Goal: Information Seeking & Learning: Learn about a topic

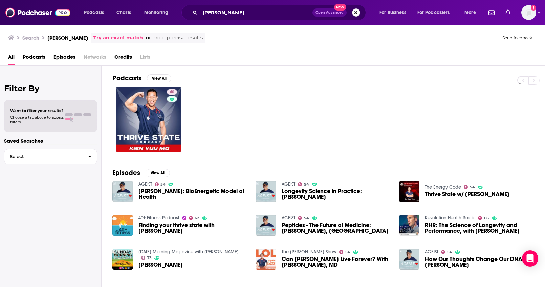
click at [359, 14] on button "Search podcasts, credits, & more..." at bounding box center [356, 12] width 8 height 8
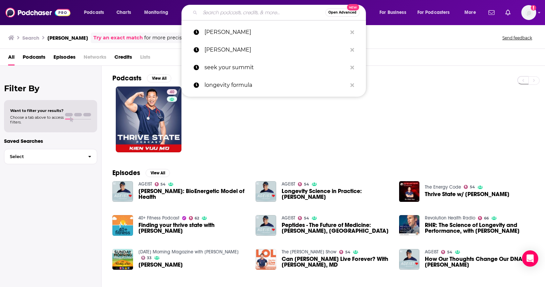
paste input "The mindbodygreen Podcast"
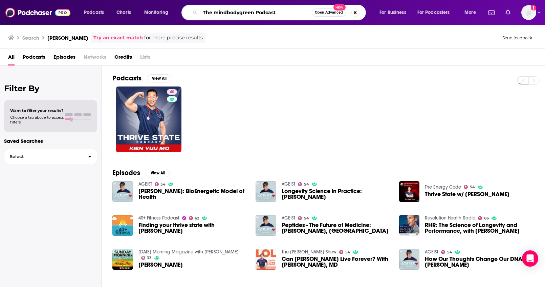
type input "The mindbodygreen Podcast"
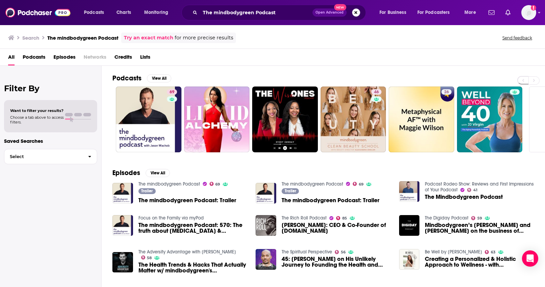
click at [354, 12] on button "Search podcasts, credits, & more..." at bounding box center [356, 12] width 8 height 8
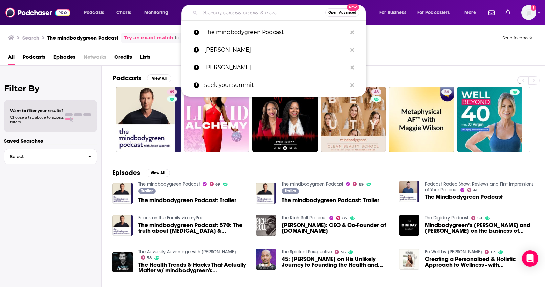
paste input "Feel Good Podcast with [PERSON_NAME]"
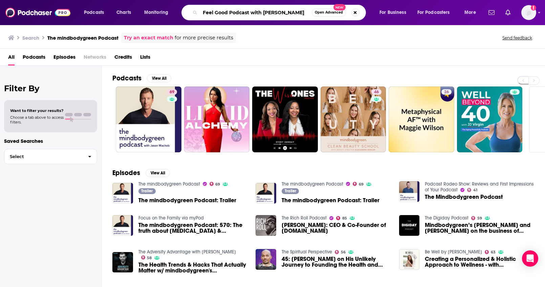
type input "Feel Good Podcast with [PERSON_NAME]"
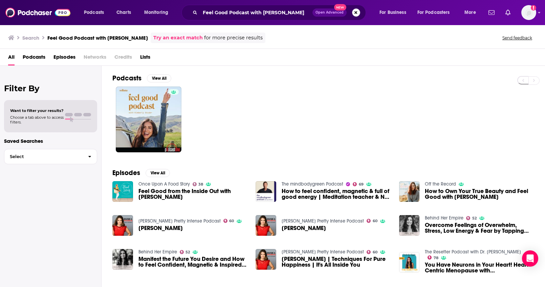
click at [356, 13] on button "Search podcasts, credits, & more..." at bounding box center [356, 12] width 8 height 8
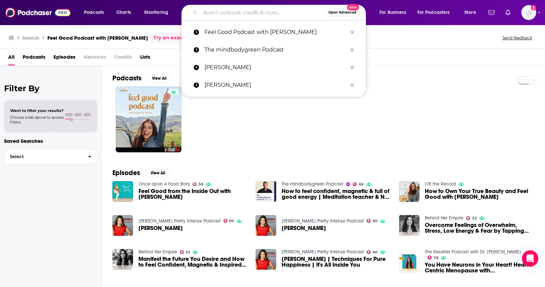
paste input "The FitMind Podcast: Mental Fitness, Neuroscience & Psychology"
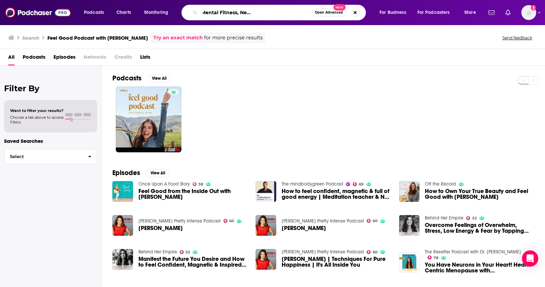
type input "The FitMind Podcast: Mental Fitness, Neuroscience & Psychology"
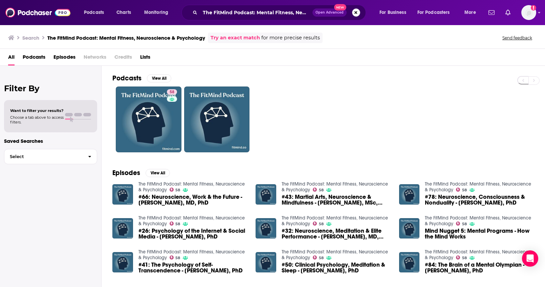
click at [358, 15] on button "Search podcasts, credits, & more..." at bounding box center [356, 12] width 8 height 8
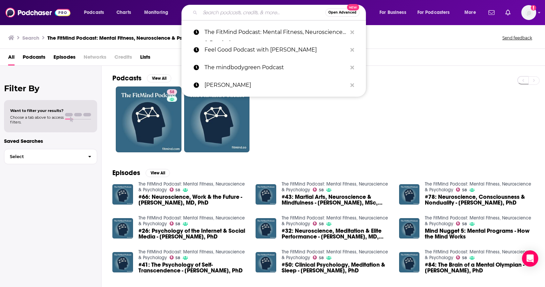
paste input "The Life Stylist"
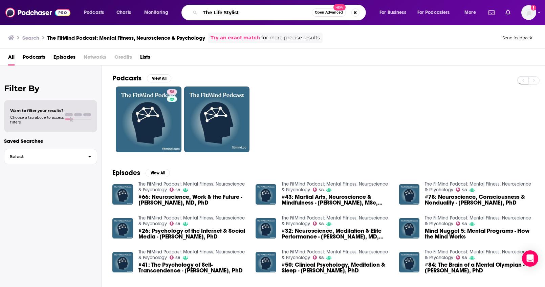
type input "The Life Stylist"
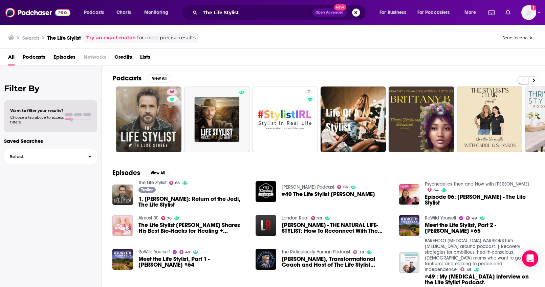
click at [353, 15] on button "Search podcasts, credits, & more..." at bounding box center [356, 12] width 8 height 8
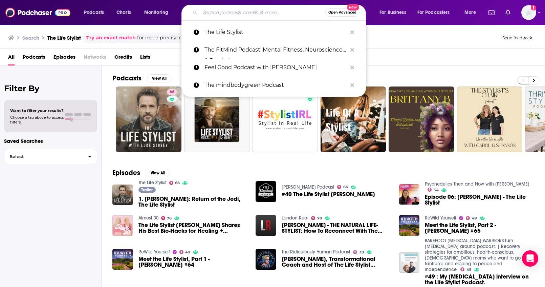
paste input "The Root Cause Medicine Podcast"
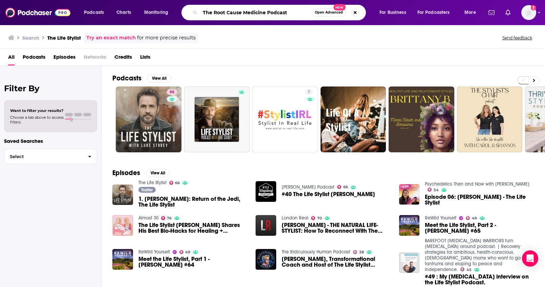
type input "The Root Cause Medicine Podcast"
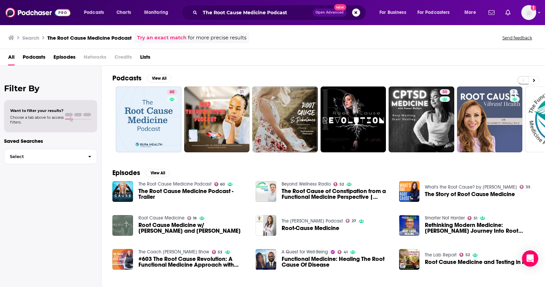
click at [356, 11] on button "Search podcasts, credits, & more..." at bounding box center [356, 12] width 8 height 8
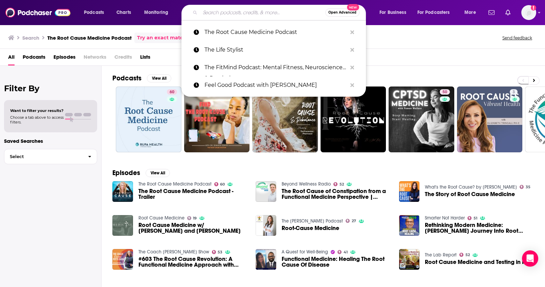
paste input "The Betty Rocker Show"
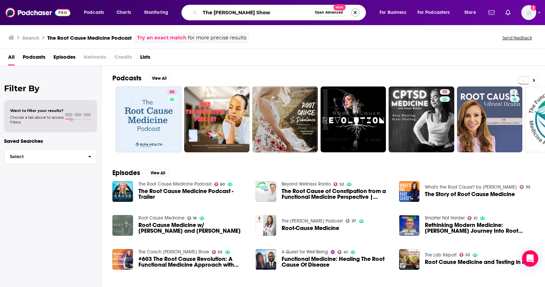
type input "The Betty Rocker Show"
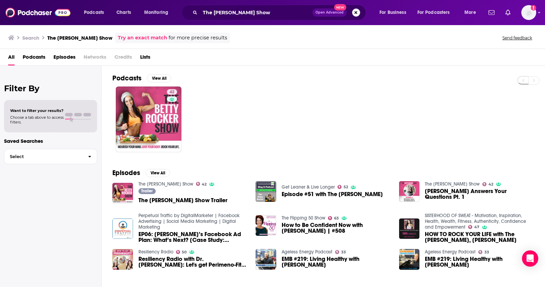
click at [356, 13] on button "Search podcasts, credits, & more..." at bounding box center [356, 12] width 8 height 8
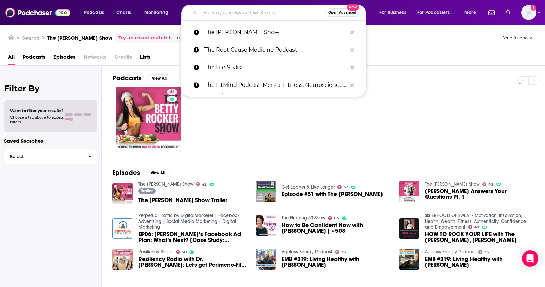
paste input "Digest This"
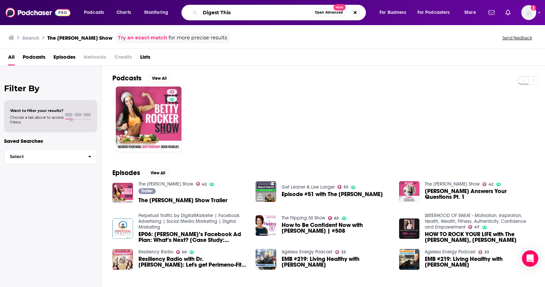
scroll to position [0, 184]
type input "Digest This"
click at [355, 13] on button "Search podcasts, credits, & more..." at bounding box center [356, 12] width 8 height 8
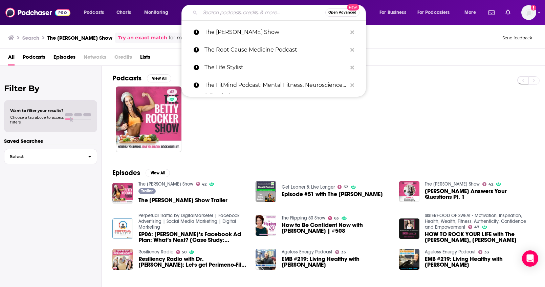
paste input "Digest This"
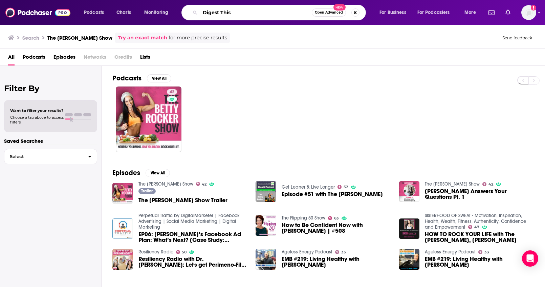
type input "Digest This"
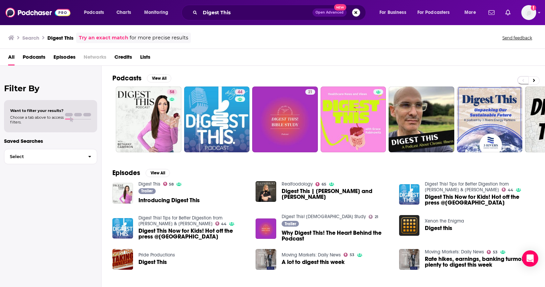
click at [356, 12] on button "Search podcasts, credits, & more..." at bounding box center [356, 12] width 8 height 8
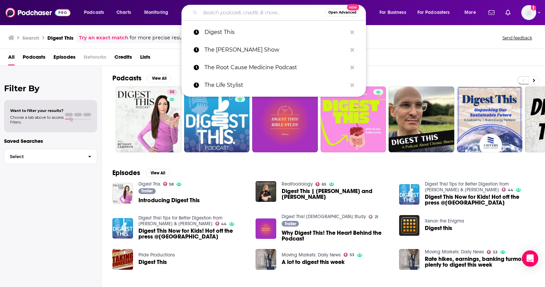
paste input "The Urban Monk podcast with [PERSON_NAME]"
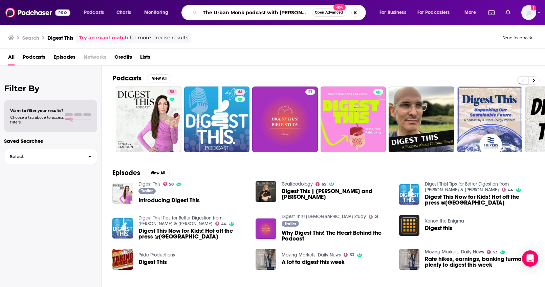
scroll to position [0, 15]
type input "The Urban Monk podcast with [PERSON_NAME]"
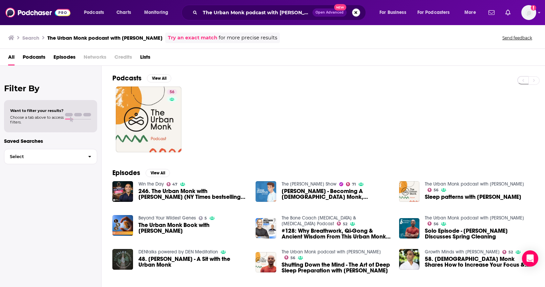
click at [355, 14] on button "Search podcasts, credits, & more..." at bounding box center [356, 12] width 8 height 8
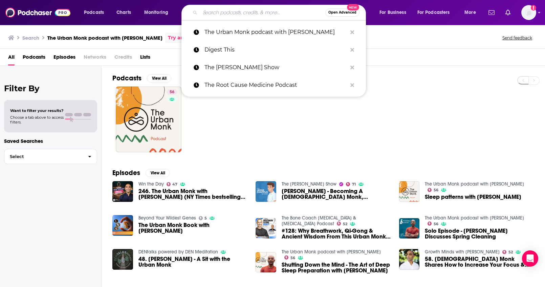
paste input "Bestie Chats with Soph"
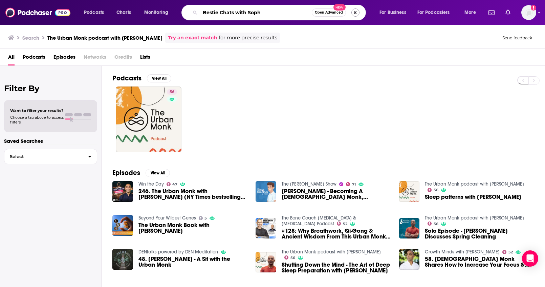
type input "Bestie Chats with Soph"
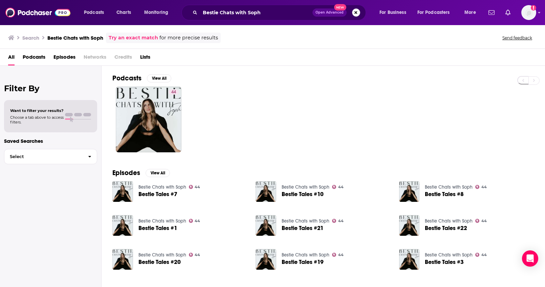
click at [354, 11] on button "Search podcasts, credits, & more..." at bounding box center [356, 12] width 8 height 8
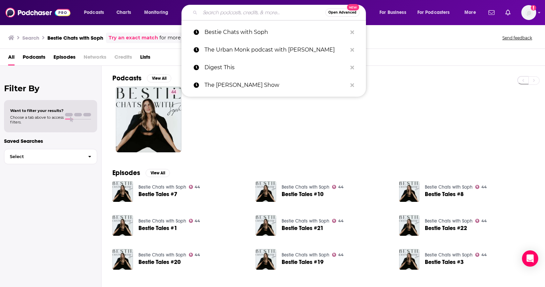
paste input "The Dr. Ashley Show"
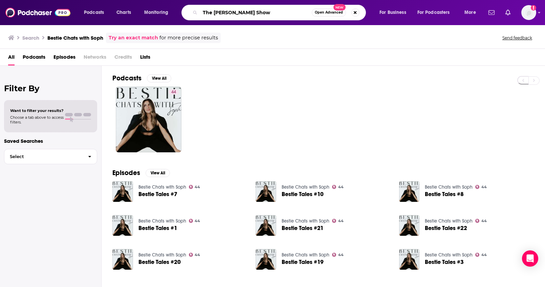
type input "The Dr. Ashley Show"
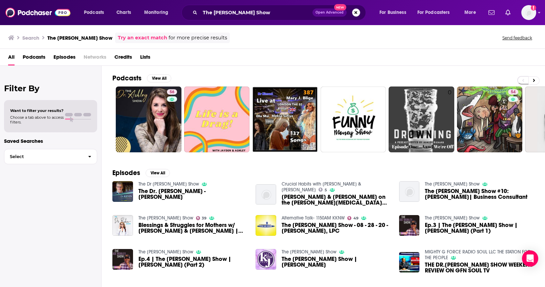
click at [353, 12] on button "Search podcasts, credits, & more..." at bounding box center [356, 12] width 8 height 8
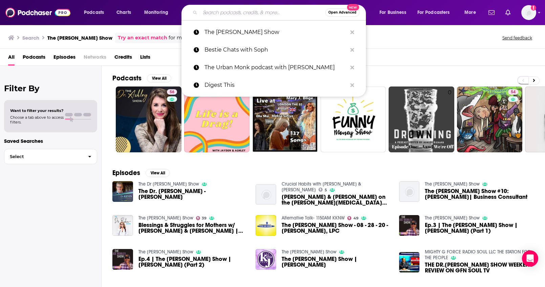
paste input "The Ready State Podcast"
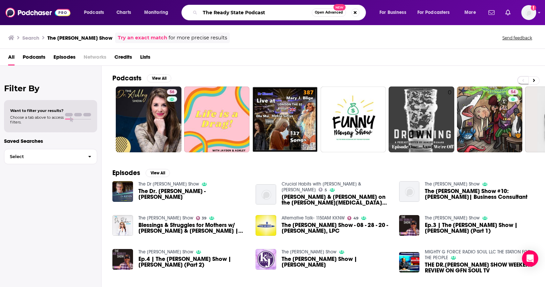
type input "The Ready State Podcast"
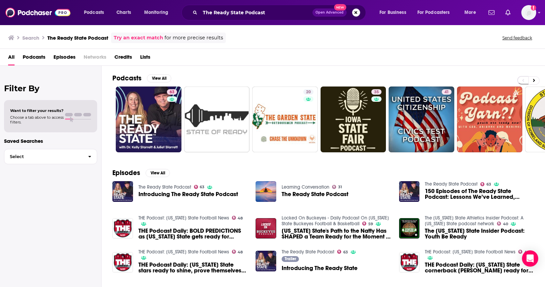
click at [356, 15] on button "Search podcasts, credits, & more..." at bounding box center [356, 12] width 8 height 8
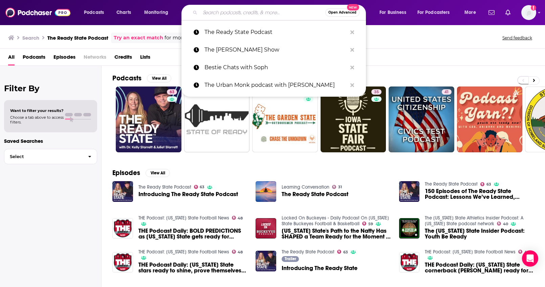
paste input "The Burn Boot Camp Podcast"
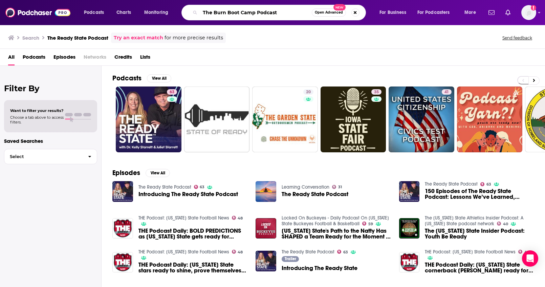
type input "The Burn Boot Camp Podcast"
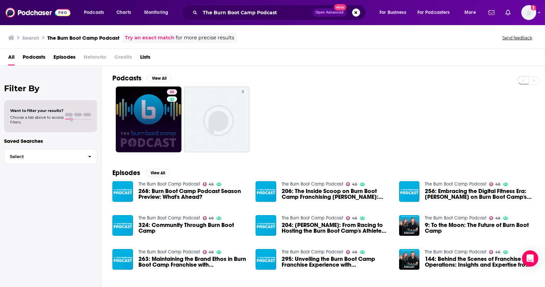
click at [356, 12] on button "Search podcasts, credits, & more..." at bounding box center [356, 12] width 8 height 8
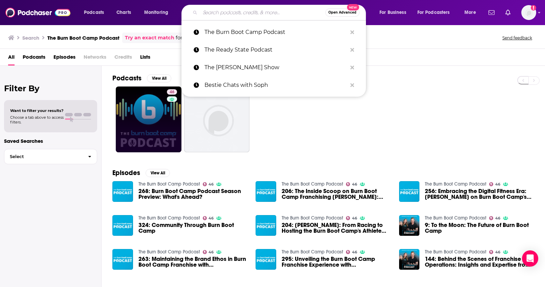
paste input "SHE MD"
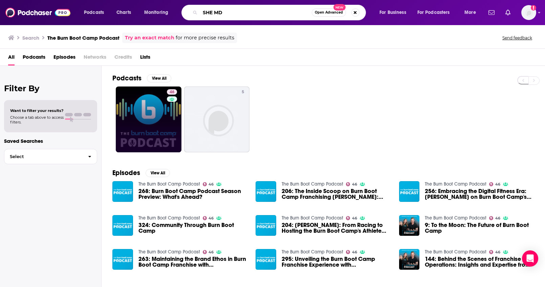
type input "SHE MD"
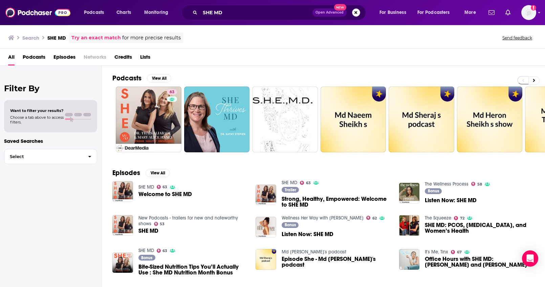
click at [355, 14] on button "Search podcasts, credits, & more..." at bounding box center [356, 12] width 8 height 8
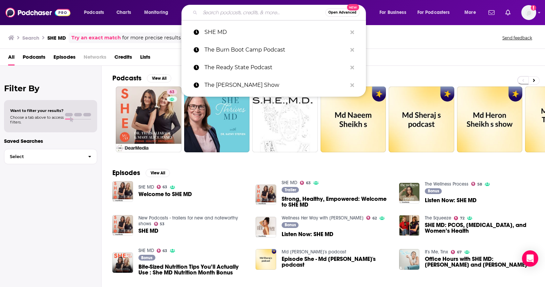
paste input "BIOptimizers - Awesome Health Podcast"
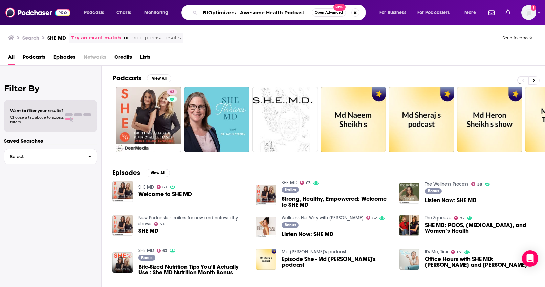
type input "BIOptimizers - Awesome Health Podcast"
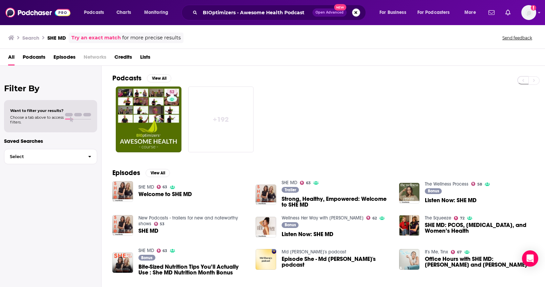
click at [354, 12] on button "Search podcasts, credits, & more..." at bounding box center [356, 12] width 8 height 8
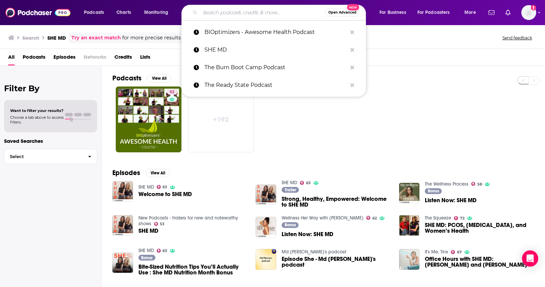
click at [372, 32] on div "Search SHE MD Try an exact match for more precise results Send feedback" at bounding box center [272, 36] width 545 height 24
click at [299, 13] on input "Search podcasts, credits, & more..." at bounding box center [262, 12] width 125 height 11
paste input "The Ultimate Health Podcast"
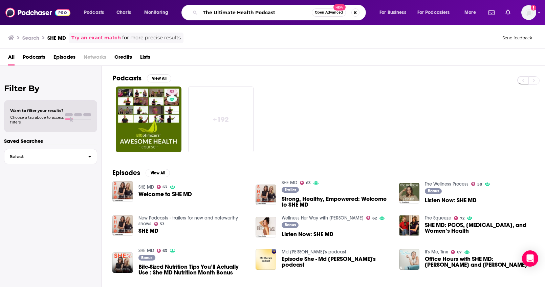
type input "The Ultimate Health Podcast"
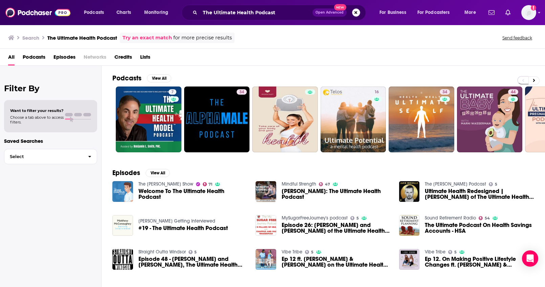
click at [355, 15] on button "Search podcasts, credits, & more..." at bounding box center [356, 12] width 8 height 8
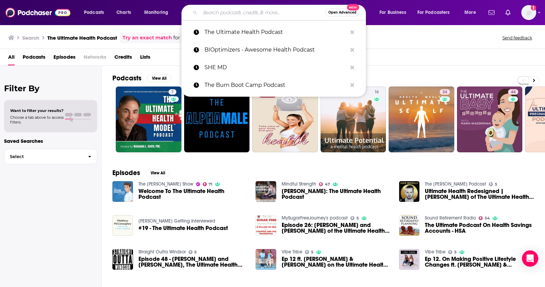
paste input "Trash Tuesday"
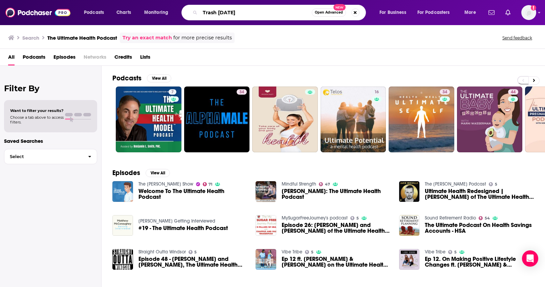
type input "Trash Tuesday"
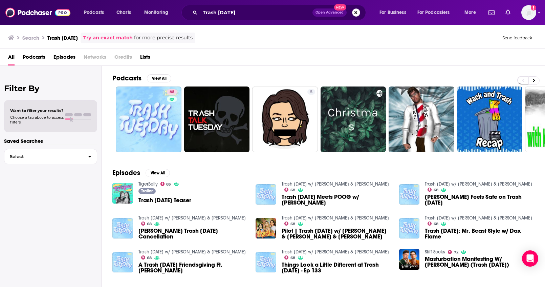
click at [353, 13] on button "Search podcasts, credits, & more..." at bounding box center [356, 12] width 8 height 8
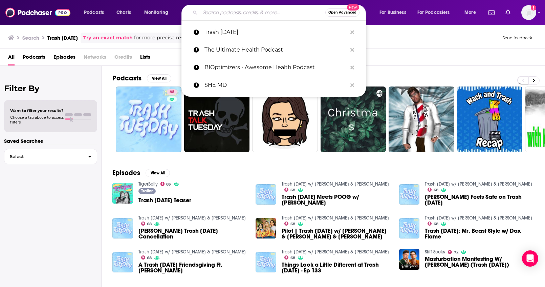
paste input "Anniewood with Annie Lederman"
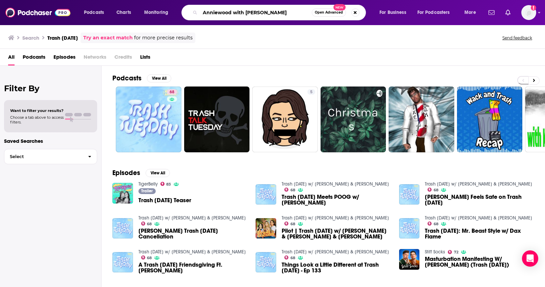
type input "Anniewood with Annie Lederman"
click at [357, 14] on button "Search podcasts, credits, & more..." at bounding box center [356, 12] width 8 height 8
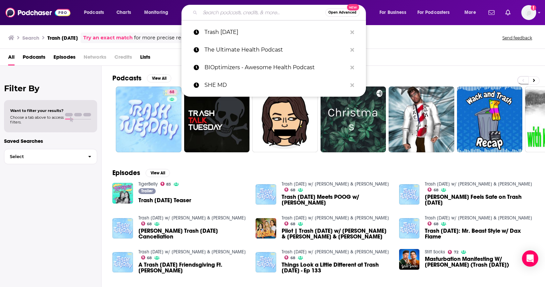
paste input "Anniewood with Annie Lederman"
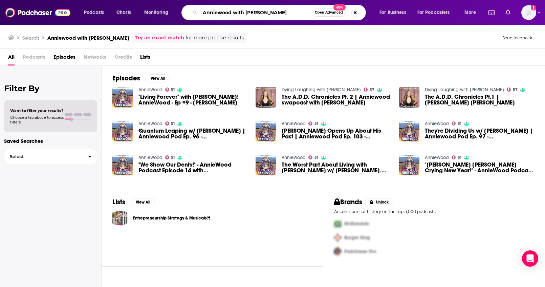
drag, startPoint x: 234, startPoint y: 14, endPoint x: 304, endPoint y: 15, distance: 69.8
click at [304, 15] on input "Anniewood with Annie Lederman" at bounding box center [256, 12] width 112 height 11
type input "Anniewood"
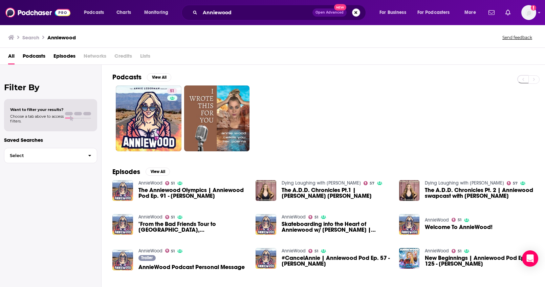
click at [353, 15] on button "Search podcasts, credits, & more..." at bounding box center [356, 12] width 8 height 8
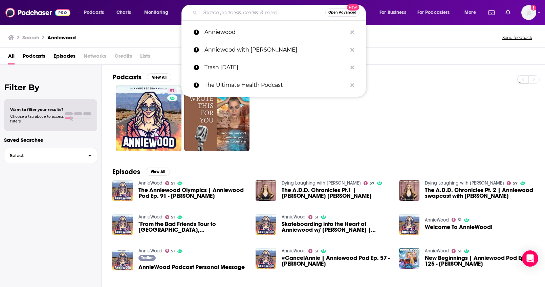
paste input "The Jason Ellis Show"
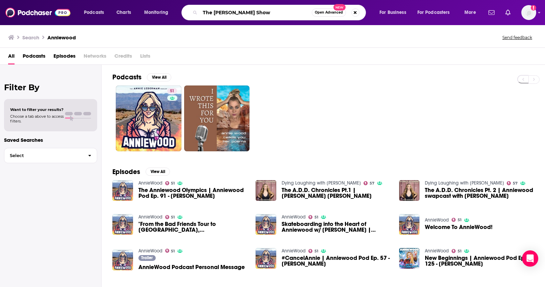
type input "The Jason Ellis Show"
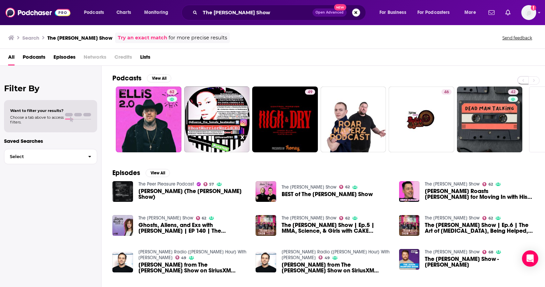
click at [356, 12] on button "Search podcasts, credits, & more..." at bounding box center [356, 12] width 8 height 8
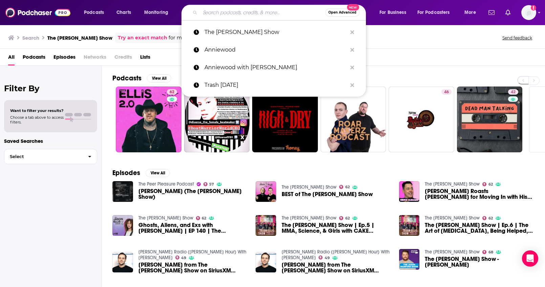
paste input "Mikey Likes You w/ Mike Catherwood"
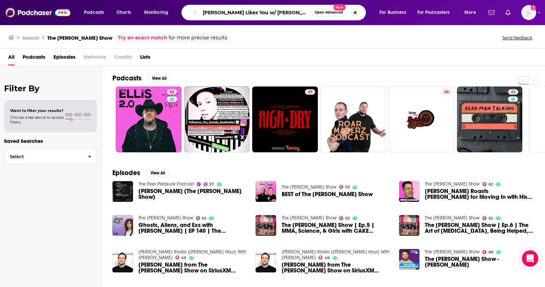
drag, startPoint x: 246, startPoint y: 14, endPoint x: 305, endPoint y: 15, distance: 59.3
click at [305, 15] on input "Mikey Likes You w/ Mike Catherwood" at bounding box center [256, 12] width 112 height 11
type input "Mikey Likes You"
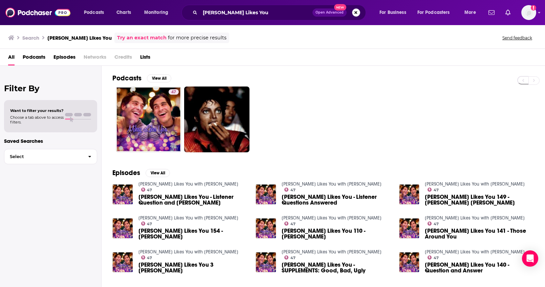
click at [354, 12] on button "Search podcasts, credits, & more..." at bounding box center [356, 12] width 8 height 8
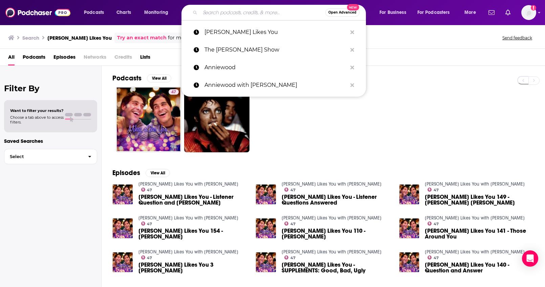
paste input "The Jimmy Dore Show"
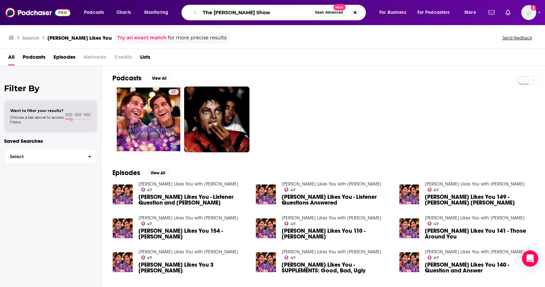
type input "The Jimmy Dore Show"
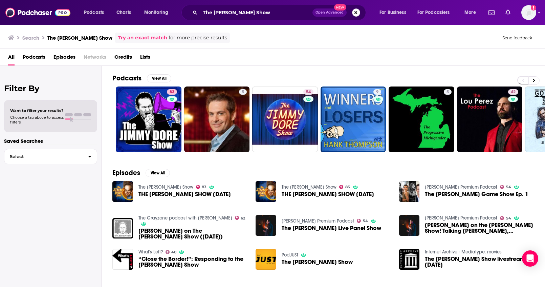
click at [356, 15] on button "Search podcasts, credits, & more..." at bounding box center [356, 12] width 8 height 8
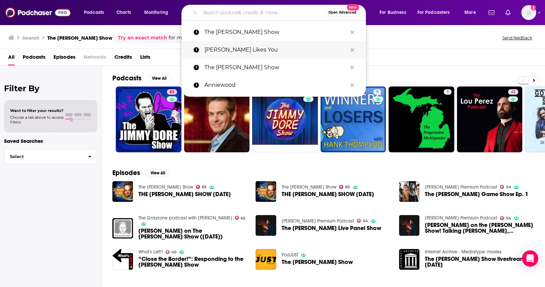
paste input "Decisions, Decisions"
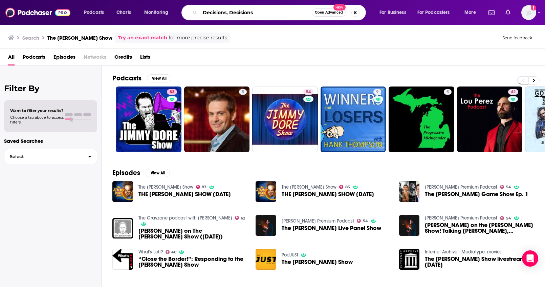
type input "Decisions, Decisions"
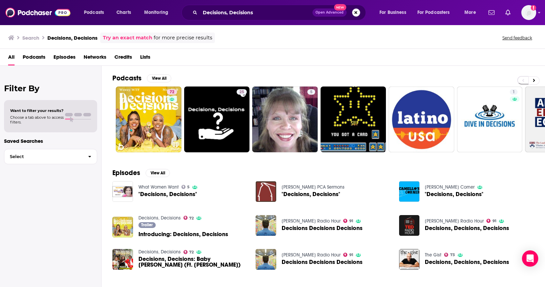
click at [357, 13] on button "Search podcasts, credits, & more..." at bounding box center [356, 12] width 8 height 8
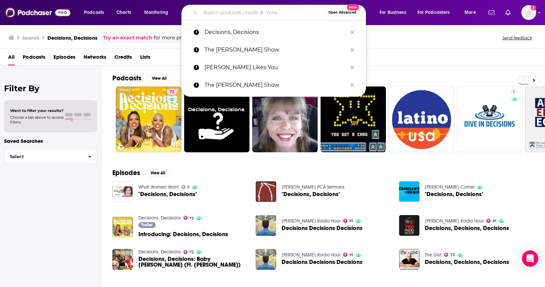
paste input "Checking In w/ Michelle Williams"
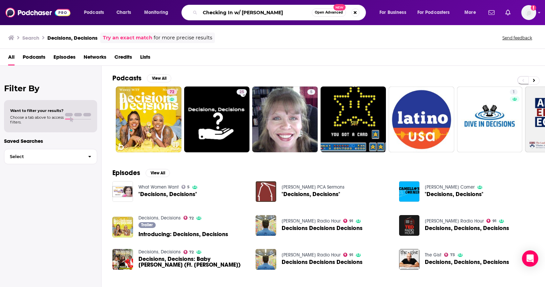
type input "Checking In w/ Michelle Williams"
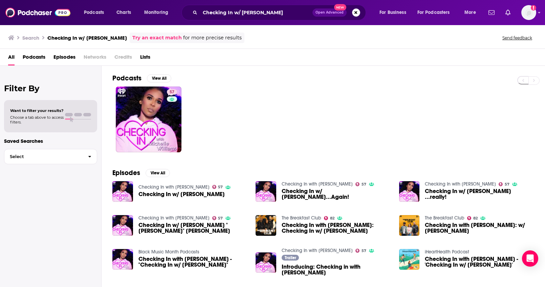
click at [358, 16] on span "Open Advanced New" at bounding box center [337, 12] width 48 height 8
click at [357, 15] on button "Search podcasts, credits, & more..." at bounding box center [356, 12] width 8 height 8
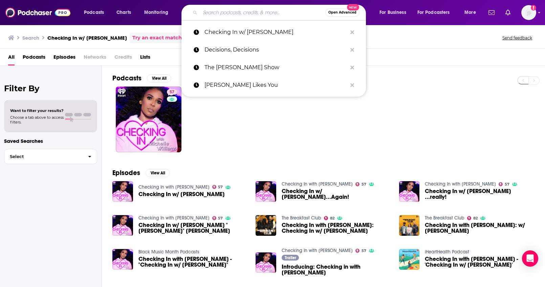
paste input "What The Health"
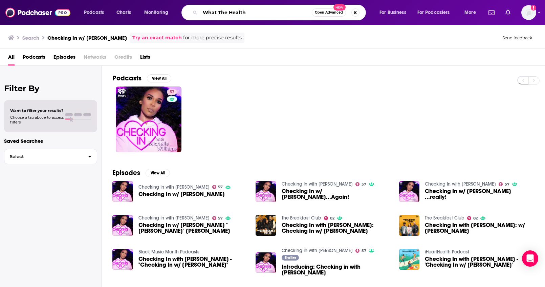
type input "What The Health"
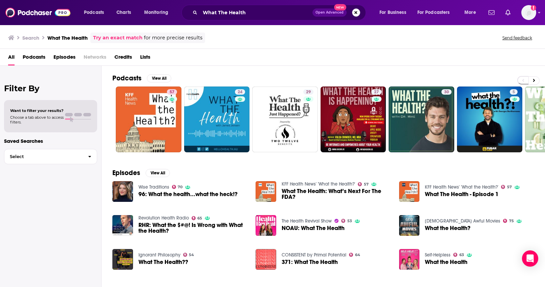
click at [359, 12] on button "Search podcasts, credits, & more..." at bounding box center [356, 12] width 8 height 8
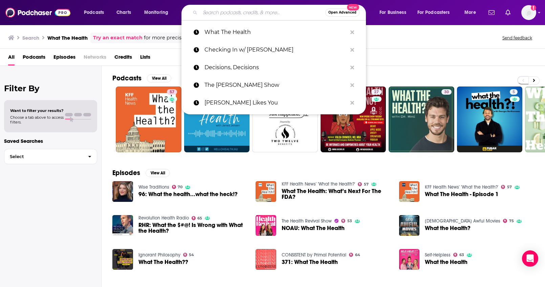
paste input "The Doctor's Farmacy"
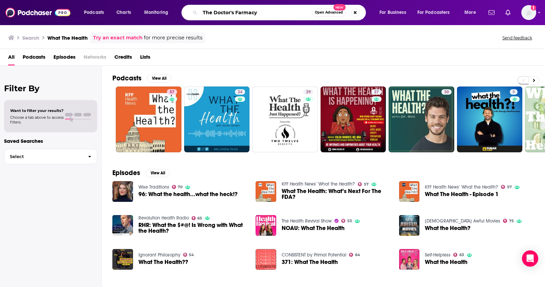
type input "The Doctor's Farmacy"
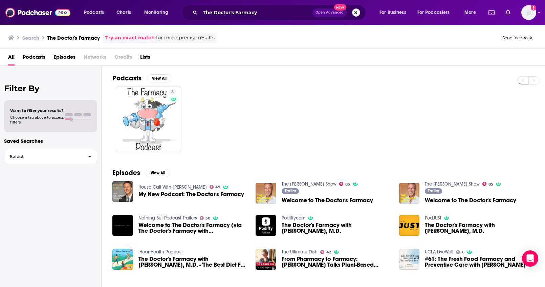
click at [359, 12] on button "Search podcasts, credits, & more..." at bounding box center [356, 12] width 8 height 8
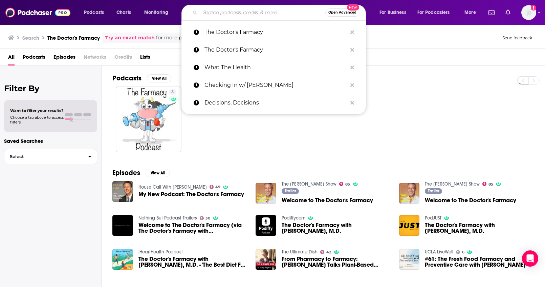
paste input "Food For Thought"
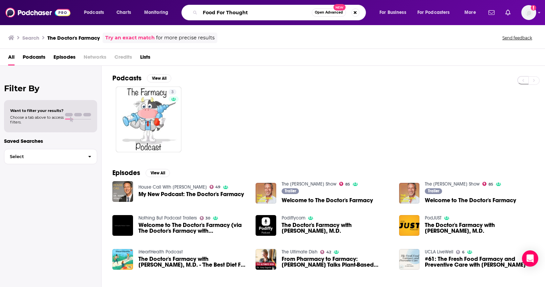
type input "Food For Thought"
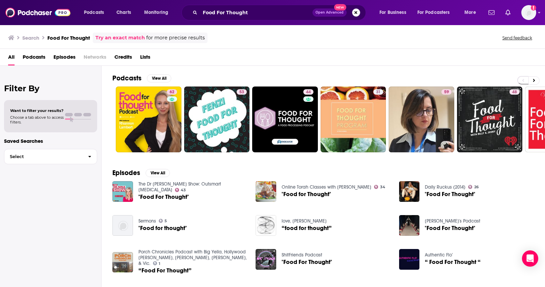
click at [354, 12] on button "Search podcasts, credits, & more..." at bounding box center [356, 12] width 8 height 8
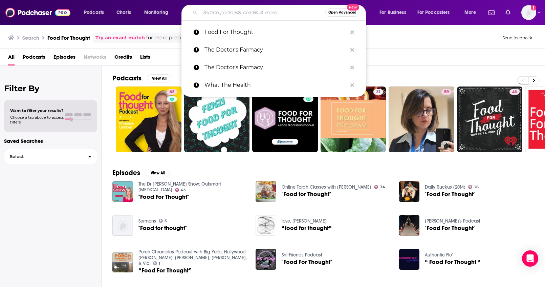
paste input "Empowerment Unleashed Now"
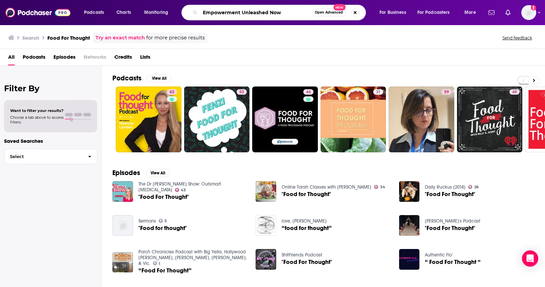
type input "Empowerment Unleashed Now"
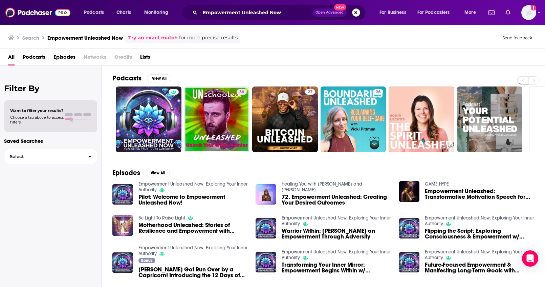
click at [354, 14] on button "Search podcasts, credits, & more..." at bounding box center [356, 12] width 8 height 8
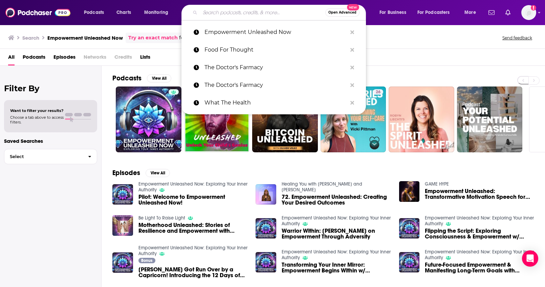
paste input "Digital Trailblazers"
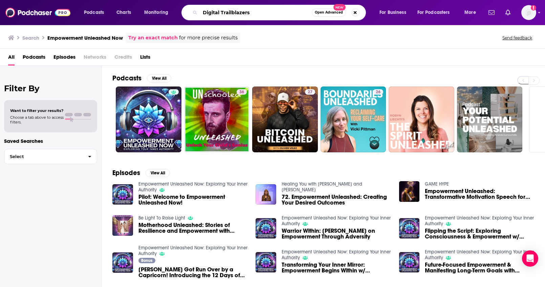
type input "Digital Trailblazers"
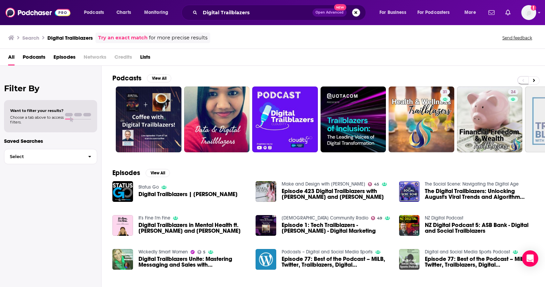
click at [355, 12] on button "Search podcasts, credits, & more..." at bounding box center [356, 12] width 8 height 8
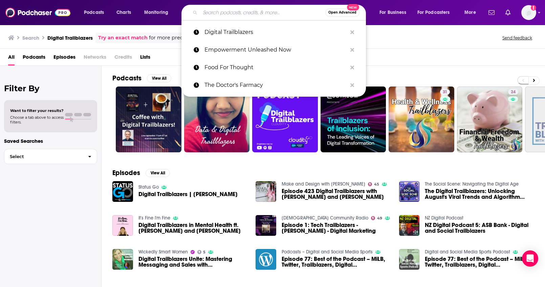
paste input "The Mind Your Business Podcast"
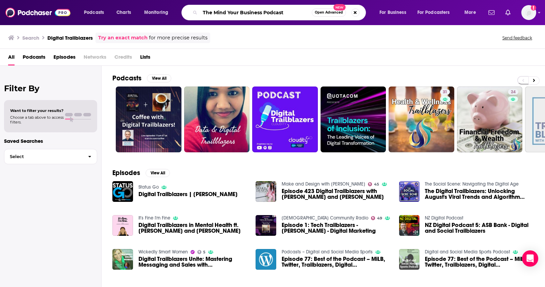
type input "The Mind Your Business Podcast"
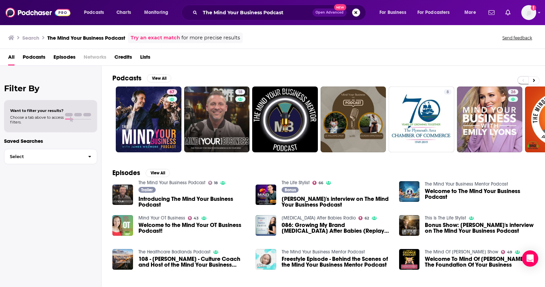
click at [355, 15] on button "Search podcasts, credits, & more..." at bounding box center [356, 12] width 8 height 8
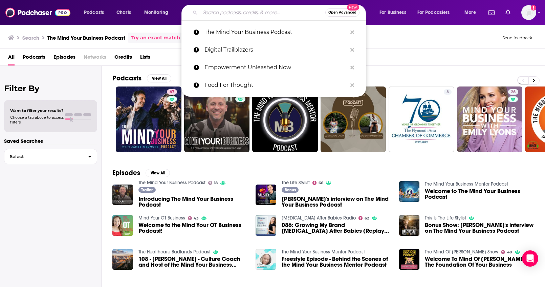
paste input "Business Breakdowns"
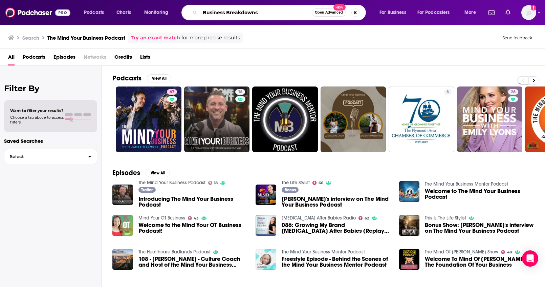
type input "Business Breakdowns"
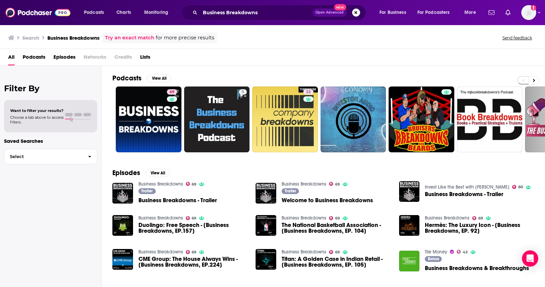
click at [355, 14] on button "Search podcasts, credits, & more..." at bounding box center [356, 12] width 8 height 8
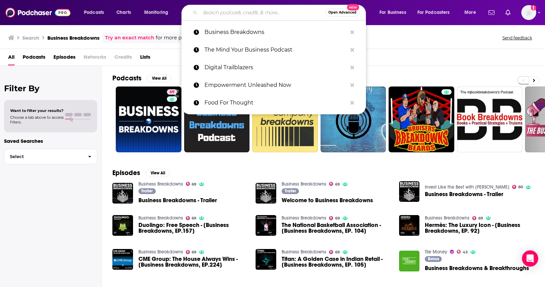
paste input "Build With Rob"
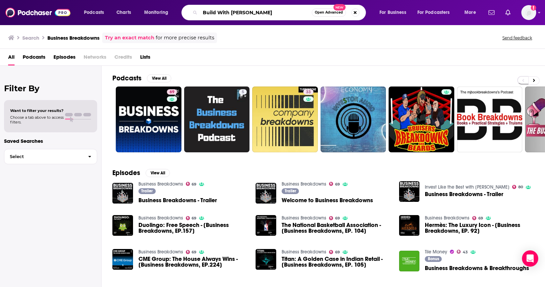
type input "Build With Rob"
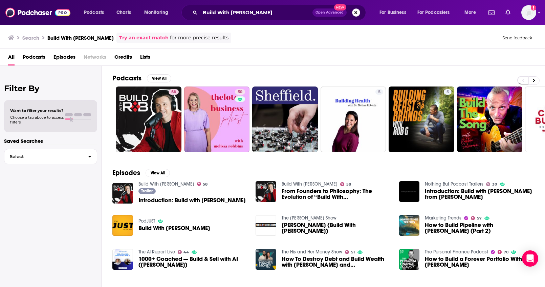
click at [355, 14] on button "Search podcasts, credits, & more..." at bounding box center [356, 12] width 8 height 8
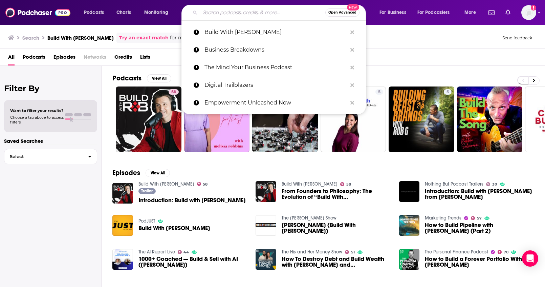
paste input "The Edward Show"
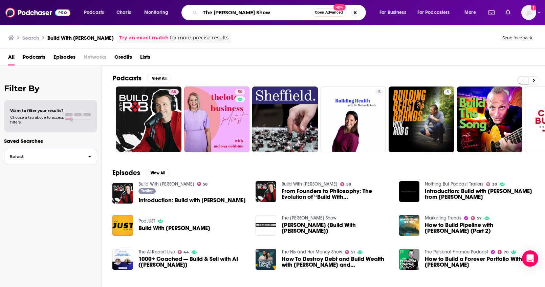
type input "The Edward Show"
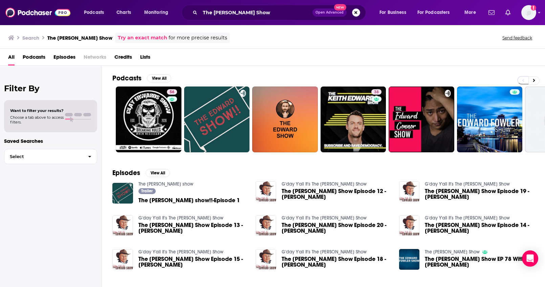
click at [358, 13] on button "Search podcasts, credits, & more..." at bounding box center [356, 12] width 8 height 8
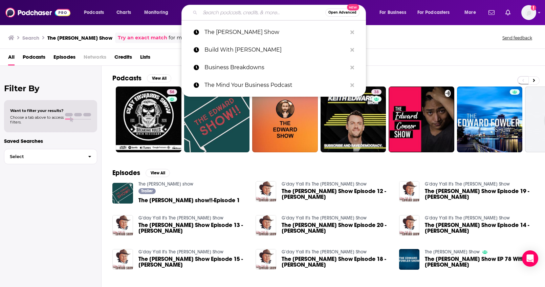
paste input "Failing To Success"
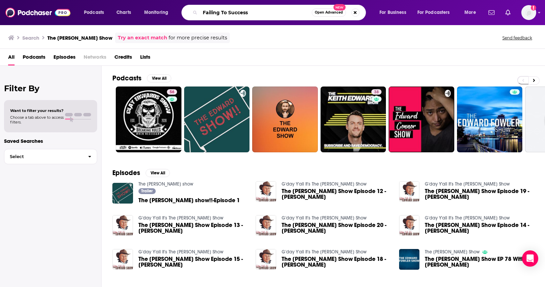
type input "Failing To Success"
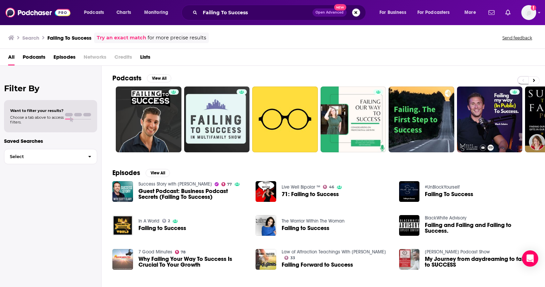
click at [353, 15] on button "Search podcasts, credits, & more..." at bounding box center [356, 12] width 8 height 8
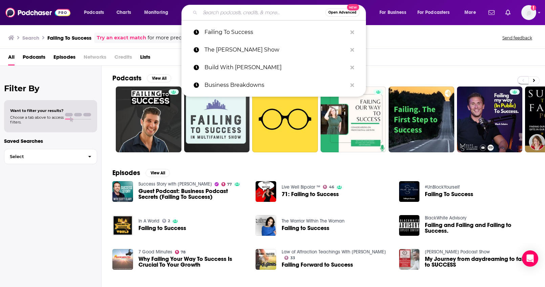
paste input "9 to 5ish"
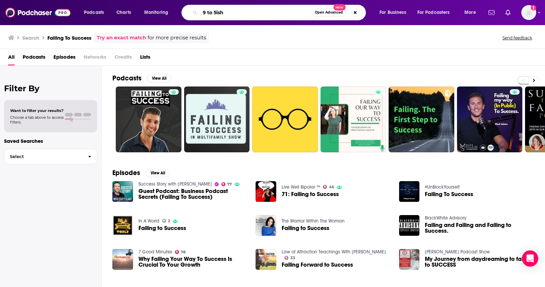
type input "9 to 5ish"
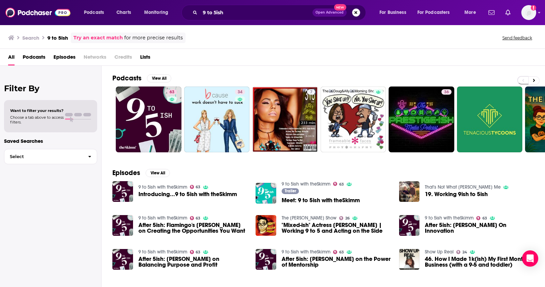
click at [354, 16] on button "Search podcasts, credits, & more..." at bounding box center [356, 12] width 8 height 8
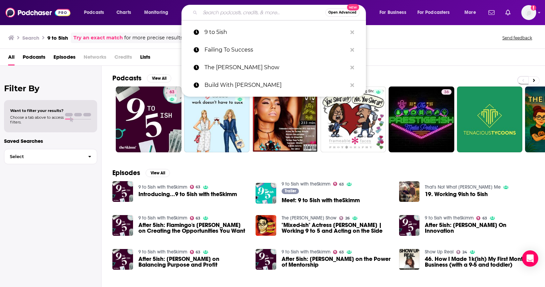
paste input "Earn Your Happy"
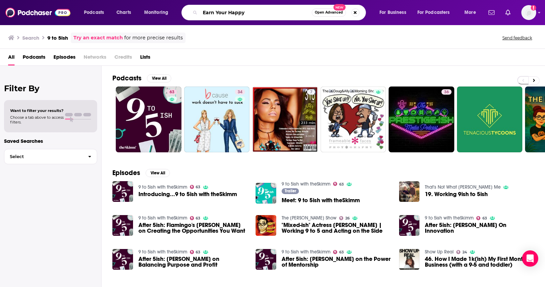
type input "Earn Your Happy"
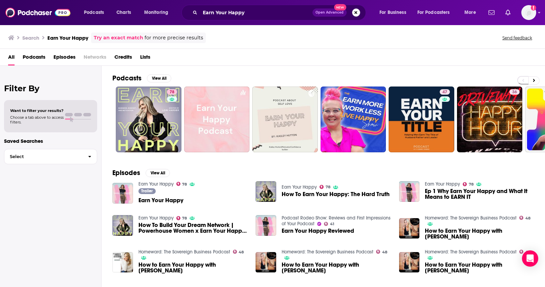
click at [356, 15] on button "Search podcasts, credits, & more..." at bounding box center [356, 12] width 8 height 8
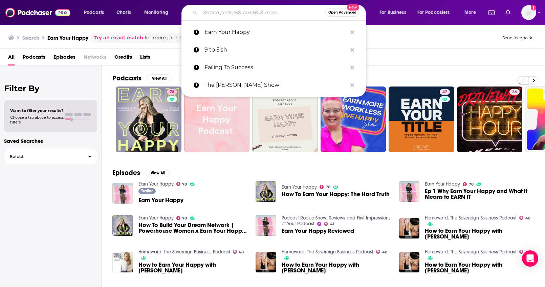
paste input "She Means Business"
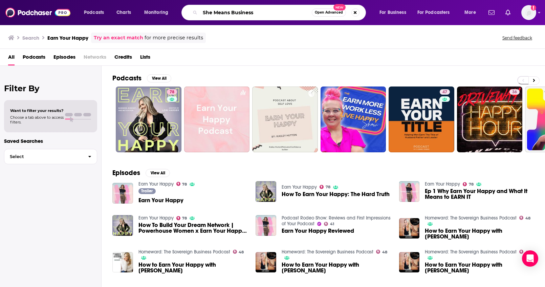
type input "She Means Business"
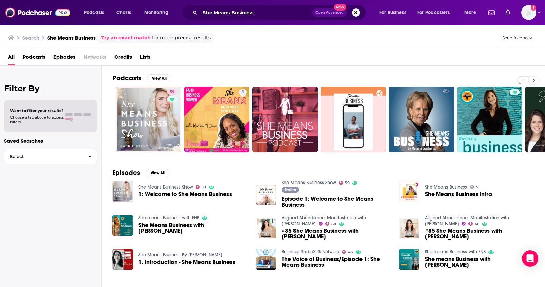
click at [529, 83] on button at bounding box center [534, 80] width 11 height 8
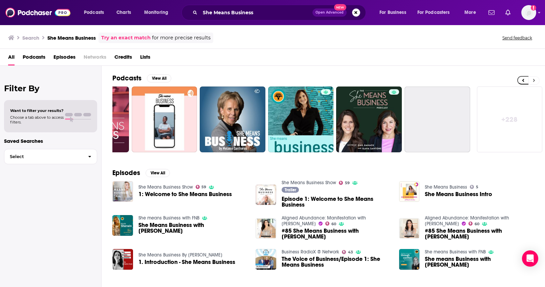
scroll to position [0, 189]
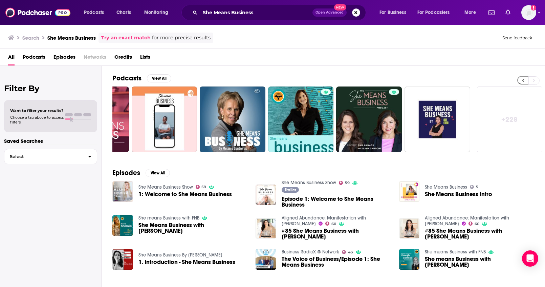
click at [525, 81] on button at bounding box center [523, 80] width 11 height 8
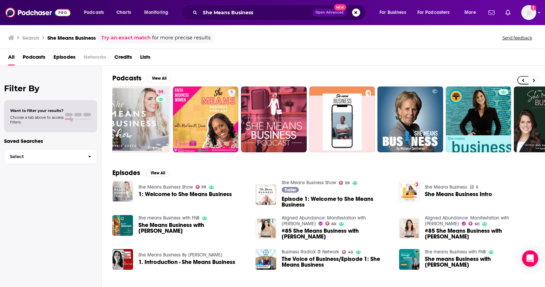
scroll to position [0, 0]
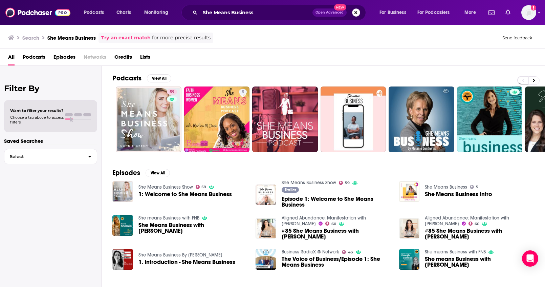
click at [357, 13] on button "Search podcasts, credits, & more..." at bounding box center [356, 12] width 8 height 8
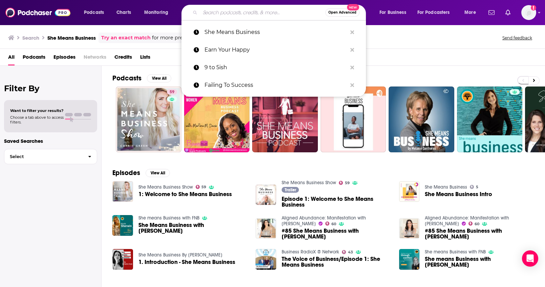
paste input "The Affiliate Guy"
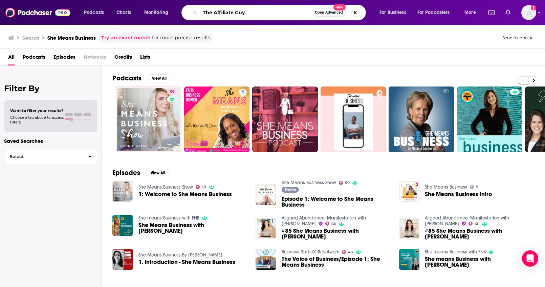
type input "The Affiliate Guy"
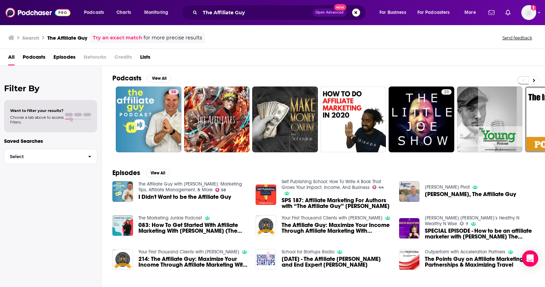
click at [354, 12] on button "Search podcasts, credits, & more..." at bounding box center [356, 12] width 8 height 8
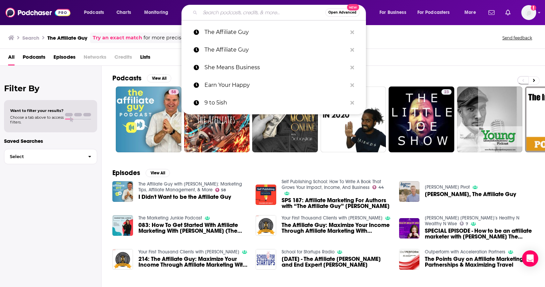
paste input "Affiliate Nerd Out"
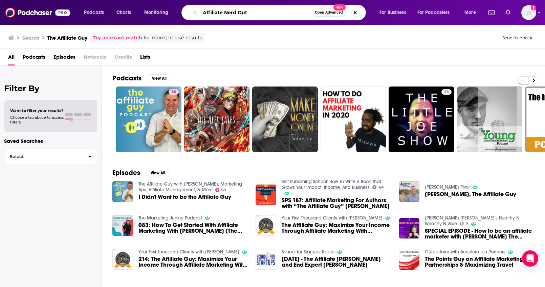
type input "Affiliate Nerd Out"
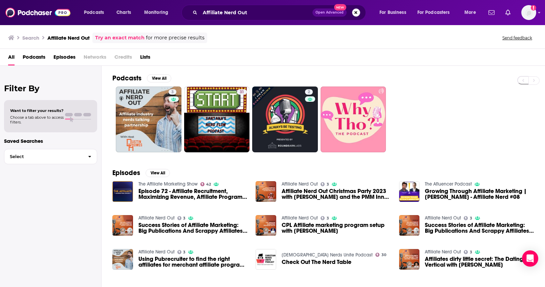
click at [357, 12] on button "Search podcasts, credits, & more..." at bounding box center [356, 12] width 8 height 8
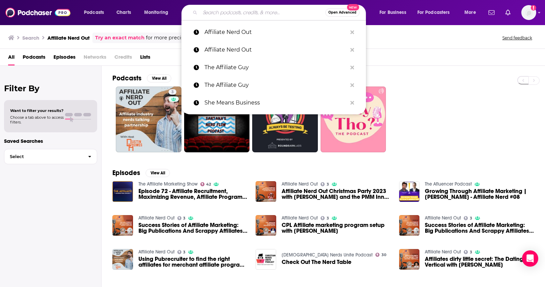
paste input "Wake Up Legendary"
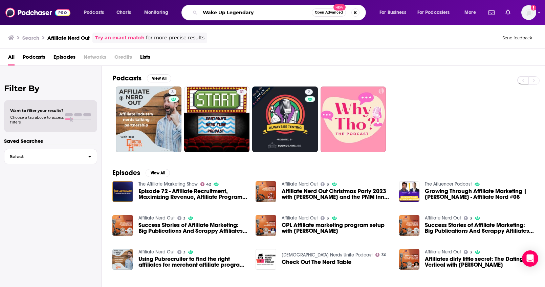
type input "Wake Up Legendary"
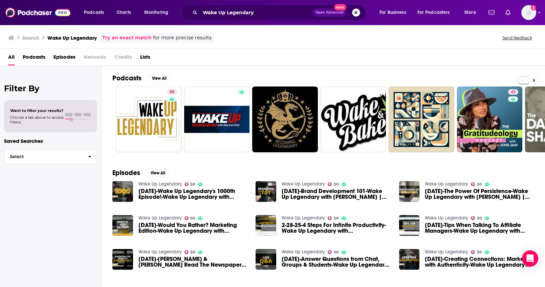
click at [355, 12] on button "Search podcasts, credits, & more..." at bounding box center [356, 12] width 8 height 8
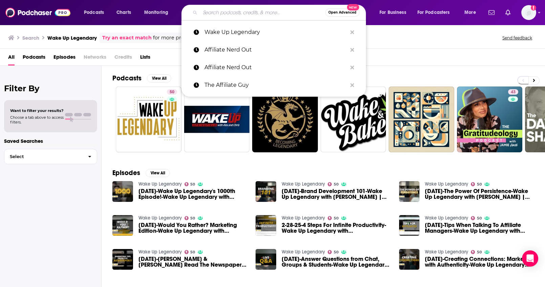
paste input "Fat Stacks Blog"
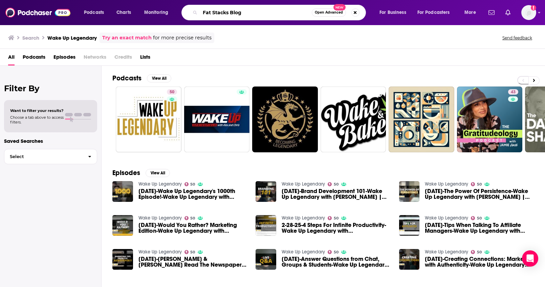
type input "Fat Stacks Blog"
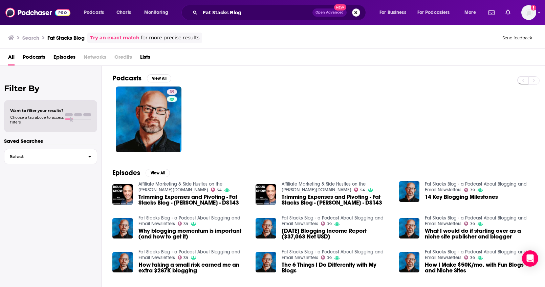
click at [355, 14] on button "Search podcasts, credits, & more..." at bounding box center [356, 12] width 8 height 8
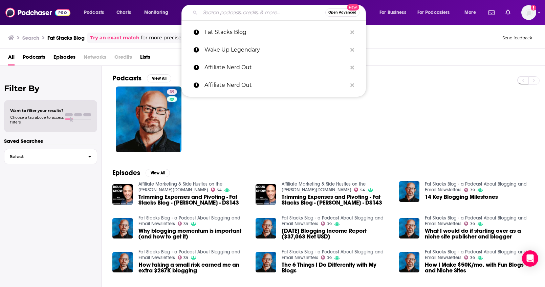
paste input "Affiliate Marketing Millionaire"
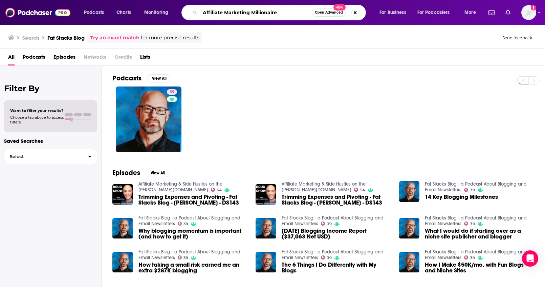
type input "Affiliate Marketing Millionaire"
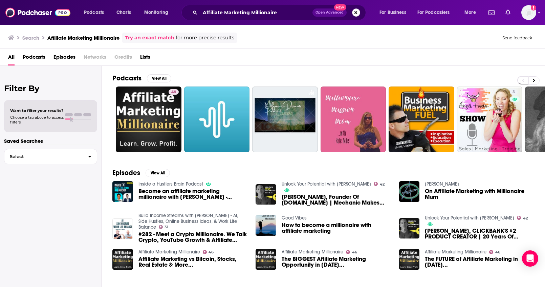
click at [355, 13] on button "Search podcasts, credits, & more..." at bounding box center [356, 12] width 8 height 8
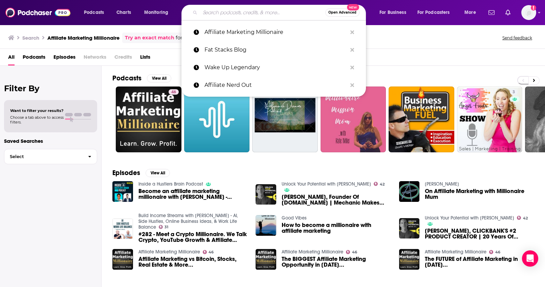
paste input "How I Built This"
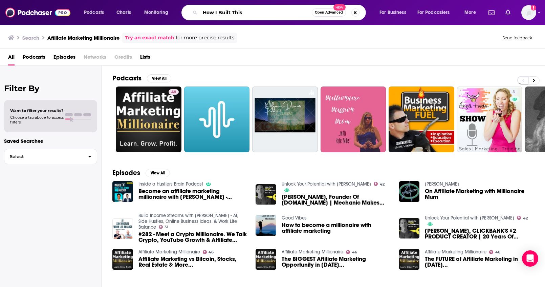
type input "How I Built This"
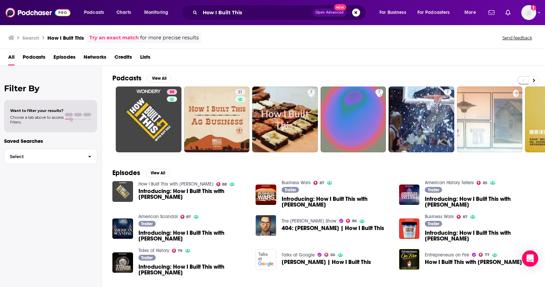
click at [354, 12] on button "Search podcasts, credits, & more..." at bounding box center [356, 12] width 8 height 8
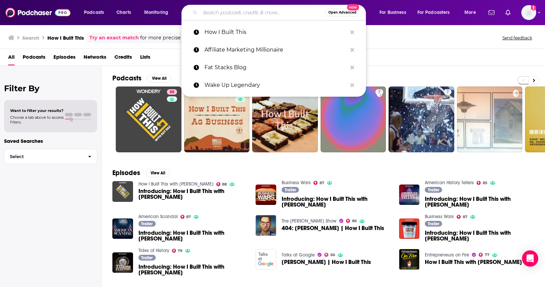
paste input "Entrprenuers on Fire"
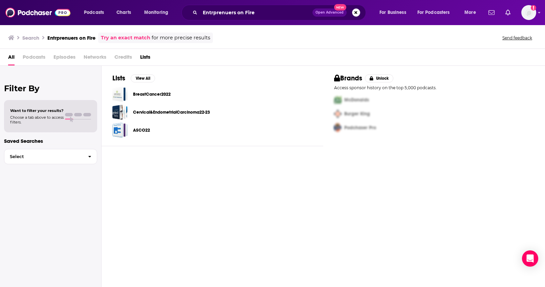
click at [33, 57] on span "Podcasts" at bounding box center [34, 58] width 23 height 14
click at [213, 14] on input "Entrprenuers on Fire" at bounding box center [256, 12] width 112 height 11
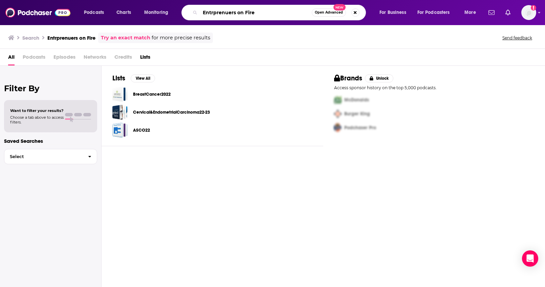
click at [214, 14] on input "Entrprenuers on Fire" at bounding box center [256, 12] width 112 height 11
type input "Entreprenuers on Fire"
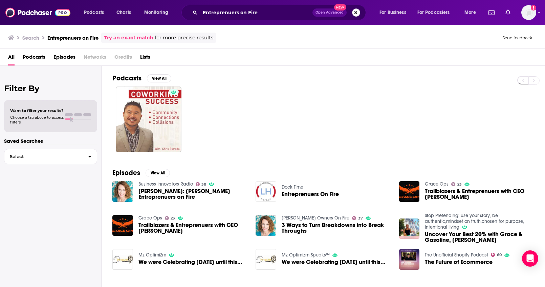
click at [354, 11] on button "Search podcasts, credits, & more..." at bounding box center [356, 12] width 8 height 8
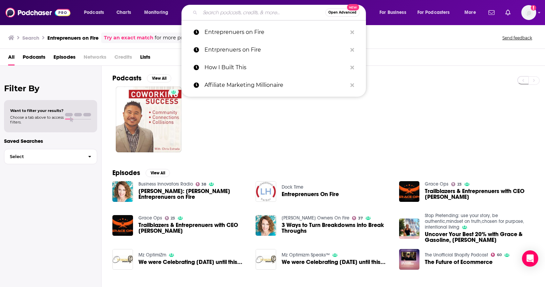
paste input "entrepreneurs on fire"
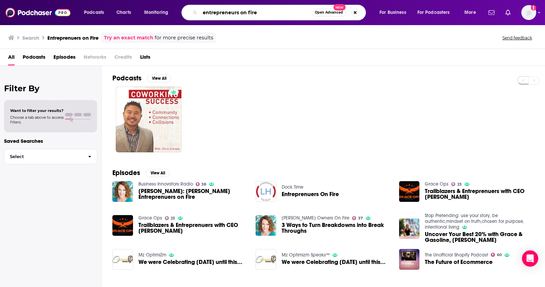
type input "entrepreneurs on fire"
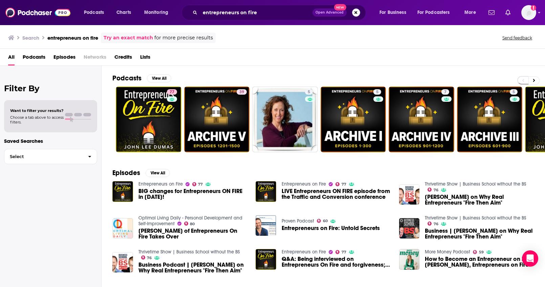
click at [357, 12] on button "Search podcasts, credits, & more..." at bounding box center [356, 12] width 8 height 8
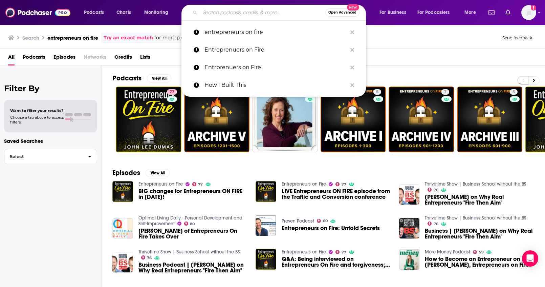
paste input "Female Athlete Nutrition"
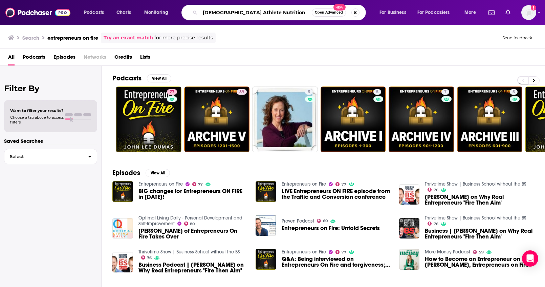
type input "Female Athlete Nutrition"
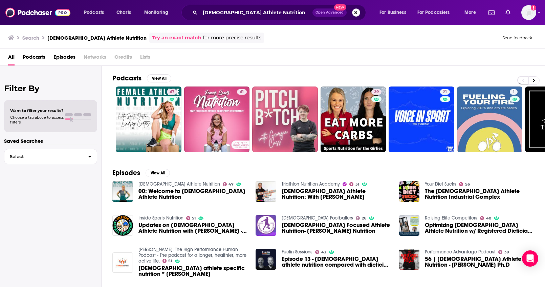
click at [357, 14] on button "Search podcasts, credits, & more..." at bounding box center [356, 12] width 8 height 8
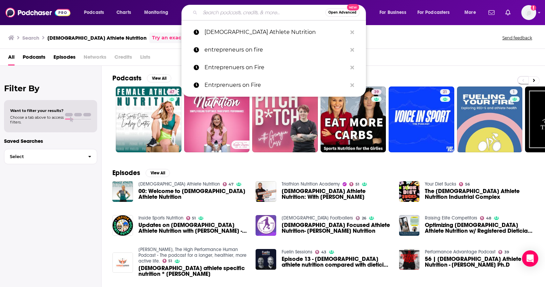
paste input "The Strong Female Athlete"
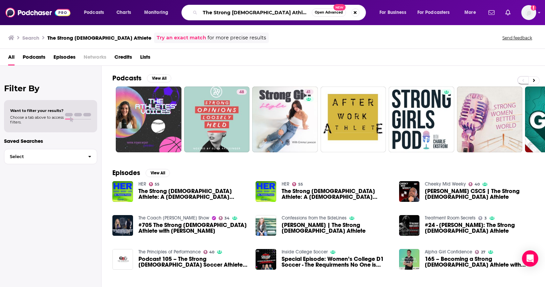
drag, startPoint x: 212, startPoint y: 13, endPoint x: 193, endPoint y: 12, distance: 18.6
click at [193, 12] on div "The Strong Female Athlete Open Advanced New" at bounding box center [274, 13] width 185 height 16
type input "Strong Female Athlete"
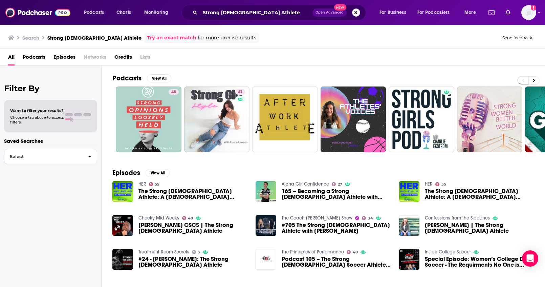
click at [357, 12] on button "Search podcasts, credits, & more..." at bounding box center [356, 12] width 8 height 8
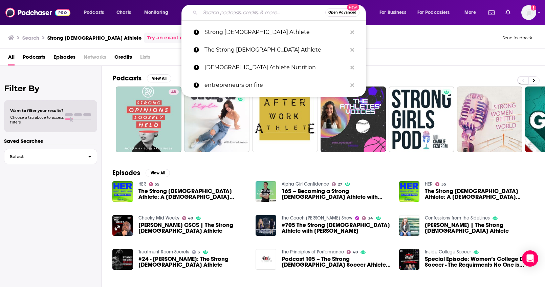
paste input "Mind Body Endurance"
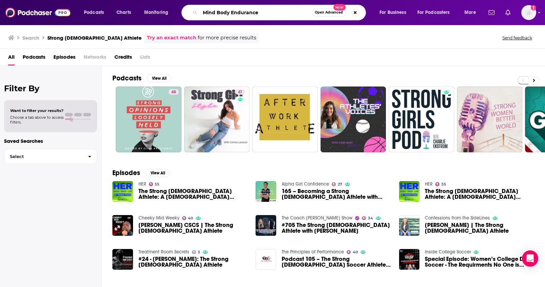
type input "Mind Body Endurance"
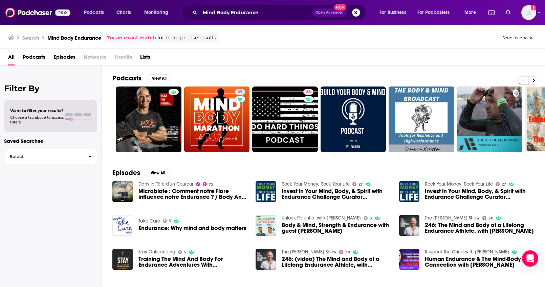
click at [358, 15] on button "Search podcasts, credits, & more..." at bounding box center [356, 12] width 8 height 8
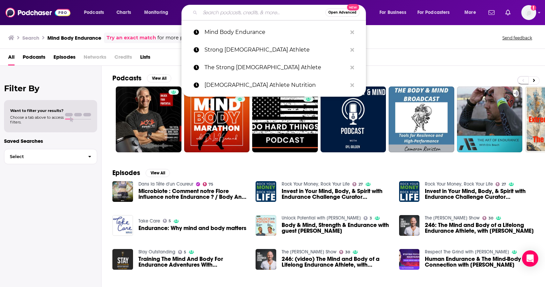
paste input "Starter Story"
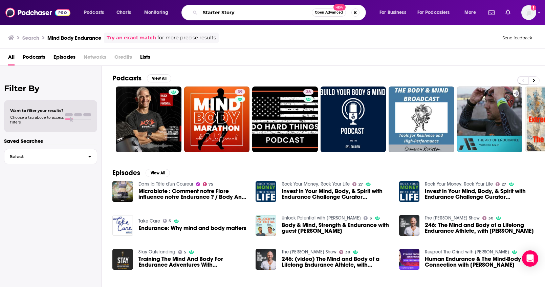
type input "Starter Story"
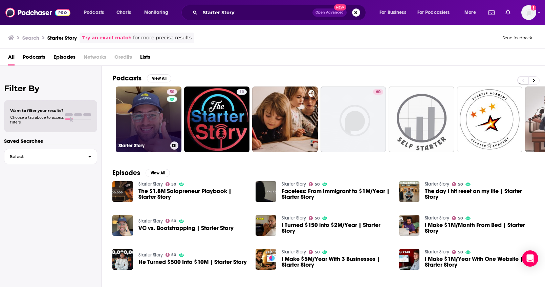
click at [148, 99] on link "50 Starter Story" at bounding box center [149, 119] width 66 height 66
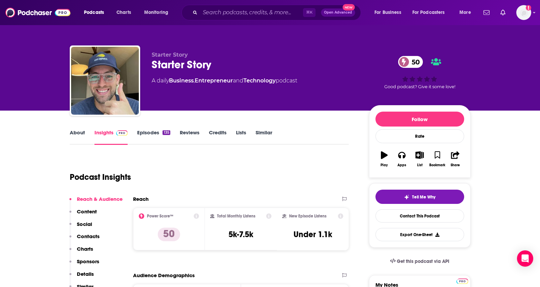
click at [81, 133] on link "About" at bounding box center [77, 137] width 15 height 16
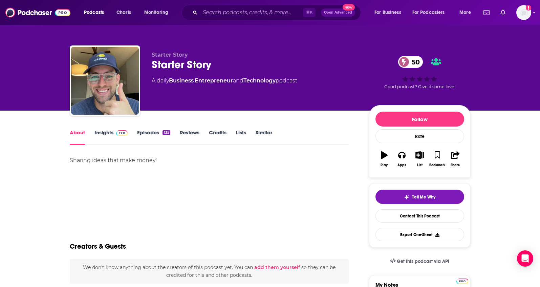
click at [98, 136] on link "Insights" at bounding box center [112, 137] width 34 height 16
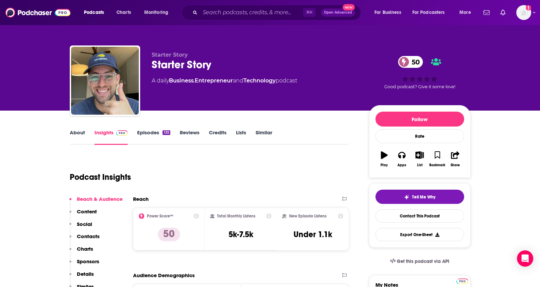
click at [144, 135] on link "Episodes 135" at bounding box center [153, 137] width 33 height 16
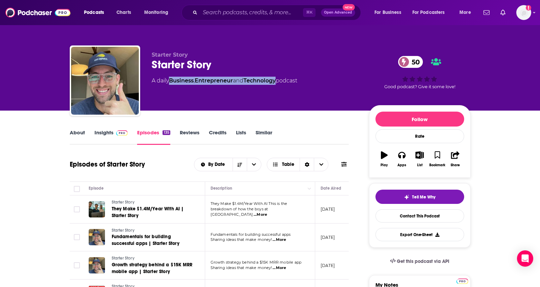
drag, startPoint x: 278, startPoint y: 82, endPoint x: 170, endPoint y: 84, distance: 107.7
click at [170, 84] on div "A daily Business , Entrepreneur and Technology podcast" at bounding box center [225, 81] width 146 height 8
copy div "Business , Entrepreneur and Technology"
click at [76, 133] on link "About" at bounding box center [77, 137] width 15 height 16
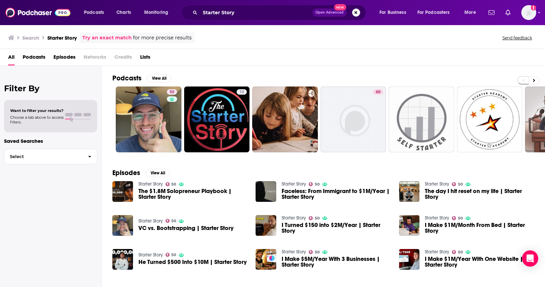
click at [354, 12] on button "Search podcasts, credits, & more..." at bounding box center [356, 12] width 8 height 8
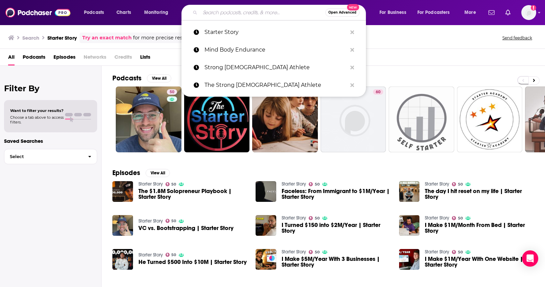
paste input "Redefiners"
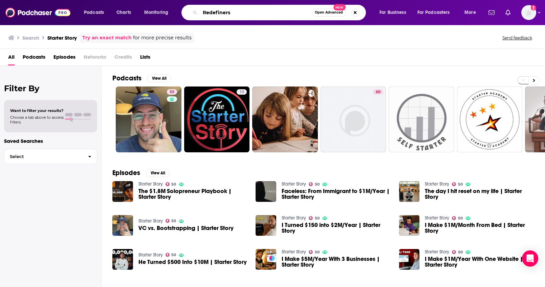
type input "Redefiners"
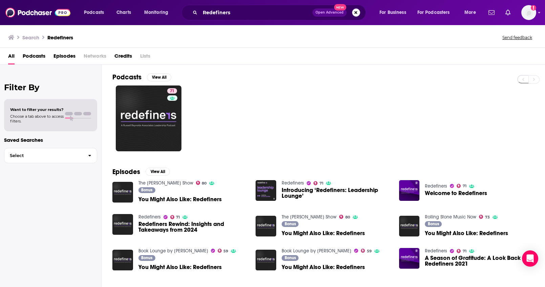
click at [354, 12] on button "Search podcasts, credits, & more..." at bounding box center [356, 12] width 8 height 8
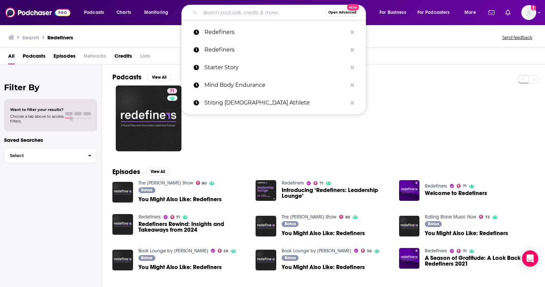
paste input "No "No's" Podcast"
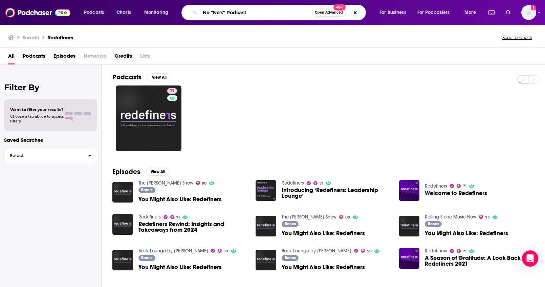
type input "No "No's" Podcast"
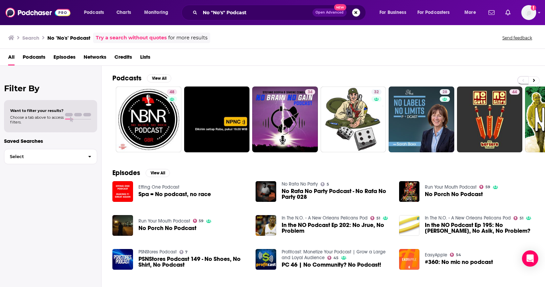
click at [358, 14] on button "Search podcasts, credits, & more..." at bounding box center [356, 12] width 8 height 8
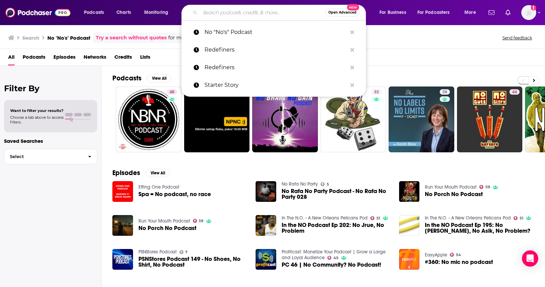
paste input "Women's Wealth"
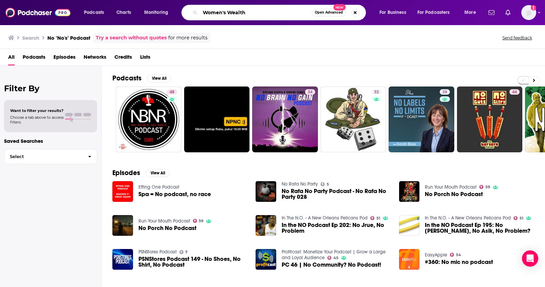
type input "Women's Wealth"
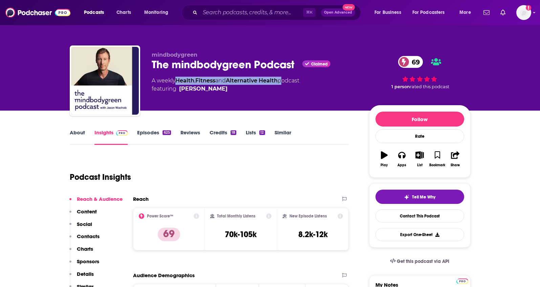
drag, startPoint x: 283, startPoint y: 82, endPoint x: 179, endPoint y: 82, distance: 104.3
click at [179, 82] on div "A weekly Health , Fitness and Alternative Health podcast featuring Jason Wachob" at bounding box center [226, 85] width 148 height 16
copy div "Health , Fitness and Alternative Health"
click at [81, 234] on p "Contacts" at bounding box center [88, 236] width 23 height 6
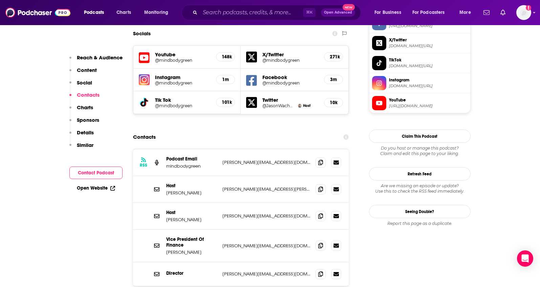
scroll to position [604, 0]
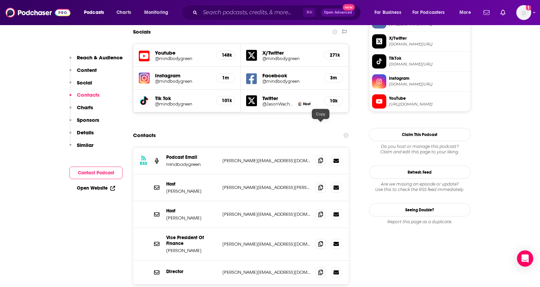
click at [318, 158] on icon at bounding box center [320, 160] width 5 height 5
click at [316, 182] on span at bounding box center [321, 187] width 10 height 10
drag, startPoint x: 200, startPoint y: 154, endPoint x: 166, endPoint y: 158, distance: 34.3
click at [166, 188] on p "Jason Wachob" at bounding box center [191, 191] width 51 height 6
copy p "Jason Wachob"
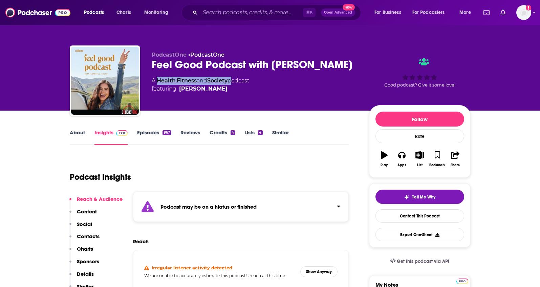
drag, startPoint x: 233, startPoint y: 82, endPoint x: 159, endPoint y: 81, distance: 74.2
click at [159, 81] on div "A Health , Fitness and Society podcast featuring Kimberly Snyder" at bounding box center [201, 85] width 98 height 16
click at [353, 65] on div "Feel Good Podcast with [PERSON_NAME]" at bounding box center [255, 64] width 207 height 13
drag, startPoint x: 356, startPoint y: 62, endPoint x: 274, endPoint y: 65, distance: 81.4
click at [274, 65] on div "Feel Good Podcast with [PERSON_NAME]" at bounding box center [255, 64] width 207 height 13
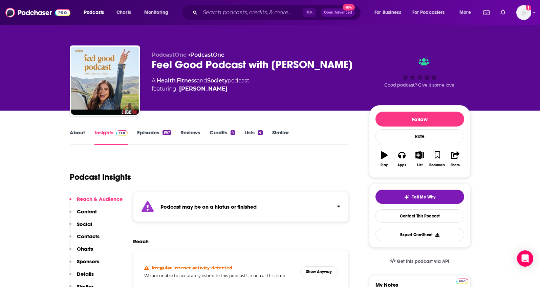
copy h2 "[PERSON_NAME]"
click at [95, 237] on p "Contacts" at bounding box center [88, 236] width 23 height 6
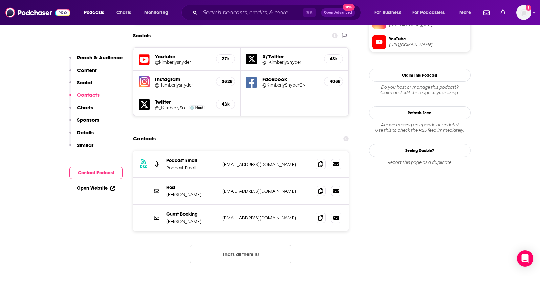
scroll to position [646, 0]
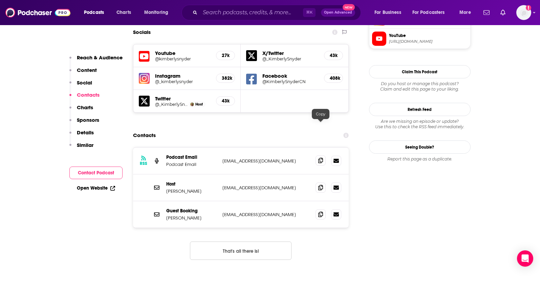
click at [321, 158] on icon at bounding box center [320, 160] width 5 height 5
click at [321, 211] on icon at bounding box center [320, 213] width 5 height 5
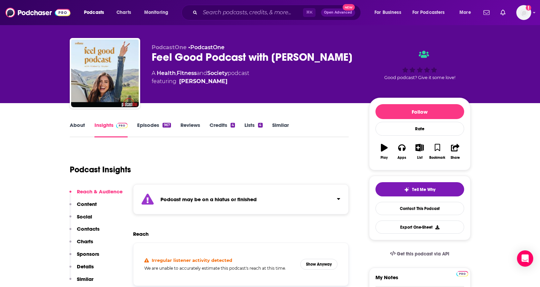
scroll to position [0, 0]
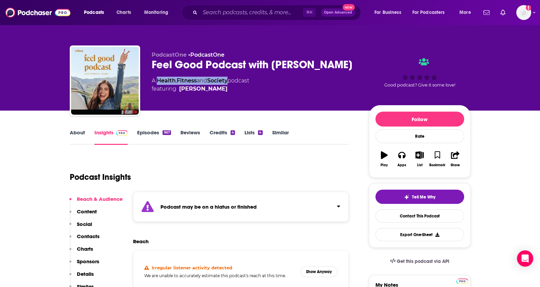
drag, startPoint x: 230, startPoint y: 81, endPoint x: 158, endPoint y: 80, distance: 71.8
click at [158, 80] on div "A Health , Fitness and Society podcast featuring Kimberly Snyder" at bounding box center [201, 85] width 98 height 16
copy div "Health , Fitness and Society"
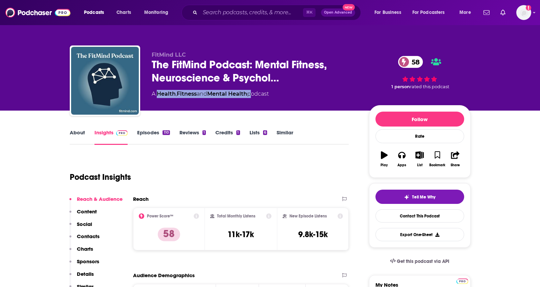
drag, startPoint x: 252, startPoint y: 95, endPoint x: 159, endPoint y: 96, distance: 93.2
click at [159, 96] on div "A Health , Fitness and Mental Health podcast" at bounding box center [210, 94] width 117 height 8
copy div "Health , Fitness and Mental Health"
click at [85, 234] on p "Contacts" at bounding box center [88, 236] width 23 height 6
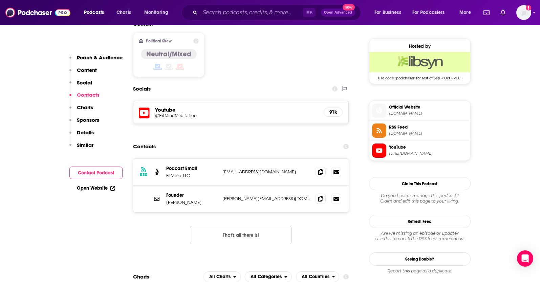
scroll to position [550, 0]
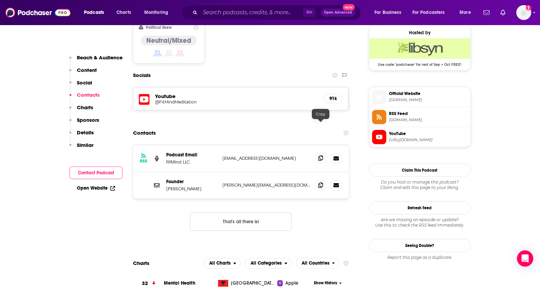
click at [318, 153] on span at bounding box center [321, 158] width 10 height 10
click at [320, 182] on icon at bounding box center [320, 184] width 5 height 5
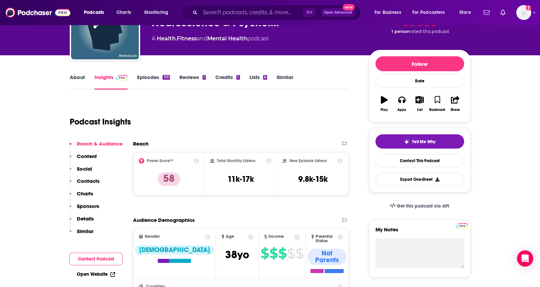
scroll to position [0, 0]
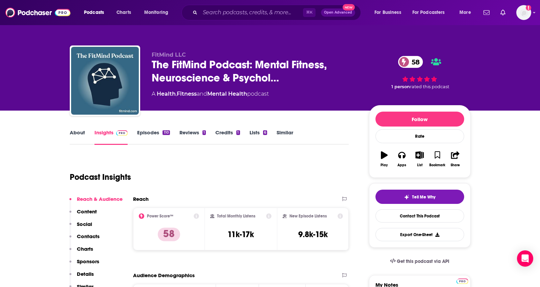
click at [76, 133] on link "About" at bounding box center [77, 137] width 15 height 16
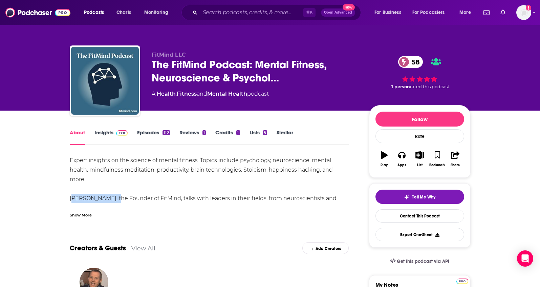
drag, startPoint x: 63, startPoint y: 187, endPoint x: 113, endPoint y: 189, distance: 50.5
copy div "Liam McClintock"
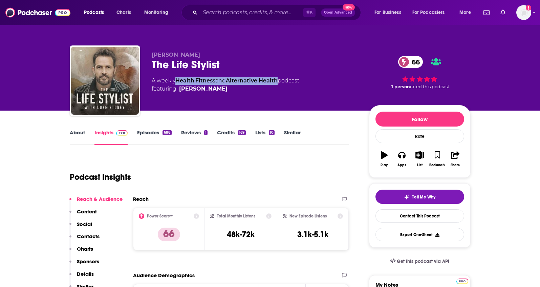
drag, startPoint x: 283, startPoint y: 81, endPoint x: 178, endPoint y: 81, distance: 105.4
click at [178, 81] on div "A weekly Health , Fitness and Alternative Health podcast featuring Luke Storey" at bounding box center [226, 85] width 148 height 16
copy div "Health , Fitness and Alternative Health"
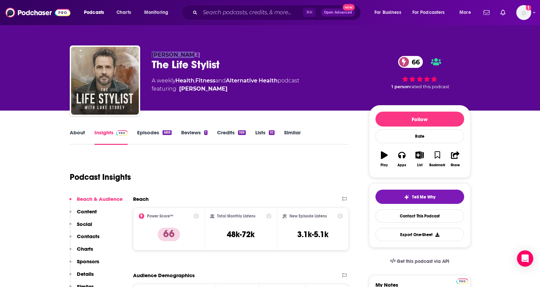
drag, startPoint x: 187, startPoint y: 54, endPoint x: 153, endPoint y: 56, distance: 34.0
click at [153, 56] on p "Luke Storey" at bounding box center [255, 54] width 207 height 6
copy span "Luke Storey"
click at [87, 234] on p "Contacts" at bounding box center [88, 236] width 23 height 6
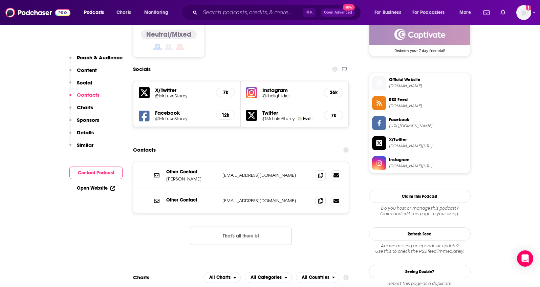
scroll to position [573, 0]
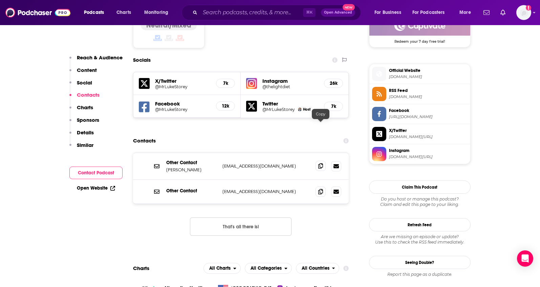
click at [322, 161] on span at bounding box center [321, 166] width 10 height 10
click at [322, 188] on icon at bounding box center [320, 190] width 5 height 5
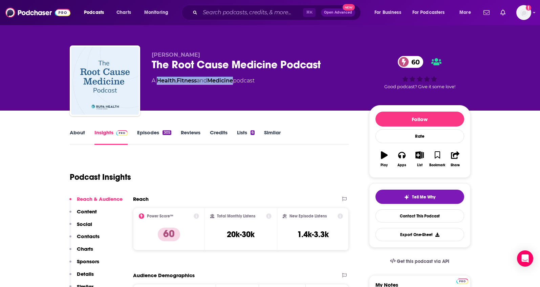
drag, startPoint x: 237, startPoint y: 80, endPoint x: 158, endPoint y: 83, distance: 79.0
click at [158, 83] on div "A Health , Fitness and Medicine podcast" at bounding box center [203, 81] width 103 height 8
copy div "Health , Fitness and Medicine"
drag, startPoint x: 195, startPoint y: 55, endPoint x: 153, endPoint y: 56, distance: 42.3
click at [153, 56] on p "Kate Kresge" at bounding box center [255, 54] width 207 height 6
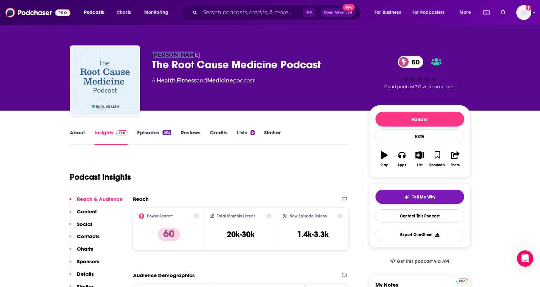
copy span "Kate Kresge"
click at [88, 235] on p "Contacts" at bounding box center [88, 236] width 23 height 6
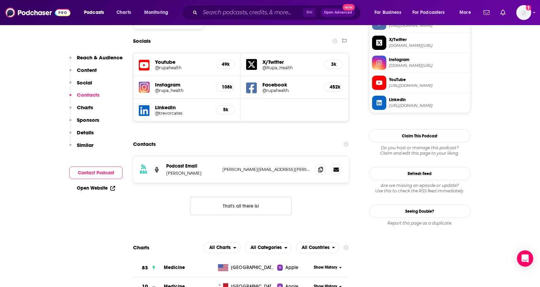
scroll to position [603, 0]
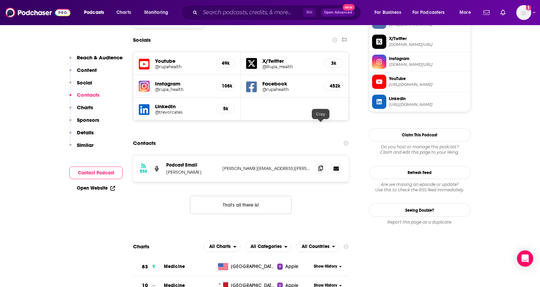
click at [321, 165] on icon at bounding box center [320, 167] width 5 height 5
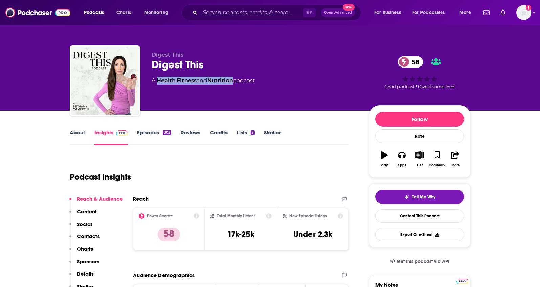
drag, startPoint x: 237, startPoint y: 82, endPoint x: 158, endPoint y: 82, distance: 78.6
click at [158, 82] on div "A Health , Fitness and Nutrition podcast" at bounding box center [203, 81] width 103 height 8
copy div "Health , Fitness and Nutrition"
drag, startPoint x: 186, startPoint y: 54, endPoint x: 165, endPoint y: 54, distance: 21.3
click at [165, 54] on p "Digest This" at bounding box center [255, 54] width 207 height 6
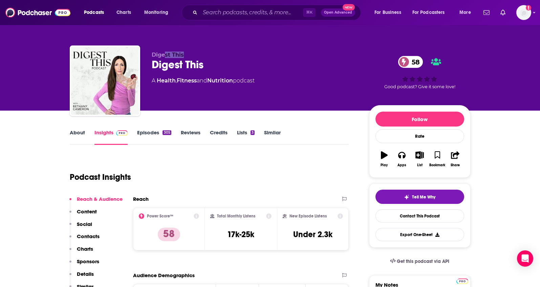
click at [78, 131] on link "About" at bounding box center [77, 137] width 15 height 16
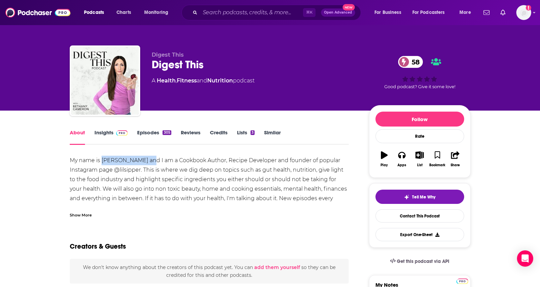
drag, startPoint x: 152, startPoint y: 160, endPoint x: 102, endPoint y: 161, distance: 49.8
click at [102, 161] on div "My name is Bethany Cameron and I am a Cookbook Author, Recipe Developer and fou…" at bounding box center [209, 193] width 279 height 76
copy div "Bethany Cameron"
click at [104, 131] on link "Insights" at bounding box center [112, 137] width 34 height 16
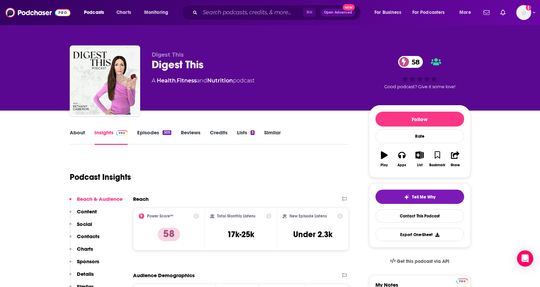
click at [95, 235] on p "Contacts" at bounding box center [88, 236] width 23 height 6
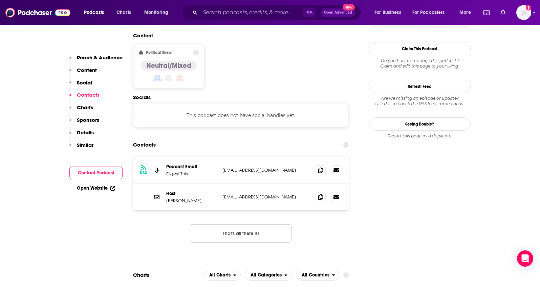
scroll to position [537, 0]
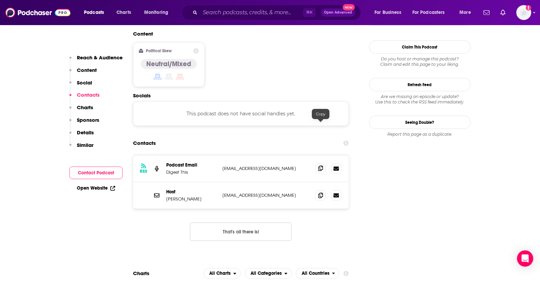
click at [322, 165] on icon at bounding box center [320, 167] width 5 height 5
click at [317, 190] on span at bounding box center [321, 195] width 10 height 10
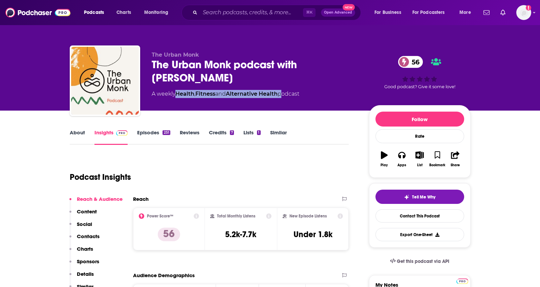
drag, startPoint x: 284, startPoint y: 93, endPoint x: 177, endPoint y: 97, distance: 106.8
click at [177, 97] on div "A weekly Health , Fitness and Alternative Health podcast" at bounding box center [226, 94] width 148 height 8
copy div "Health , Fitness and Alternative Health"
click at [71, 133] on link "About" at bounding box center [77, 137] width 15 height 16
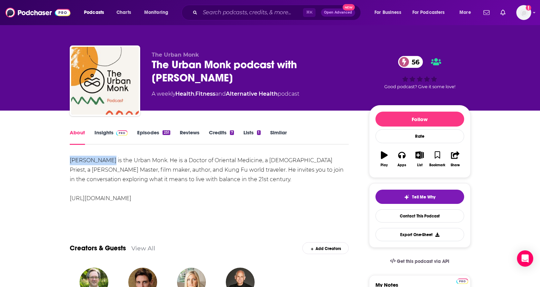
drag, startPoint x: 66, startPoint y: 159, endPoint x: 109, endPoint y: 161, distance: 43.7
copy div "[PERSON_NAME]"
click at [104, 130] on link "Insights" at bounding box center [112, 137] width 34 height 16
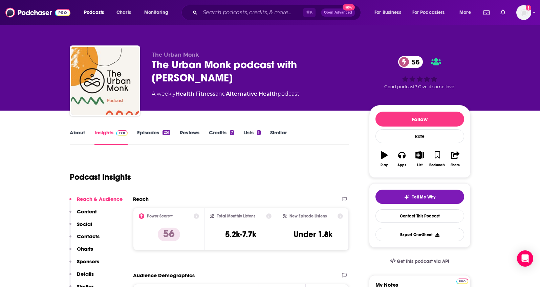
click at [93, 233] on p "Contacts" at bounding box center [88, 236] width 23 height 6
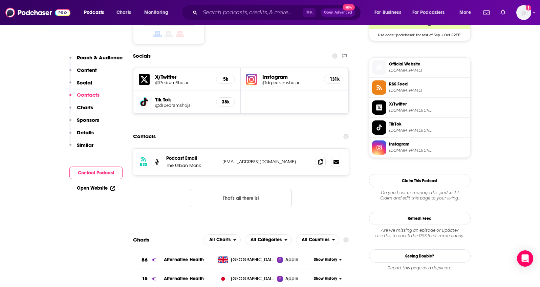
scroll to position [581, 0]
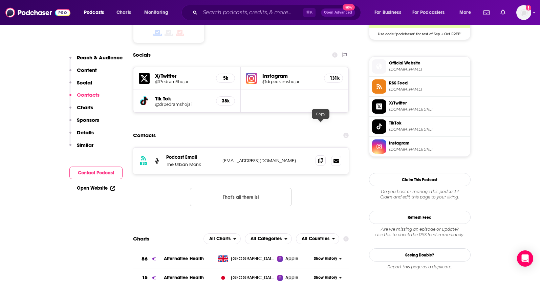
click at [321, 158] on icon at bounding box center [320, 160] width 5 height 5
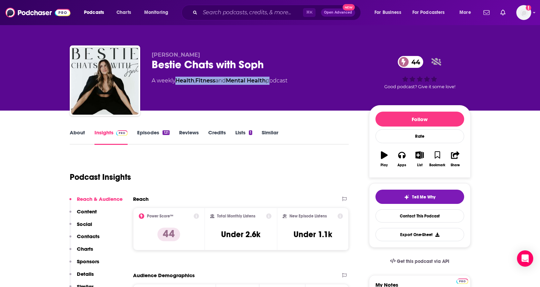
drag, startPoint x: 272, startPoint y: 81, endPoint x: 177, endPoint y: 83, distance: 94.9
click at [177, 83] on div "A weekly Health , Fitness and Mental Health podcast" at bounding box center [220, 81] width 136 height 8
copy div "Health , Fitness and Mental Health"
drag, startPoint x: 201, startPoint y: 55, endPoint x: 152, endPoint y: 55, distance: 48.8
click at [152, 55] on p "Sophia Panella" at bounding box center [255, 54] width 207 height 6
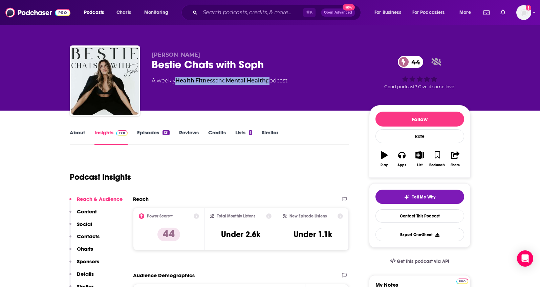
copy span "Sophia Panella"
click at [90, 236] on p "Contacts" at bounding box center [88, 236] width 23 height 6
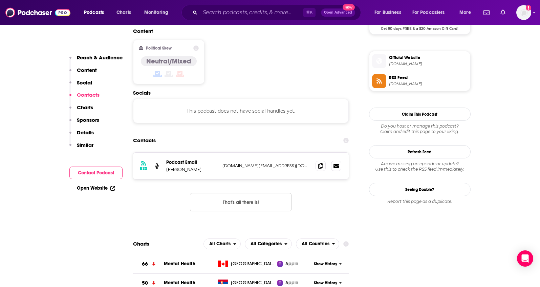
scroll to position [537, 0]
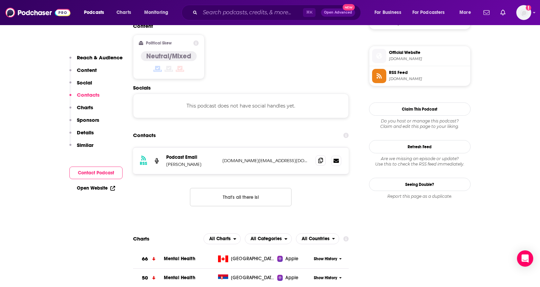
click at [321, 158] on icon at bounding box center [320, 160] width 5 height 5
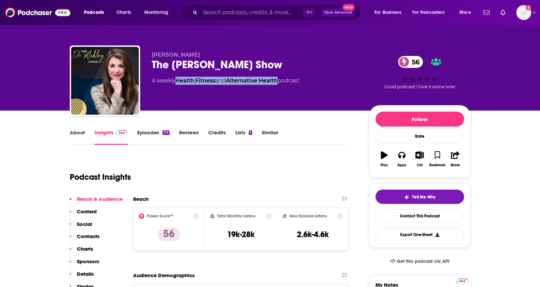
drag, startPoint x: 283, startPoint y: 81, endPoint x: 178, endPoint y: 80, distance: 104.7
click at [178, 80] on div "A weekly Health , Fitness and Alternative Health podcast" at bounding box center [226, 81] width 148 height 8
drag, startPoint x: 205, startPoint y: 53, endPoint x: 163, endPoint y: 55, distance: 41.7
click at [163, 55] on p "Dr. Ashley Lucas" at bounding box center [255, 54] width 207 height 6
copy span "Ashley Lucas"
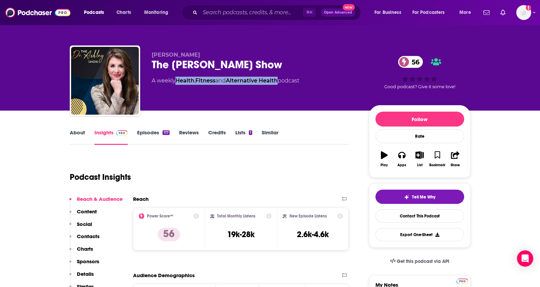
click at [77, 238] on p "Contacts" at bounding box center [88, 236] width 23 height 6
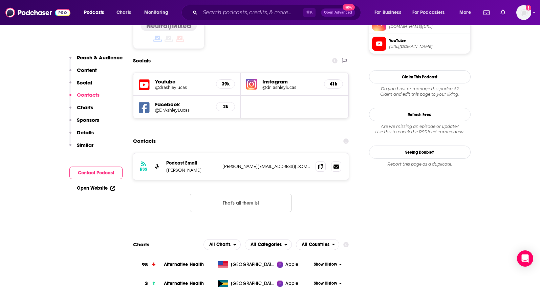
scroll to position [573, 0]
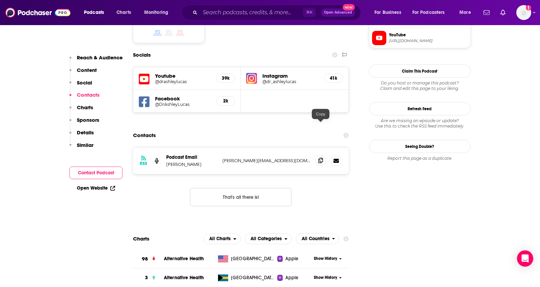
click at [323, 158] on icon at bounding box center [320, 160] width 5 height 5
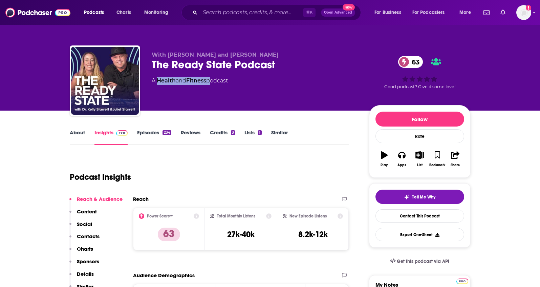
drag, startPoint x: 210, startPoint y: 80, endPoint x: 158, endPoint y: 83, distance: 51.9
click at [158, 83] on div "A Health and Fitness podcast" at bounding box center [190, 81] width 76 height 8
copy div "Health and Fitness"
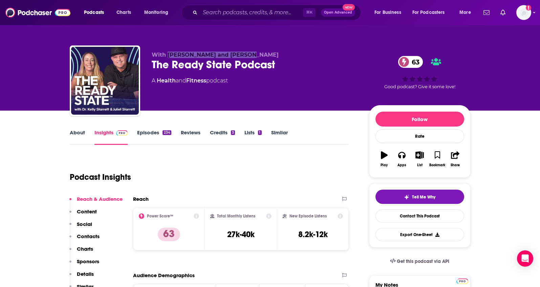
drag, startPoint x: 241, startPoint y: 54, endPoint x: 168, endPoint y: 57, distance: 72.9
click at [168, 57] on p "With [PERSON_NAME] and [PERSON_NAME]" at bounding box center [255, 54] width 207 height 6
copy span "[PERSON_NAME] and [PERSON_NAME]"
click at [77, 139] on link "About" at bounding box center [77, 137] width 15 height 16
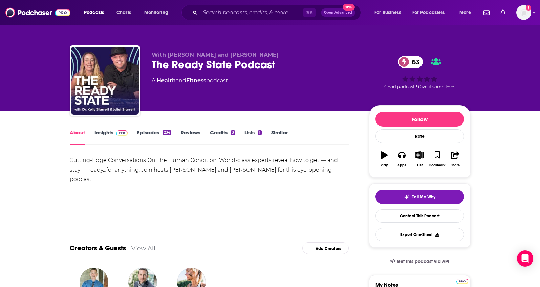
click at [101, 134] on link "Insights" at bounding box center [112, 137] width 34 height 16
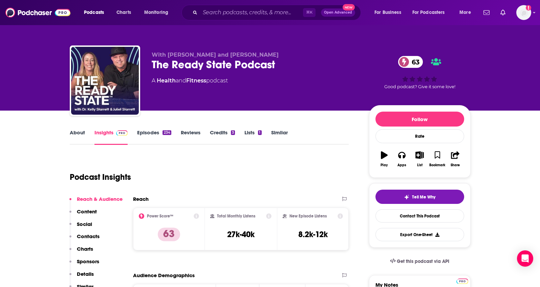
click at [92, 236] on p "Contacts" at bounding box center [88, 236] width 23 height 6
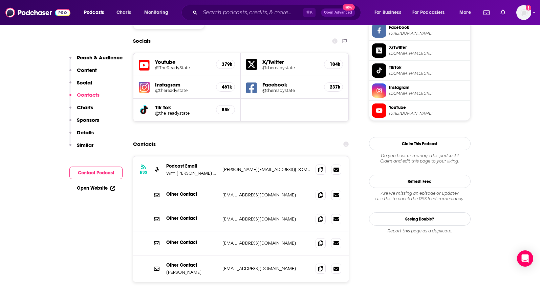
scroll to position [596, 0]
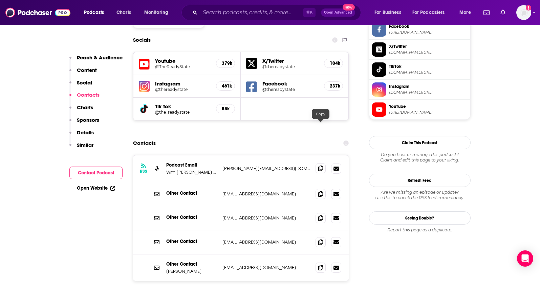
click at [322, 165] on icon at bounding box center [320, 167] width 5 height 5
click at [321, 262] on span at bounding box center [321, 267] width 10 height 10
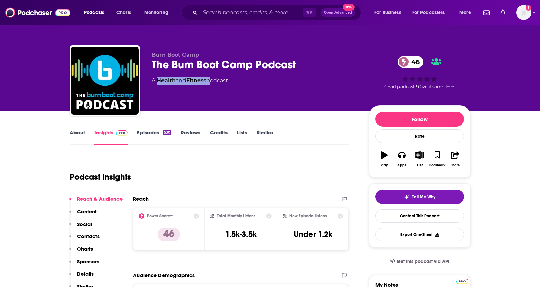
drag, startPoint x: 209, startPoint y: 81, endPoint x: 159, endPoint y: 82, distance: 50.8
click at [159, 82] on div "A Health and Fitness podcast" at bounding box center [190, 81] width 76 height 8
copy div "Health and Fitness"
click at [70, 137] on link "About" at bounding box center [77, 137] width 15 height 16
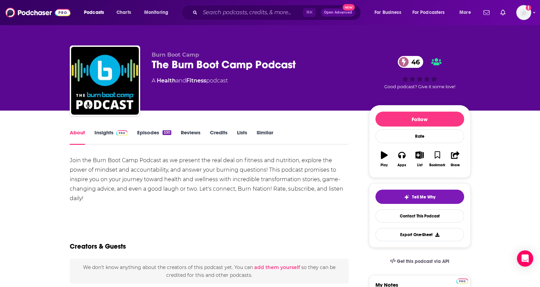
click at [107, 133] on link "Insights" at bounding box center [112, 137] width 34 height 16
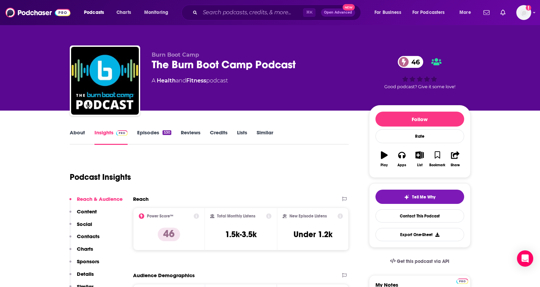
click at [91, 236] on p "Contacts" at bounding box center [88, 236] width 23 height 6
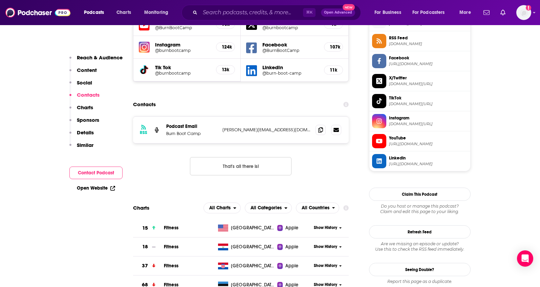
scroll to position [514, 0]
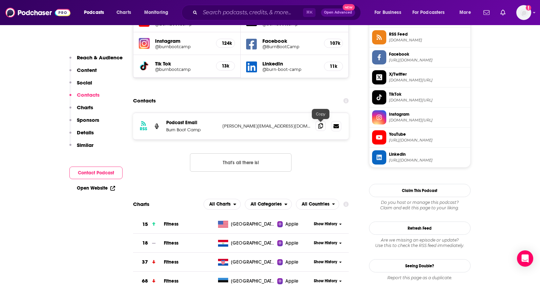
click at [318, 128] on span at bounding box center [321, 126] width 10 height 10
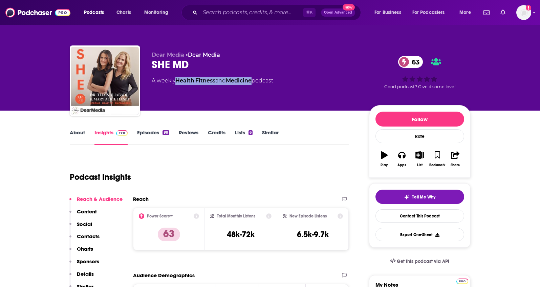
drag, startPoint x: 257, startPoint y: 81, endPoint x: 185, endPoint y: 78, distance: 72.2
click at [178, 84] on div "A weekly Health , Fitness and Medicine podcast" at bounding box center [213, 81] width 122 height 8
copy div "Health , Fitness and Medicine"
click at [74, 133] on link "About" at bounding box center [77, 137] width 15 height 16
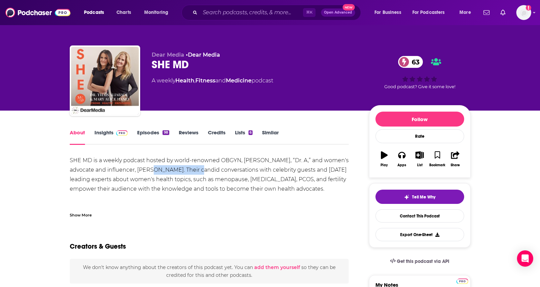
drag, startPoint x: 184, startPoint y: 170, endPoint x: 137, endPoint y: 170, distance: 47.4
copy div "[PERSON_NAME]."
drag, startPoint x: 285, startPoint y: 160, endPoint x: 253, endPoint y: 159, distance: 32.5
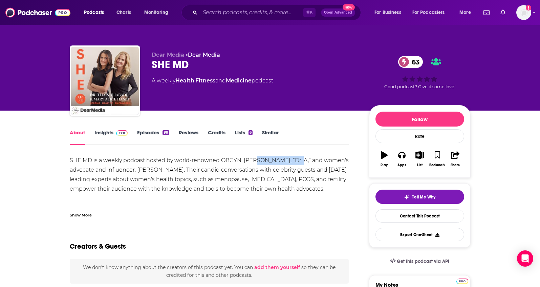
copy div "Thais Aliabadi,"
click at [100, 137] on link "Insights" at bounding box center [112, 137] width 34 height 16
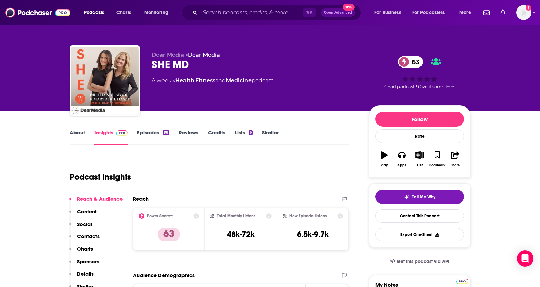
click at [91, 236] on p "Contacts" at bounding box center [88, 236] width 23 height 6
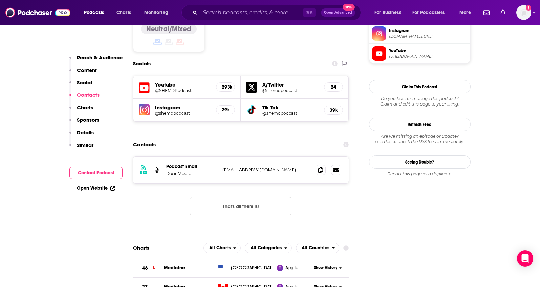
scroll to position [581, 0]
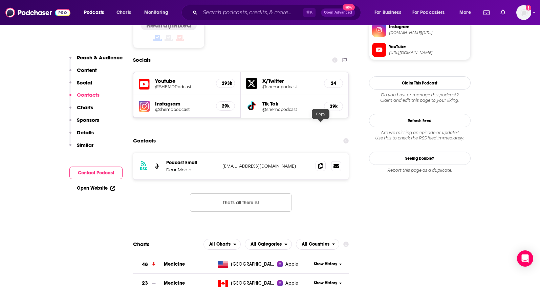
click at [321, 163] on icon at bounding box center [320, 165] width 5 height 5
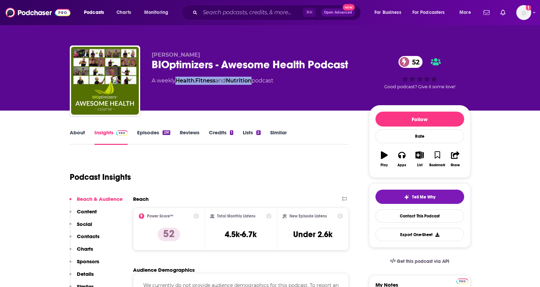
drag, startPoint x: 257, startPoint y: 81, endPoint x: 179, endPoint y: 82, distance: 77.9
click at [179, 82] on div "A weekly Health , Fitness and Nutrition podcast" at bounding box center [213, 81] width 122 height 8
copy div "Health , Fitness and Nutrition"
drag, startPoint x: 206, startPoint y: 55, endPoint x: 149, endPoint y: 55, distance: 57.3
click at [149, 55] on div "Wade Lightheart BIOptimizers - Awesome Health Podcast 52 A weekly Health , Fitn…" at bounding box center [270, 81] width 401 height 73
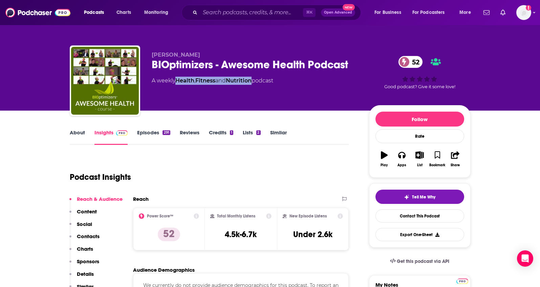
copy span "Wade Lightheart"
click at [81, 135] on link "About" at bounding box center [77, 137] width 15 height 16
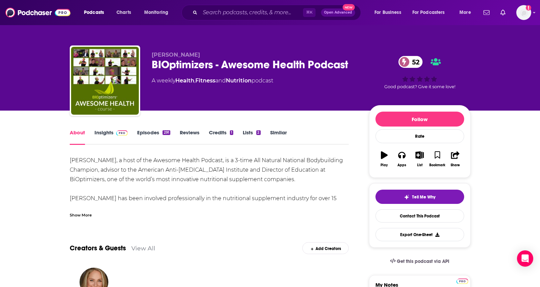
click at [98, 134] on link "Insights" at bounding box center [112, 137] width 34 height 16
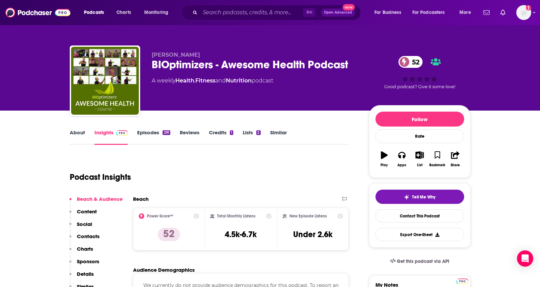
click at [85, 233] on p "Contacts" at bounding box center [88, 236] width 23 height 6
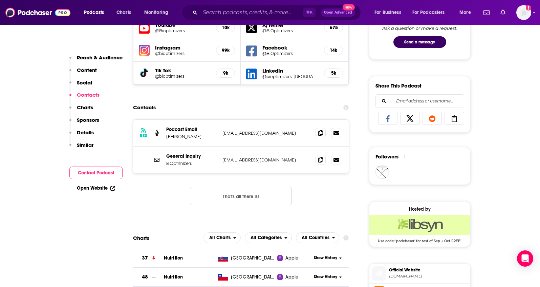
scroll to position [381, 0]
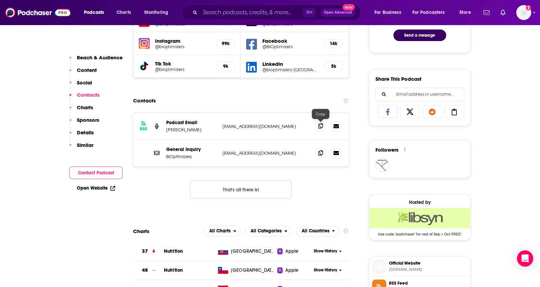
click at [318, 125] on icon at bounding box center [320, 125] width 5 height 5
click at [322, 153] on icon at bounding box center [320, 152] width 5 height 5
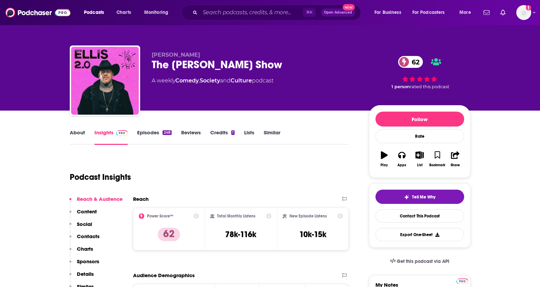
click at [82, 134] on link "About" at bounding box center [77, 137] width 15 height 16
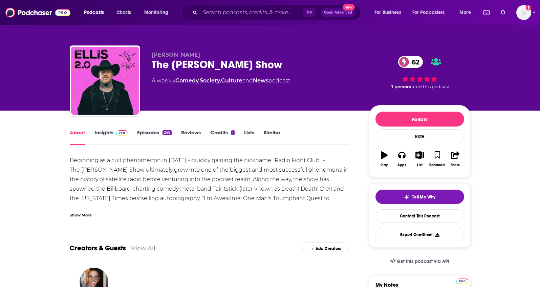
click at [79, 216] on div "Show More" at bounding box center [81, 214] width 22 height 6
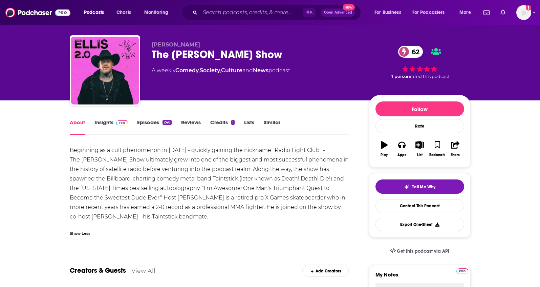
scroll to position [11, 0]
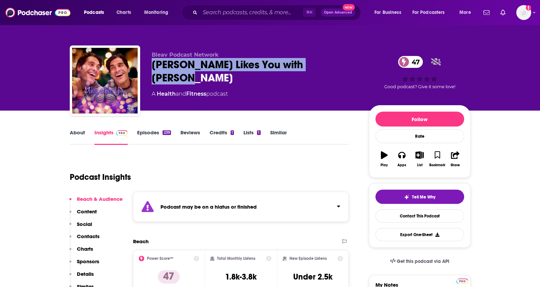
drag, startPoint x: 353, startPoint y: 63, endPoint x: 149, endPoint y: 66, distance: 204.6
click at [149, 66] on div "Bleav Podcast Network [PERSON_NAME] Likes You with [PERSON_NAME] 47 A Health an…" at bounding box center [270, 81] width 401 height 73
copy h2 "[PERSON_NAME] Likes You with [PERSON_NAME]"
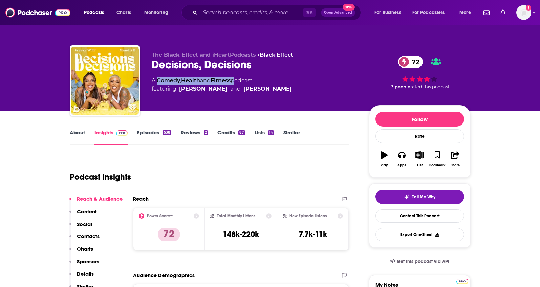
drag, startPoint x: 232, startPoint y: 81, endPoint x: 158, endPoint y: 82, distance: 74.5
click at [158, 82] on div "A Comedy , Health and Fitness podcast featuring Chakra Khan and Mandii B" at bounding box center [222, 85] width 140 height 16
copy div "Comedy , Health and Fitness"
click at [75, 134] on link "About" at bounding box center [77, 137] width 15 height 16
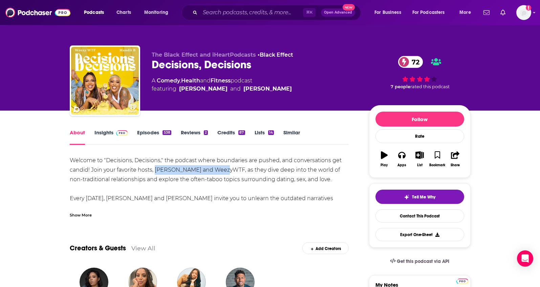
drag, startPoint x: 224, startPoint y: 169, endPoint x: 156, endPoint y: 170, distance: 67.8
click at [156, 170] on div "Welcome to "Decisions, Decisions," the podcast where boundaries are pushed, and…" at bounding box center [209, 221] width 279 height 133
copy div "Mandii B and WeezyWTF,"
click at [92, 137] on div "About" at bounding box center [82, 137] width 25 height 16
click at [101, 134] on link "Insights" at bounding box center [112, 137] width 34 height 16
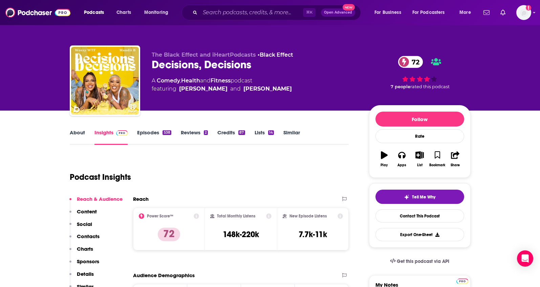
click at [90, 237] on p "Contacts" at bounding box center [88, 236] width 23 height 6
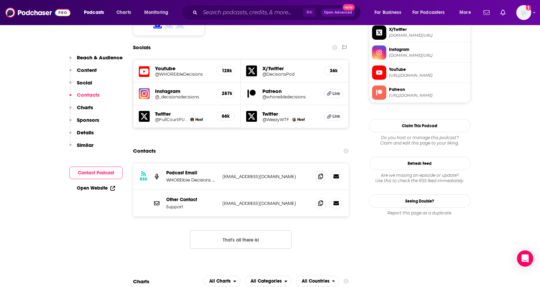
scroll to position [596, 0]
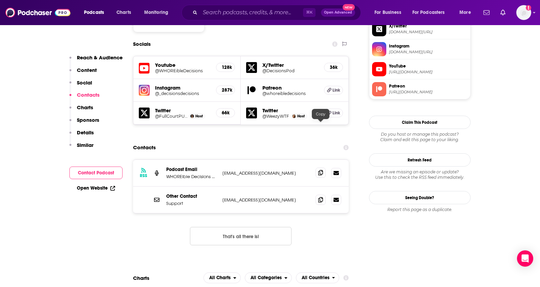
click at [324, 167] on span at bounding box center [321, 172] width 10 height 10
click at [318, 196] on icon at bounding box center [320, 198] width 5 height 5
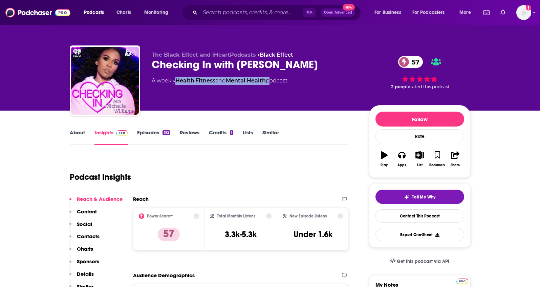
drag, startPoint x: 272, startPoint y: 81, endPoint x: 179, endPoint y: 84, distance: 93.2
click at [179, 84] on div "A weekly Health , Fitness and Mental Health podcast" at bounding box center [220, 81] width 136 height 8
copy div "Health , Fitness and Mental Health"
click at [76, 135] on link "About" at bounding box center [77, 137] width 15 height 16
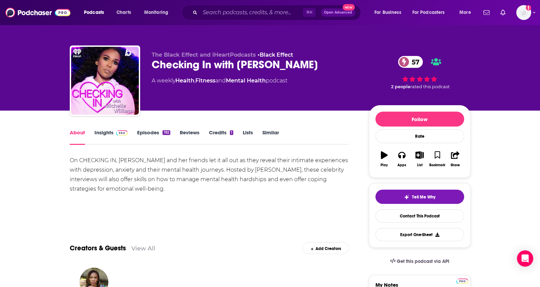
drag, startPoint x: 335, startPoint y: 62, endPoint x: 238, endPoint y: 64, distance: 96.9
click at [240, 63] on div "Checking In with Michelle Williams 57" at bounding box center [255, 64] width 207 height 13
copy h1 "Michelle Williams"
drag, startPoint x: 97, startPoint y: 131, endPoint x: 226, endPoint y: 4, distance: 182.1
click at [96, 131] on link "Insights" at bounding box center [112, 137] width 34 height 16
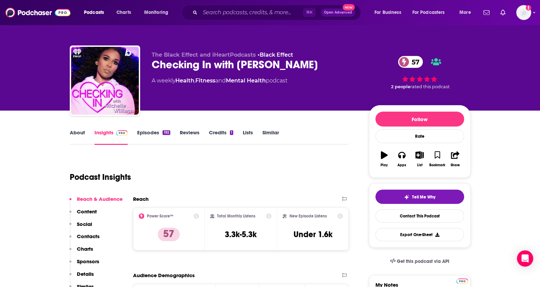
click at [90, 235] on p "Contacts" at bounding box center [88, 236] width 23 height 6
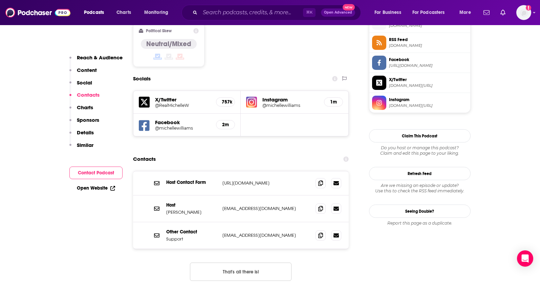
scroll to position [565, 0]
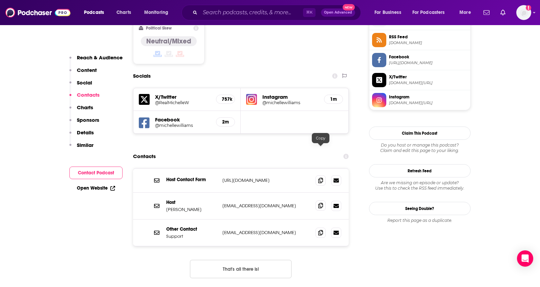
click at [320, 203] on icon at bounding box center [320, 205] width 5 height 5
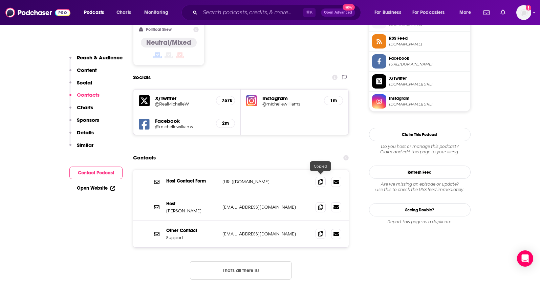
click at [318, 231] on icon at bounding box center [320, 233] width 5 height 5
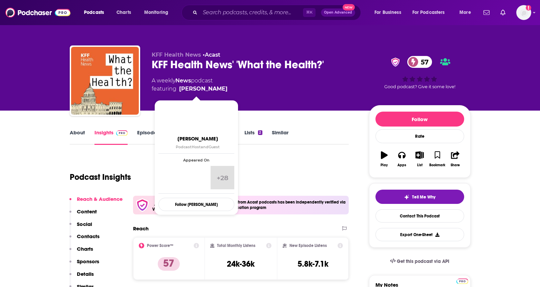
drag, startPoint x: 228, startPoint y: 87, endPoint x: 180, endPoint y: 90, distance: 47.9
click at [180, 90] on div "A weekly News podcast featuring [PERSON_NAME]" at bounding box center [255, 85] width 207 height 16
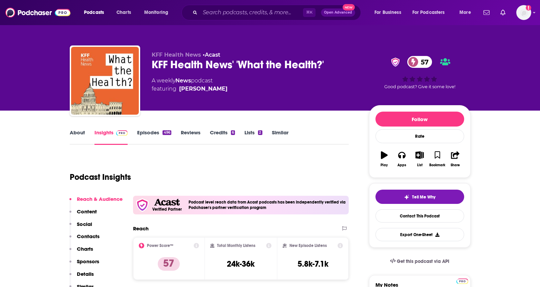
click at [80, 132] on link "About" at bounding box center [77, 137] width 15 height 16
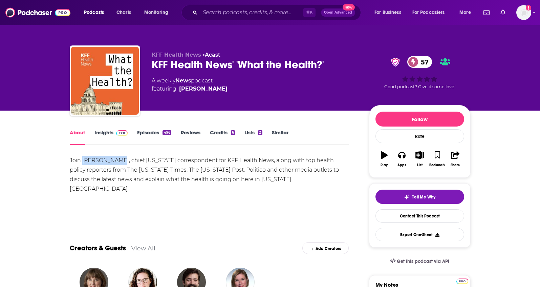
drag, startPoint x: 83, startPoint y: 160, endPoint x: 114, endPoint y: 162, distance: 30.9
click at [114, 162] on div "Join [PERSON_NAME], chief [US_STATE] correspondent for KFF Health News, along w…" at bounding box center [209, 183] width 279 height 57
copy div "[PERSON_NAME]"
click at [97, 136] on link "Insights" at bounding box center [112, 137] width 34 height 16
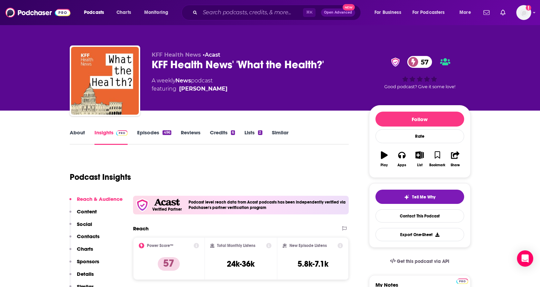
click at [86, 235] on p "Contacts" at bounding box center [88, 236] width 23 height 6
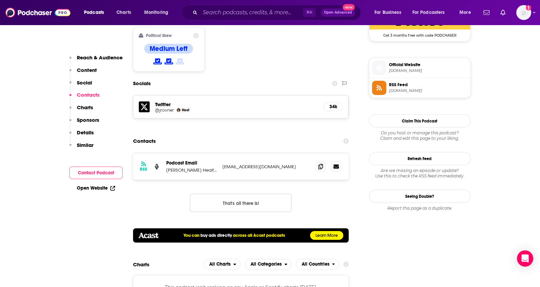
scroll to position [580, 0]
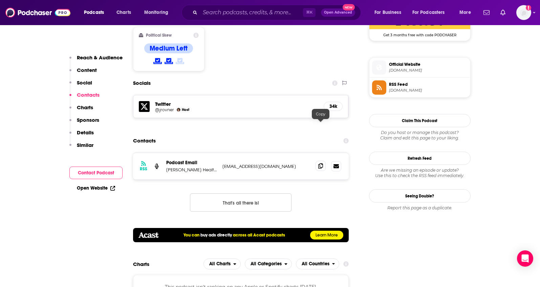
click at [321, 163] on icon at bounding box center [320, 165] width 5 height 5
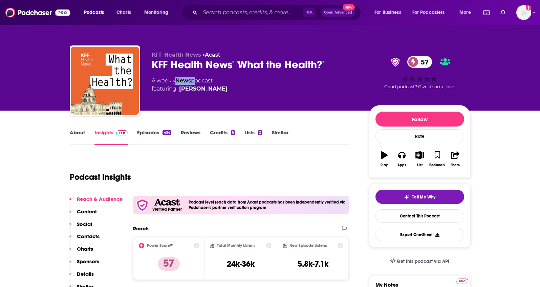
drag, startPoint x: 193, startPoint y: 81, endPoint x: 179, endPoint y: 81, distance: 14.2
click at [179, 81] on div "A weekly News podcast featuring Julie Rovner" at bounding box center [190, 85] width 76 height 16
copy div "News"
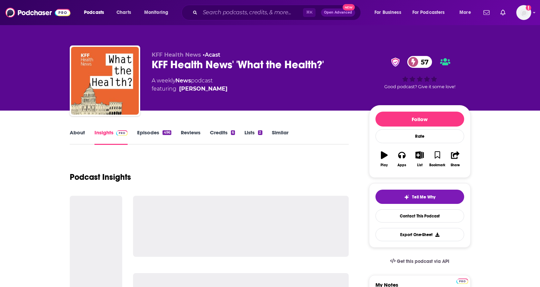
click at [78, 133] on link "About" at bounding box center [77, 137] width 15 height 16
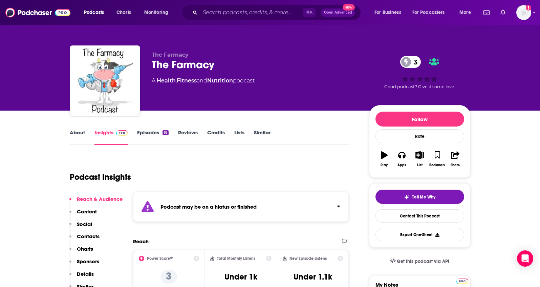
click at [80, 132] on link "About" at bounding box center [77, 137] width 15 height 16
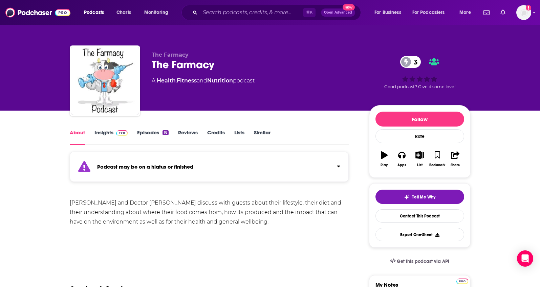
click at [101, 132] on link "Insights" at bounding box center [112, 137] width 34 height 16
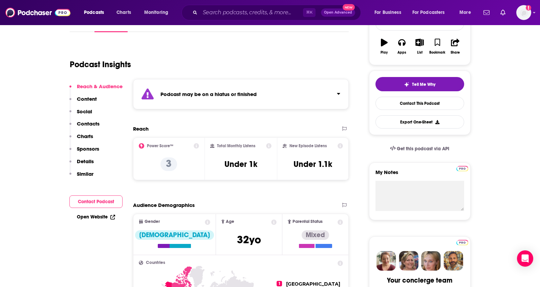
scroll to position [35, 0]
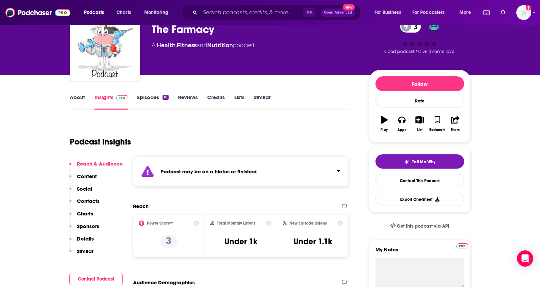
click at [77, 100] on link "About" at bounding box center [77, 102] width 15 height 16
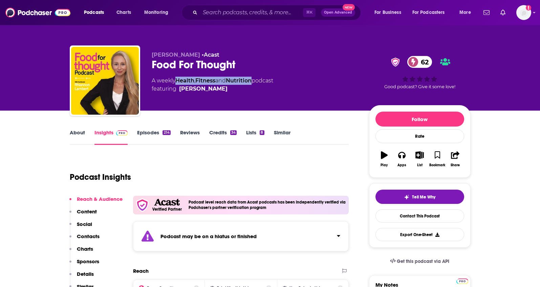
drag, startPoint x: 257, startPoint y: 80, endPoint x: 178, endPoint y: 82, distance: 78.9
click at [178, 82] on div "A weekly Health , Fitness and Nutrition podcast featuring Rhiannon Lambert" at bounding box center [213, 85] width 122 height 16
click at [252, 64] on div "Food For Thought 62" at bounding box center [255, 64] width 207 height 13
click at [152, 130] on link "Episodes 214" at bounding box center [153, 137] width 33 height 16
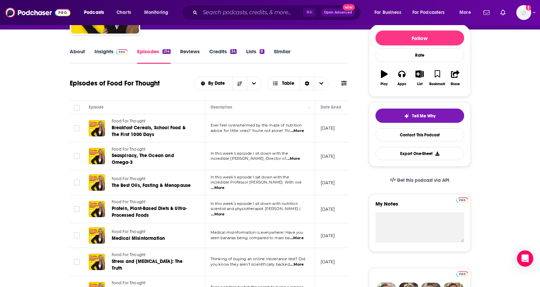
scroll to position [44, 0]
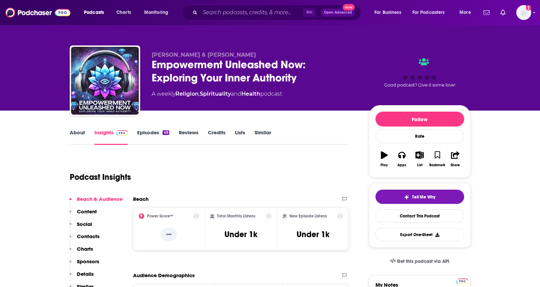
click at [79, 135] on link "About" at bounding box center [77, 137] width 15 height 16
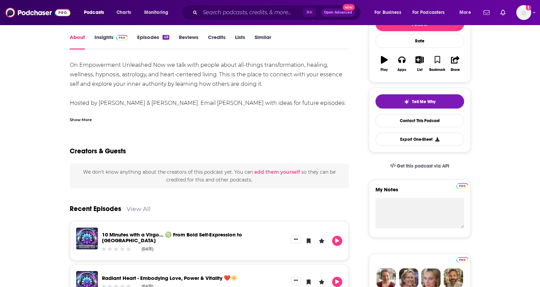
scroll to position [42, 0]
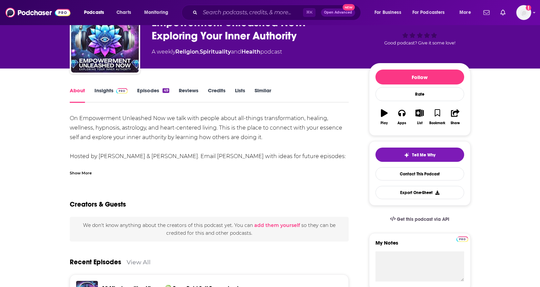
click at [103, 88] on link "Insights" at bounding box center [112, 95] width 34 height 16
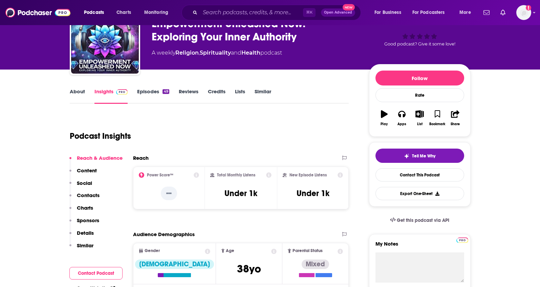
scroll to position [40, 0]
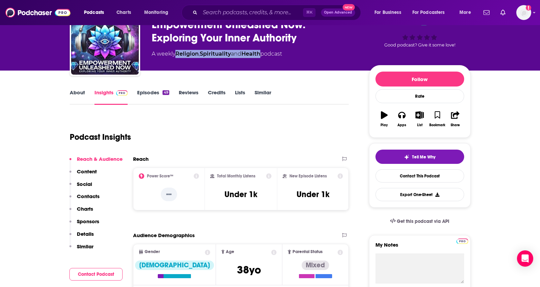
drag, startPoint x: 265, startPoint y: 54, endPoint x: 176, endPoint y: 50, distance: 88.8
click at [176, 50] on div "A weekly Religion , Spirituality and Health podcast" at bounding box center [217, 54] width 130 height 8
copy div "Religion , Spirituality and Health"
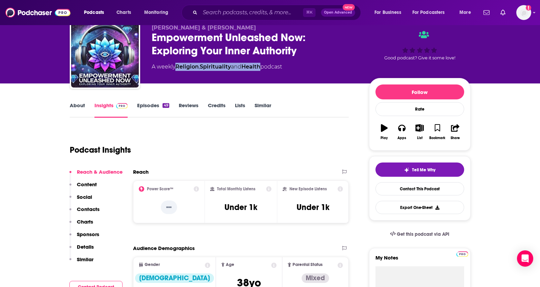
scroll to position [26, 0]
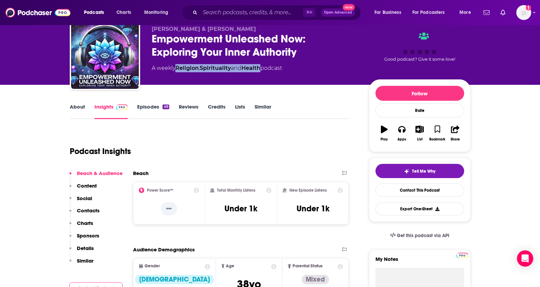
drag, startPoint x: 245, startPoint y: 29, endPoint x: 212, endPoint y: 10, distance: 37.8
click at [152, 28] on p "Michele R. Jones & Scott Collins" at bounding box center [255, 29] width 207 height 6
copy span "Michele R. Jones & Scott Collins"
click at [87, 209] on p "Contacts" at bounding box center [88, 210] width 23 height 6
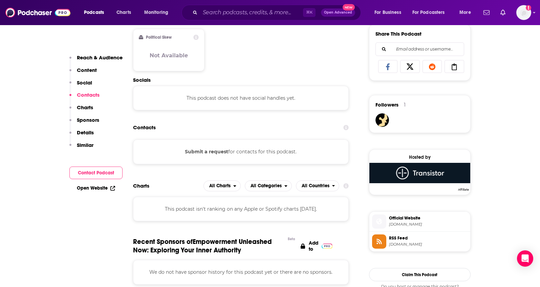
scroll to position [453, 0]
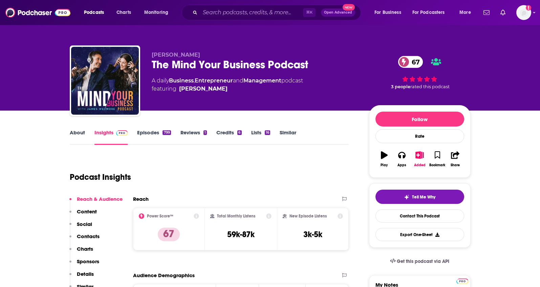
click at [77, 136] on link "About" at bounding box center [77, 137] width 15 height 16
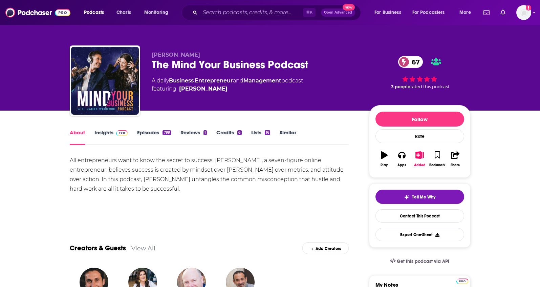
click at [100, 132] on link "Insights" at bounding box center [112, 137] width 34 height 16
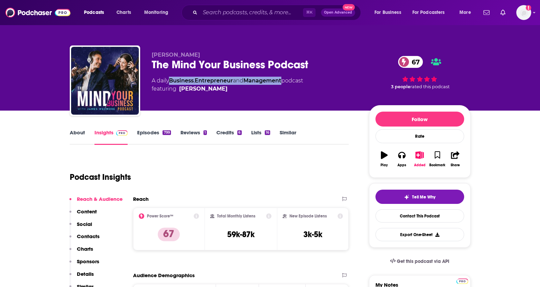
drag, startPoint x: 287, startPoint y: 81, endPoint x: 173, endPoint y: 82, distance: 114.5
click at [173, 82] on div "A daily Business , Entrepreneur and Management podcast featuring James Wedmore" at bounding box center [227, 85] width 151 height 16
copy div "Business , Entrepreneur and Management"
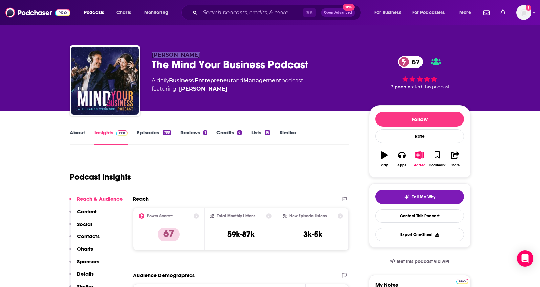
drag, startPoint x: 212, startPoint y: 54, endPoint x: 151, endPoint y: 55, distance: 60.6
click at [152, 55] on p "James Wedmore" at bounding box center [255, 54] width 207 height 6
copy span "James Wedmore"
click at [77, 135] on link "About" at bounding box center [77, 137] width 15 height 16
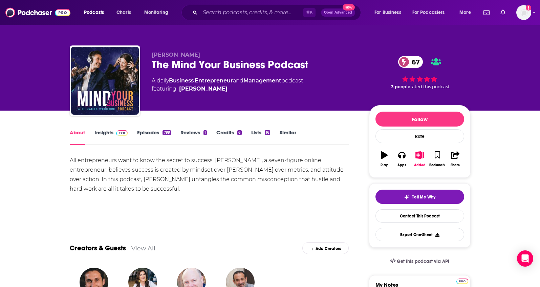
click at [97, 133] on link "Insights" at bounding box center [112, 137] width 34 height 16
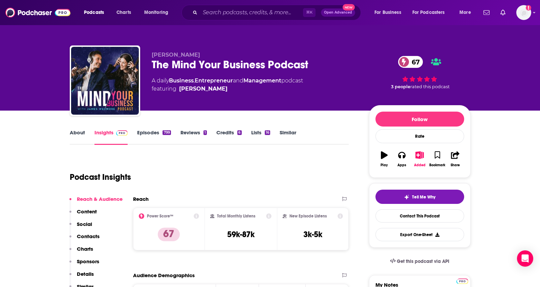
click at [88, 235] on p "Contacts" at bounding box center [88, 236] width 23 height 6
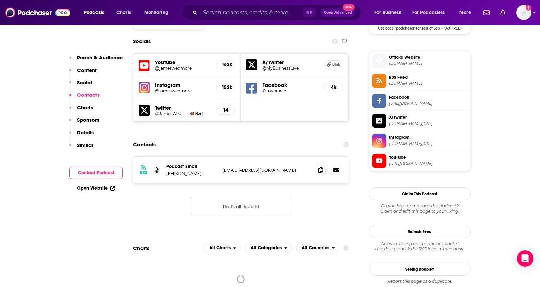
scroll to position [588, 0]
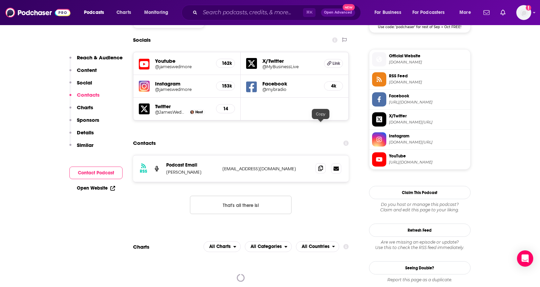
click at [320, 165] on icon at bounding box center [320, 167] width 5 height 5
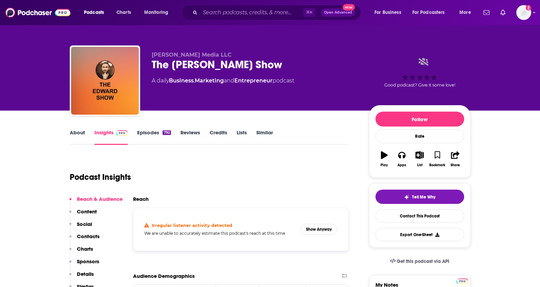
click at [78, 132] on link "About" at bounding box center [77, 137] width 15 height 16
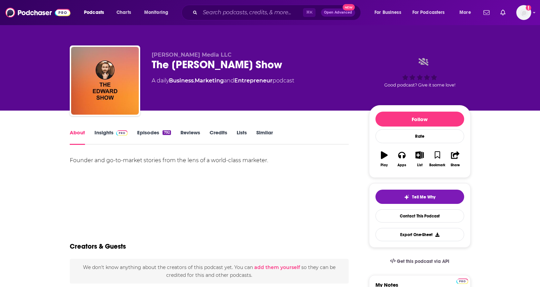
click at [106, 132] on link "Insights" at bounding box center [112, 137] width 34 height 16
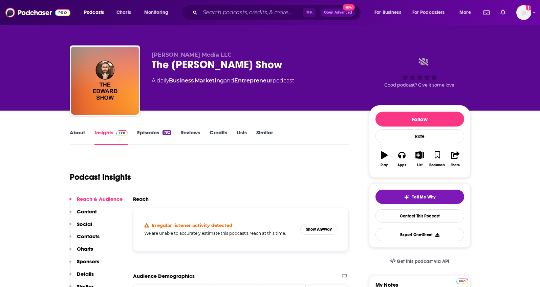
click at [85, 233] on p "Contacts" at bounding box center [88, 236] width 23 height 6
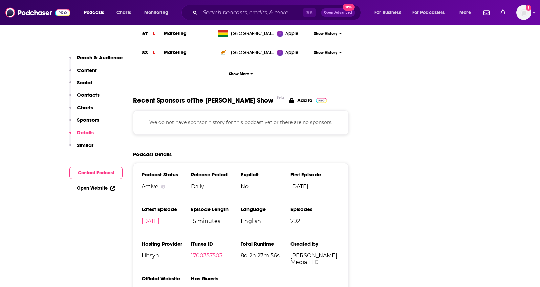
scroll to position [872, 0]
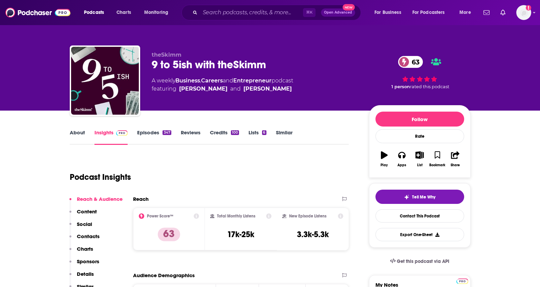
click at [79, 134] on link "About" at bounding box center [77, 137] width 15 height 16
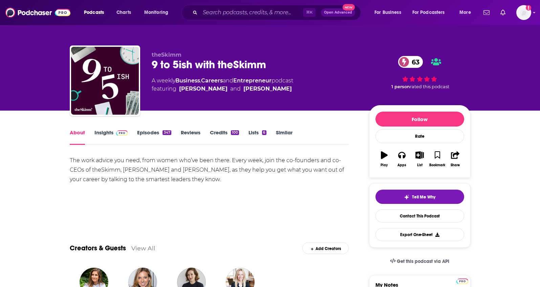
drag, startPoint x: 215, startPoint y: 170, endPoint x: 213, endPoint y: 71, distance: 99.6
click at [123, 171] on div "The work advice you need, from women who’ve been there. Every week, join the co…" at bounding box center [209, 169] width 279 height 28
copy div "Carly Zakin and Danielle Weisberg"
drag, startPoint x: 276, startPoint y: 82, endPoint x: 179, endPoint y: 84, distance: 97.6
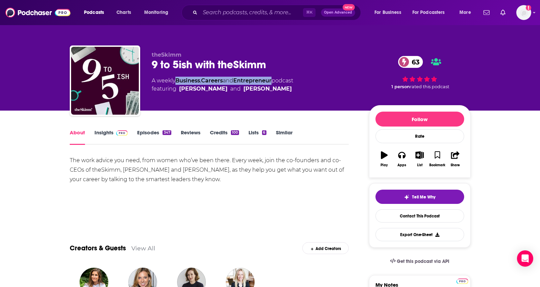
click at [179, 84] on div "A weekly Business , Careers and Entrepreneur podcast featuring Carly Zakin and …" at bounding box center [223, 85] width 142 height 16
copy div "Business , Careers and Entrepreneur"
click at [101, 128] on div "About Insights Episodes 347 Reviews Credits 100 Lists 6 Similar" at bounding box center [209, 136] width 279 height 17
click at [100, 131] on link "Insights" at bounding box center [112, 137] width 34 height 16
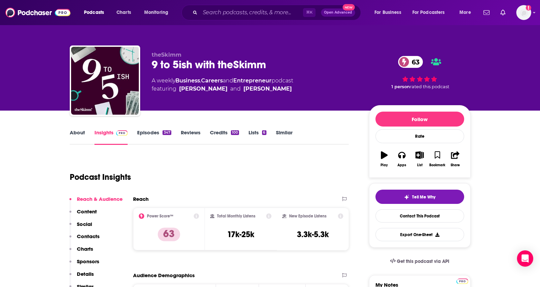
click at [84, 237] on p "Contacts" at bounding box center [88, 236] width 23 height 6
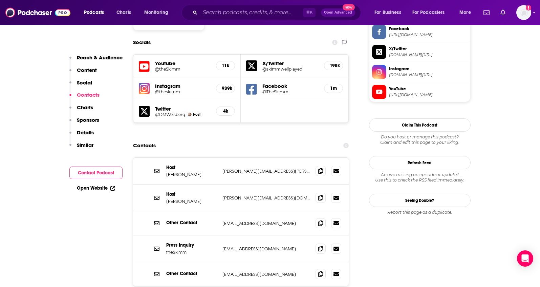
scroll to position [596, 0]
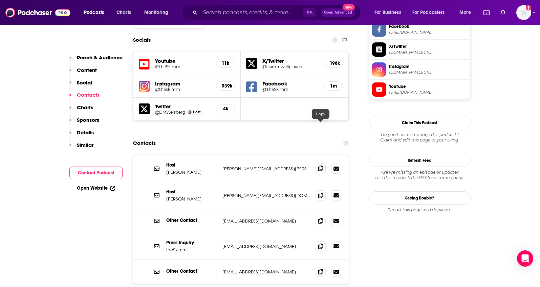
click at [320, 165] on icon at bounding box center [320, 167] width 5 height 5
click at [323, 190] on span at bounding box center [321, 195] width 10 height 10
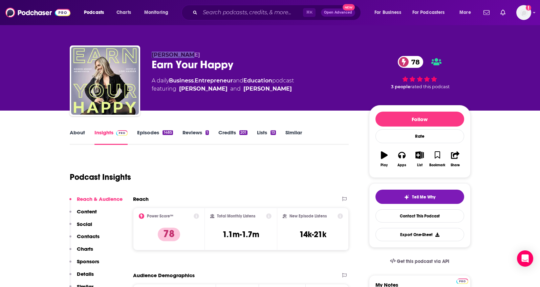
drag, startPoint x: 182, startPoint y: 56, endPoint x: 151, endPoint y: 55, distance: 31.2
click at [152, 55] on p "Lori Harder" at bounding box center [255, 54] width 207 height 6
copy span "Lori Harder"
drag, startPoint x: 277, startPoint y: 80, endPoint x: 172, endPoint y: 83, distance: 105.4
click at [172, 83] on div "A daily Business , Entrepreneur and Education podcast featuring Chris Harder an…" at bounding box center [223, 85] width 142 height 16
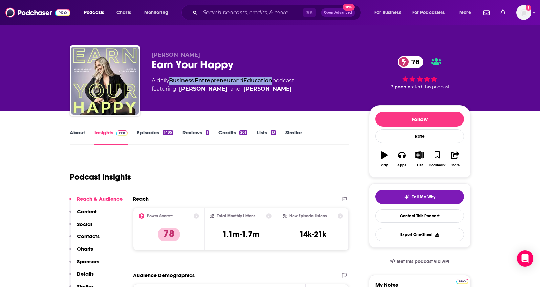
copy div "Business , Entrepreneur and Education"
click at [87, 233] on p "Contacts" at bounding box center [88, 236] width 23 height 6
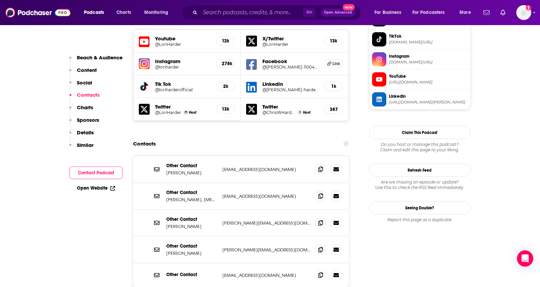
scroll to position [626, 0]
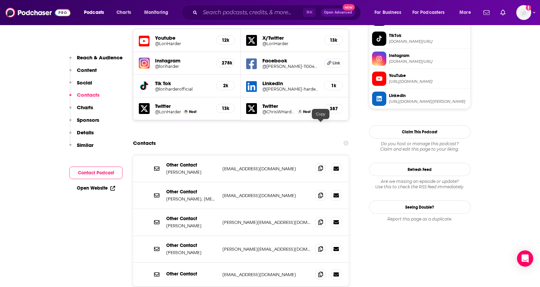
click at [319, 165] on icon at bounding box center [320, 167] width 5 height 5
click at [321, 219] on icon at bounding box center [320, 221] width 5 height 5
click at [321, 246] on icon at bounding box center [320, 248] width 5 height 5
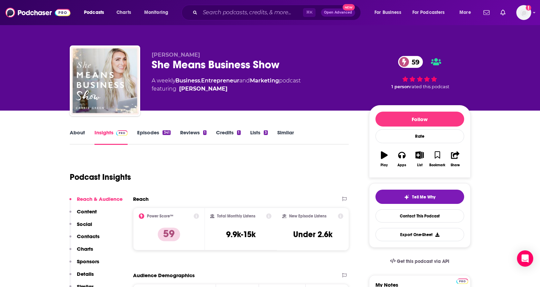
click at [76, 133] on link "About" at bounding box center [77, 137] width 15 height 16
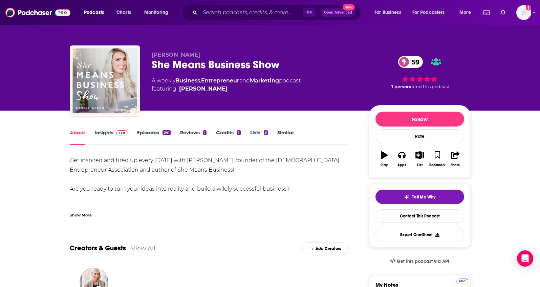
click at [100, 132] on link "Insights" at bounding box center [112, 137] width 34 height 16
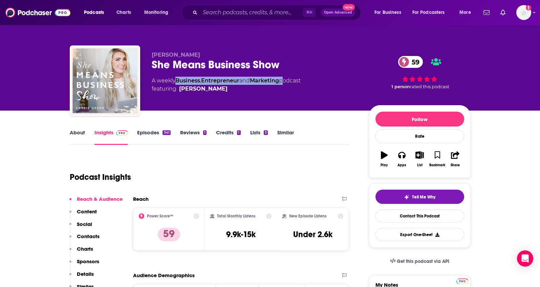
drag, startPoint x: 285, startPoint y: 81, endPoint x: 178, endPoint y: 83, distance: 107.1
click at [178, 83] on div "A weekly Business , Entrepreneur and Marketing podcast featuring [PERSON_NAME]" at bounding box center [226, 85] width 149 height 16
copy div "Business , Entrepreneur and Marketing"
drag, startPoint x: 193, startPoint y: 54, endPoint x: 149, endPoint y: 56, distance: 44.1
click at [149, 56] on div "[PERSON_NAME] She Means Business Show 59 A weekly Business , Entrepreneur and M…" at bounding box center [270, 81] width 401 height 73
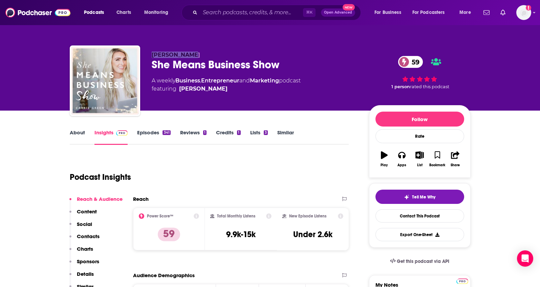
copy span "[PERSON_NAME]"
click at [90, 236] on p "Contacts" at bounding box center [88, 236] width 23 height 6
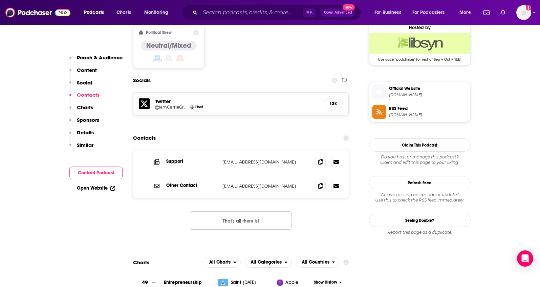
scroll to position [558, 0]
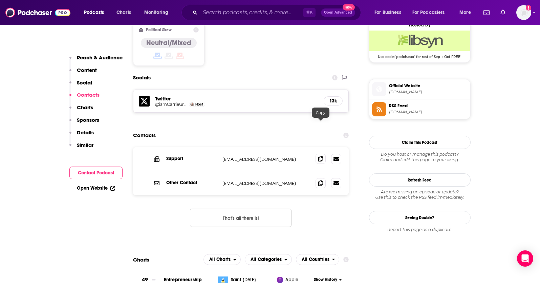
click at [322, 156] on icon at bounding box center [320, 158] width 5 height 5
click at [320, 178] on span at bounding box center [321, 183] width 10 height 10
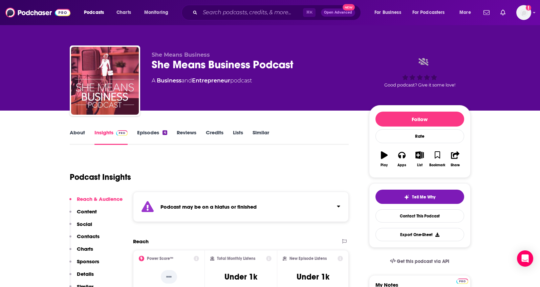
click at [82, 271] on p "Details" at bounding box center [85, 273] width 17 height 6
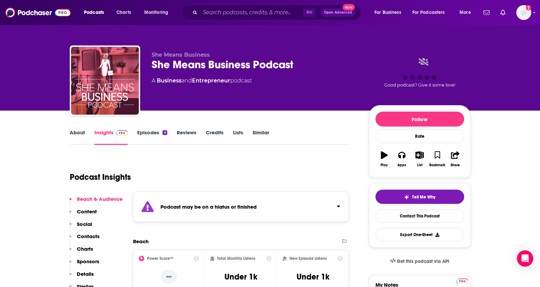
click at [148, 135] on link "Episodes 4" at bounding box center [152, 137] width 30 height 16
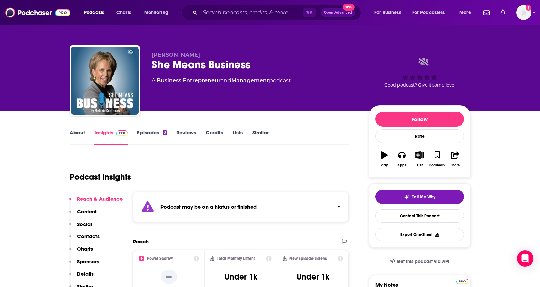
click at [142, 133] on link "Episodes 3" at bounding box center [151, 137] width 29 height 16
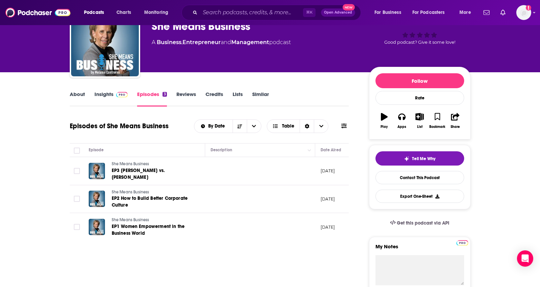
scroll to position [98, 0]
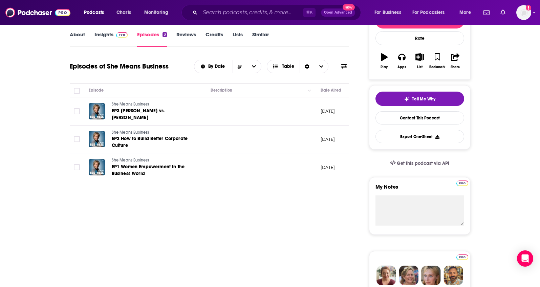
click at [98, 37] on link "Insights" at bounding box center [112, 39] width 34 height 16
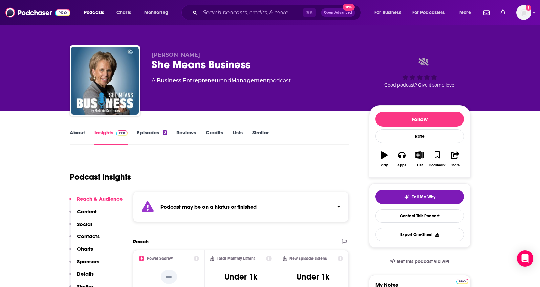
click at [87, 272] on p "Details" at bounding box center [85, 273] width 17 height 6
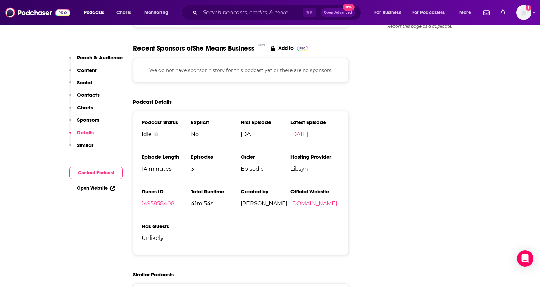
scroll to position [711, 0]
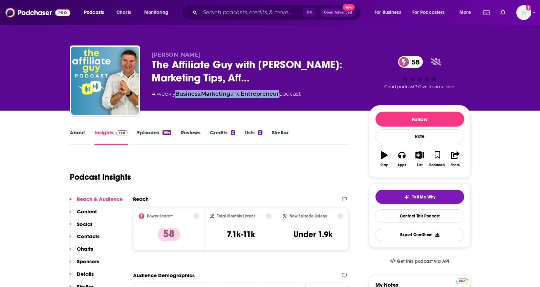
drag, startPoint x: 284, startPoint y: 95, endPoint x: 178, endPoint y: 96, distance: 106.0
click at [178, 96] on div "A weekly Business , Marketing and Entrepreneur podcast" at bounding box center [226, 94] width 149 height 8
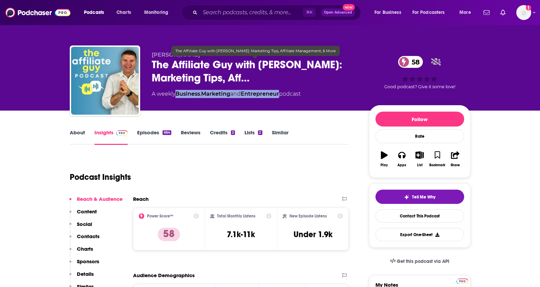
copy div "Business , Marketing and Entrepreneur"
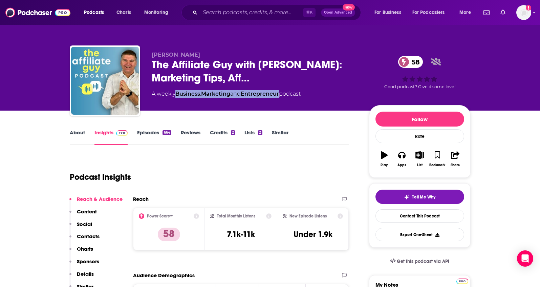
drag, startPoint x: 149, startPoint y: 53, endPoint x: 202, endPoint y: 49, distance: 52.6
click at [198, 57] on div "Matt McWilliams The Affiliate Guy with Matt McWilliams: Marketing Tips, Aff… 58…" at bounding box center [270, 81] width 401 height 73
copy span "Matt McWilliams"
click at [94, 237] on p "Contacts" at bounding box center [88, 236] width 23 height 6
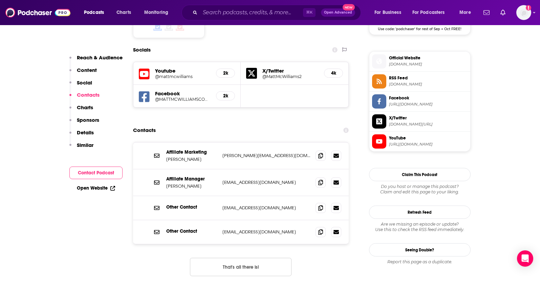
scroll to position [588, 0]
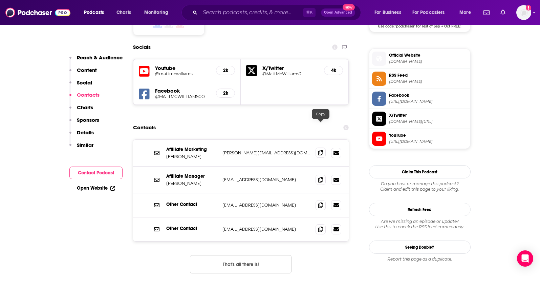
click at [319, 150] on icon at bounding box center [320, 152] width 5 height 5
click at [322, 176] on icon at bounding box center [320, 178] width 5 height 5
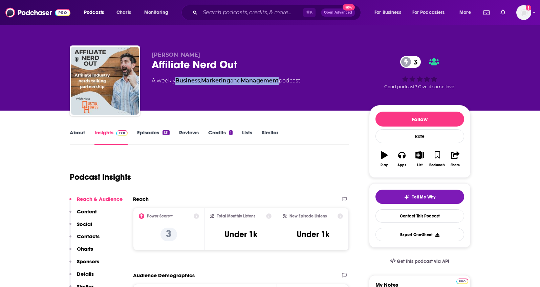
drag, startPoint x: 284, startPoint y: 82, endPoint x: 176, endPoint y: 83, distance: 107.7
click at [176, 83] on div "A weekly Business , Marketing and Management podcast" at bounding box center [226, 81] width 149 height 8
copy div "Business , Marketing and Management"
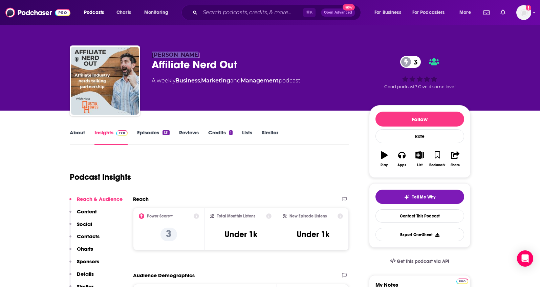
drag, startPoint x: 198, startPoint y: 54, endPoint x: 153, endPoint y: 55, distance: 44.7
click at [153, 55] on p "[PERSON_NAME]" at bounding box center [255, 54] width 207 height 6
copy span "[PERSON_NAME]"
click at [80, 235] on p "Contacts" at bounding box center [88, 236] width 23 height 6
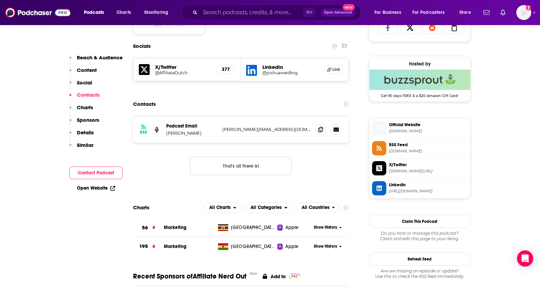
scroll to position [468, 0]
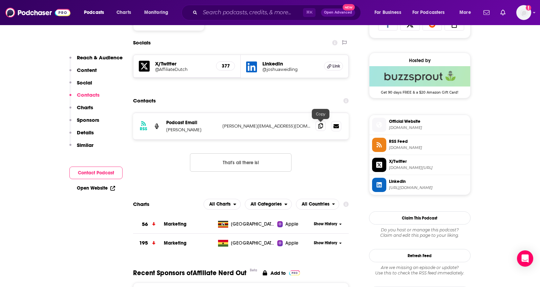
click at [318, 127] on icon at bounding box center [320, 125] width 5 height 5
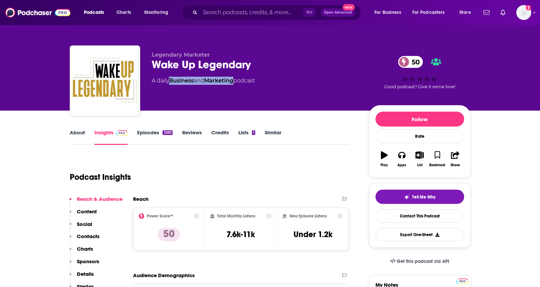
drag, startPoint x: 238, startPoint y: 82, endPoint x: 171, endPoint y: 81, distance: 67.1
click at [171, 81] on div "A daily Business and Marketing podcast" at bounding box center [203, 81] width 103 height 8
copy div "Business and Marketing"
click at [77, 133] on link "About" at bounding box center [77, 137] width 15 height 16
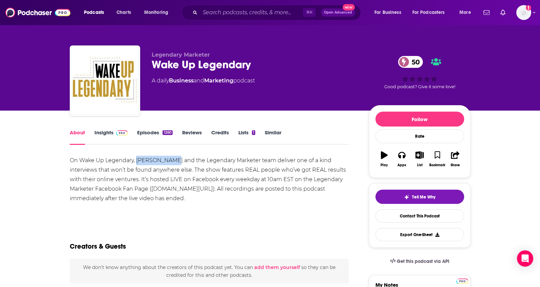
drag, startPoint x: 172, startPoint y: 160, endPoint x: 136, endPoint y: 161, distance: 35.6
click at [136, 161] on div "On Wake Up Legendary, David Sharpe and the Legendary Marketer team deliver one …" at bounding box center [209, 178] width 279 height 47
copy div "David Sharpe"
click at [107, 133] on link "Insights" at bounding box center [112, 137] width 34 height 16
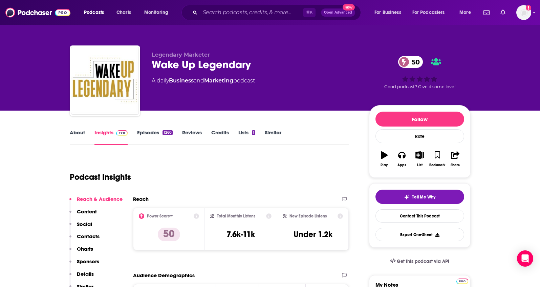
click at [92, 232] on div "Reach & Audience Content Social Contacts Charts Sponsors Details Similar" at bounding box center [95, 245] width 53 height 100
click at [90, 234] on p "Contacts" at bounding box center [88, 236] width 23 height 6
drag, startPoint x: 261, startPoint y: 64, endPoint x: 154, endPoint y: 60, distance: 106.4
click at [154, 60] on div "Wake Up Legendary 50" at bounding box center [255, 64] width 207 height 13
copy h2 "Wake Up Legendary"
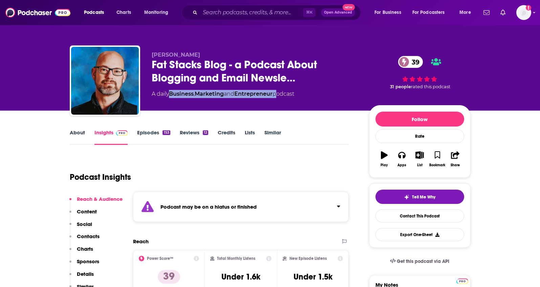
drag, startPoint x: 268, startPoint y: 95, endPoint x: 172, endPoint y: 97, distance: 95.6
click at [172, 97] on div "A daily Business , Marketing and Entrepreneur podcast" at bounding box center [223, 94] width 143 height 8
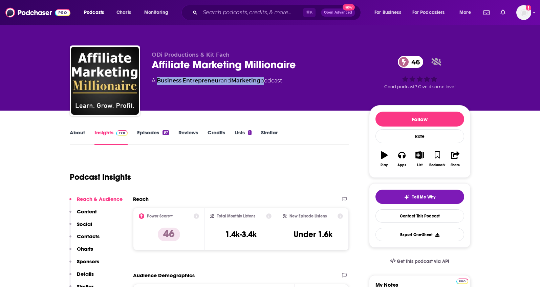
drag, startPoint x: 265, startPoint y: 81, endPoint x: 159, endPoint y: 83, distance: 106.4
click at [159, 83] on div "A Business , Entrepreneur and Marketing podcast" at bounding box center [217, 81] width 130 height 8
copy div "Business , Entrepreneur and Marketing"
click at [77, 136] on link "About" at bounding box center [77, 137] width 15 height 16
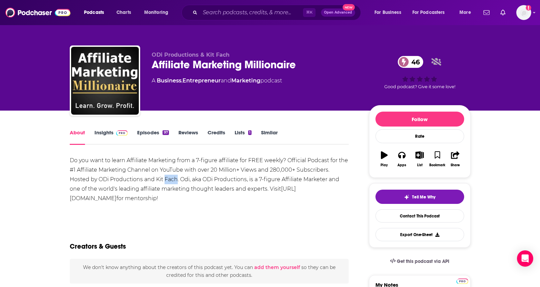
drag, startPoint x: 178, startPoint y: 180, endPoint x: 165, endPoint y: 180, distance: 12.2
click at [165, 180] on div "Do you want to learn Affiliate Marketing from a 7-figure affiliate for FREE wee…" at bounding box center [209, 178] width 279 height 47
drag, startPoint x: 143, startPoint y: 180, endPoint x: 99, endPoint y: 180, distance: 44.4
click at [99, 180] on div "Do you want to learn Affiliate Marketing from a 7-figure affiliate for FREE wee…" at bounding box center [209, 178] width 279 height 47
copy div "ODi Productions"
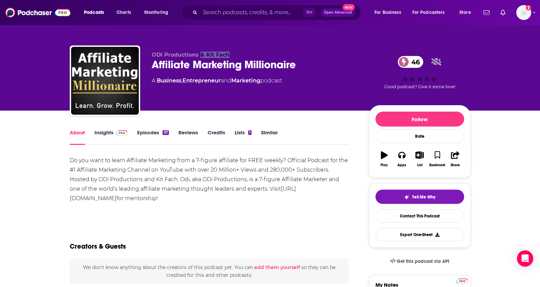
drag, startPoint x: 232, startPoint y: 54, endPoint x: 201, endPoint y: 56, distance: 30.6
click at [201, 56] on p "ODi Productions & Kit Fach" at bounding box center [255, 54] width 207 height 6
copy span "& Kit Fach"
click at [99, 135] on link "Insights" at bounding box center [112, 137] width 34 height 16
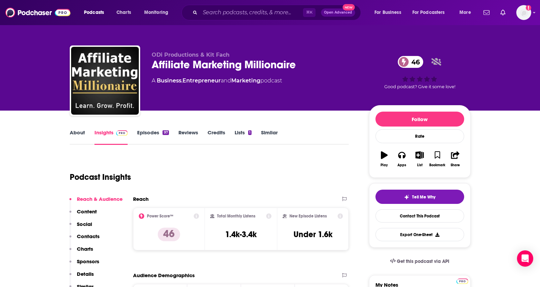
click at [71, 130] on link "About" at bounding box center [77, 137] width 15 height 16
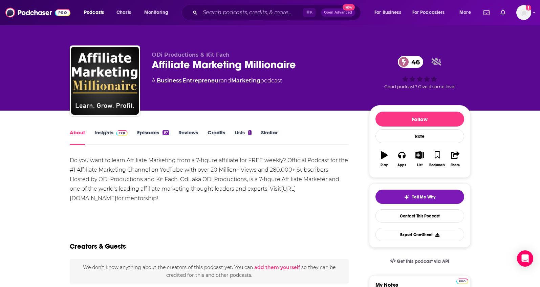
click at [107, 130] on link "Insights" at bounding box center [112, 137] width 34 height 16
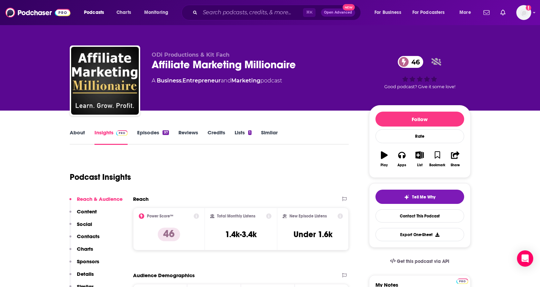
click at [89, 232] on button "Social" at bounding box center [80, 227] width 23 height 13
click at [92, 234] on p "Contacts" at bounding box center [88, 236] width 23 height 6
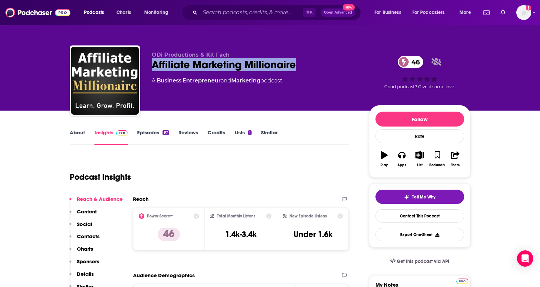
drag, startPoint x: 307, startPoint y: 65, endPoint x: 153, endPoint y: 66, distance: 154.1
click at [153, 66] on div "Affiliate Marketing Millionaire 46" at bounding box center [255, 64] width 207 height 13
copy h2 "Affiliate Marketing Millionaire"
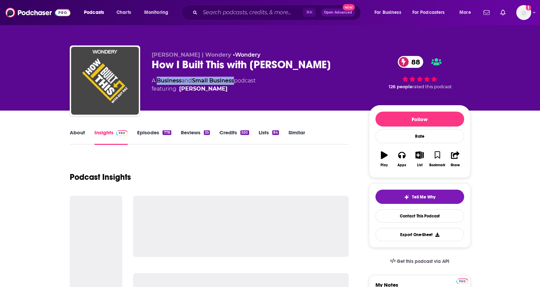
drag, startPoint x: 237, startPoint y: 80, endPoint x: 158, endPoint y: 80, distance: 78.9
click at [158, 80] on div "A Business and Small Business podcast featuring [PERSON_NAME]" at bounding box center [204, 85] width 104 height 16
copy div "Business and Small Business"
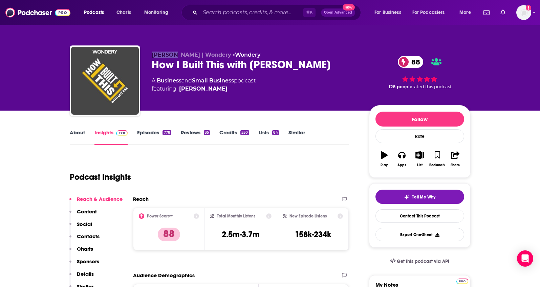
drag, startPoint x: 152, startPoint y: 55, endPoint x: 174, endPoint y: 57, distance: 22.1
click at [174, 57] on div "[PERSON_NAME] | Wondery • Wondery How I Built This with [PERSON_NAME] 88 A Busi…" at bounding box center [270, 81] width 401 height 73
copy span "[PERSON_NAME]"
click at [75, 131] on link "About" at bounding box center [77, 137] width 15 height 16
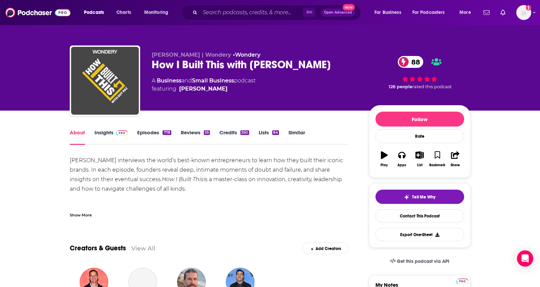
click at [95, 132] on link "Insights" at bounding box center [112, 137] width 34 height 16
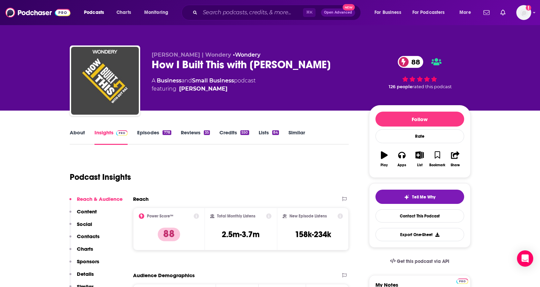
click at [87, 233] on p "Contacts" at bounding box center [88, 236] width 23 height 6
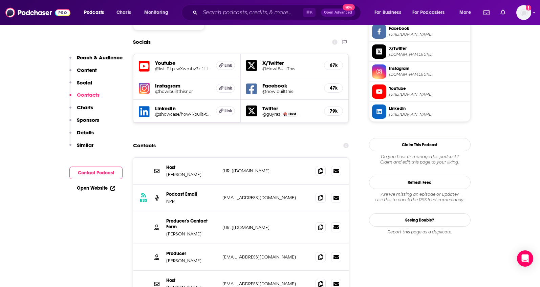
scroll to position [596, 0]
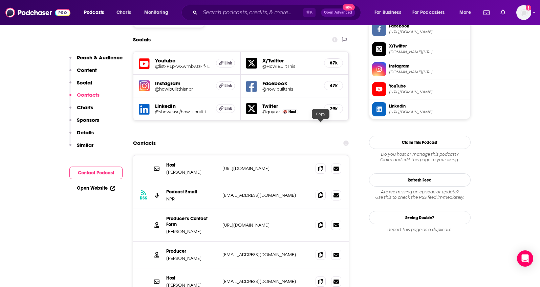
click at [320, 192] on icon at bounding box center [320, 194] width 5 height 5
click at [318, 251] on icon at bounding box center [320, 253] width 5 height 5
click at [320, 278] on icon at bounding box center [320, 280] width 5 height 5
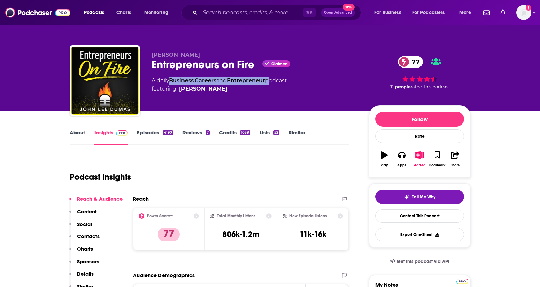
drag, startPoint x: 271, startPoint y: 81, endPoint x: 175, endPoint y: 76, distance: 96.3
click at [171, 79] on div "A daily Business , Careers and Entrepreneur podcast featuring John Lee Dumas" at bounding box center [219, 85] width 135 height 16
copy div "Business , Careers and Entrepreneur"
drag, startPoint x: 209, startPoint y: 56, endPoint x: 144, endPoint y: 55, distance: 65.1
click at [144, 55] on div "John Lee Dumas Entrepreneurs on Fire Claimed 77 A daily Business , Careers and …" at bounding box center [270, 81] width 401 height 73
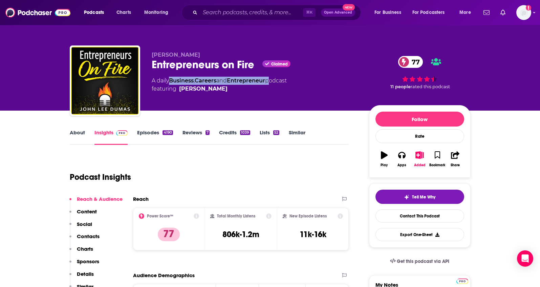
copy span "John Lee Dumas"
click at [77, 233] on p "Contacts" at bounding box center [88, 236] width 23 height 6
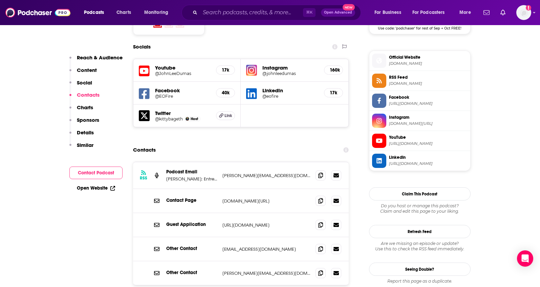
scroll to position [588, 0]
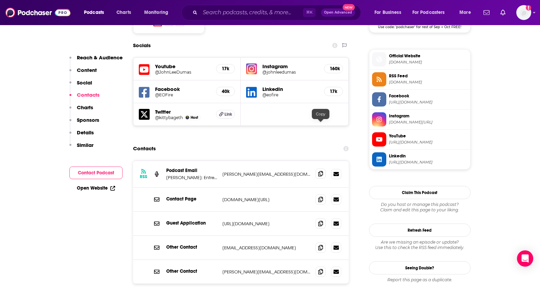
click at [322, 168] on span at bounding box center [321, 173] width 10 height 10
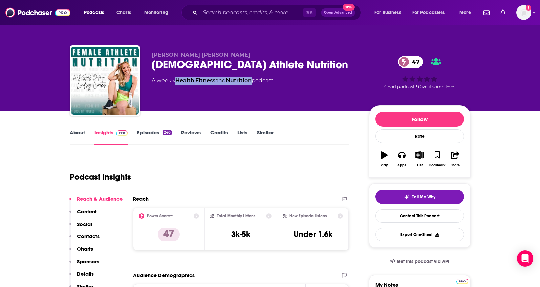
drag, startPoint x: 257, startPoint y: 81, endPoint x: 177, endPoint y: 80, distance: 79.6
click at [177, 80] on div "A weekly Health , Fitness and Nutrition podcast" at bounding box center [213, 81] width 122 height 8
copy div "Health , Fitness and Nutrition"
drag, startPoint x: 230, startPoint y: 55, endPoint x: 151, endPoint y: 55, distance: 78.6
click at [152, 55] on p "[PERSON_NAME] [PERSON_NAME]" at bounding box center [255, 54] width 207 height 6
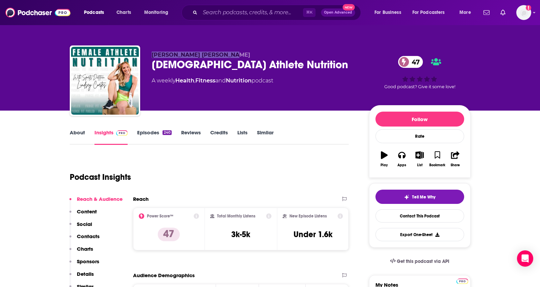
copy span "[PERSON_NAME] [PERSON_NAME]"
click at [89, 233] on p "Contacts" at bounding box center [88, 236] width 23 height 6
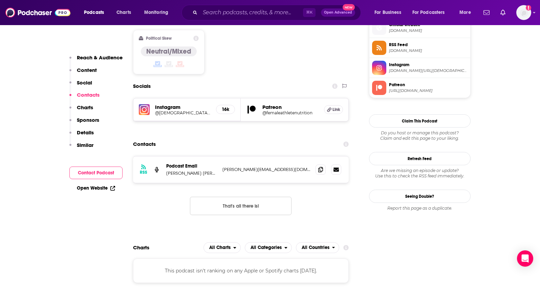
scroll to position [558, 0]
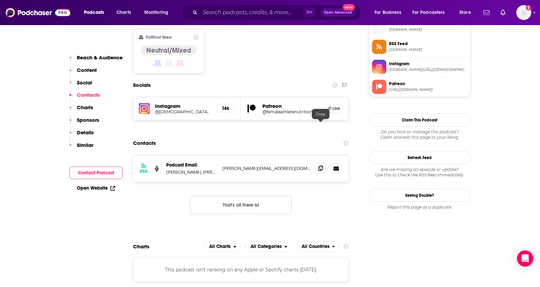
click at [322, 165] on icon at bounding box center [320, 167] width 5 height 5
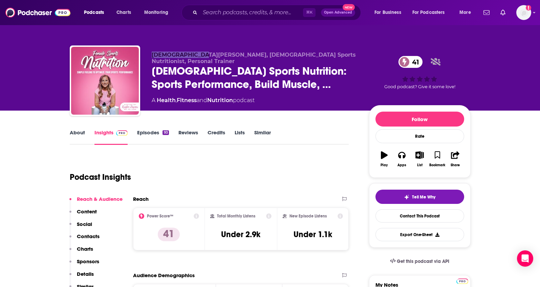
drag, startPoint x: 150, startPoint y: 55, endPoint x: 196, endPoint y: 57, distance: 46.1
click at [196, 57] on div "Kristen Ziesmer, Female Sports Nutritionist, Personal Trainer Female Sports Nut…" at bounding box center [270, 81] width 401 height 73
copy span "Kristen Ziesmer"
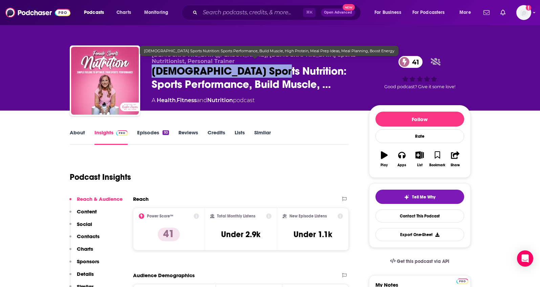
drag, startPoint x: 150, startPoint y: 63, endPoint x: 265, endPoint y: 68, distance: 114.3
click at [265, 68] on div "Kristen Ziesmer, Female Sports Nutritionist, Personal Trainer Female Sports Nut…" at bounding box center [270, 81] width 401 height 73
copy h2 "Female Sports Nutrition"
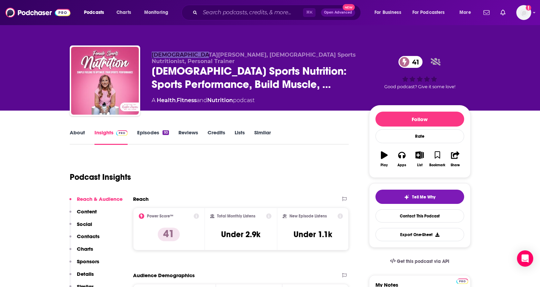
drag, startPoint x: 149, startPoint y: 55, endPoint x: 196, endPoint y: 56, distance: 46.8
click at [196, 56] on div "Kristen Ziesmer, Female Sports Nutritionist, Personal Trainer Female Sports Nut…" at bounding box center [270, 81] width 401 height 73
copy span "Kristen Ziesmer"
click at [93, 237] on p "Contacts" at bounding box center [88, 236] width 23 height 6
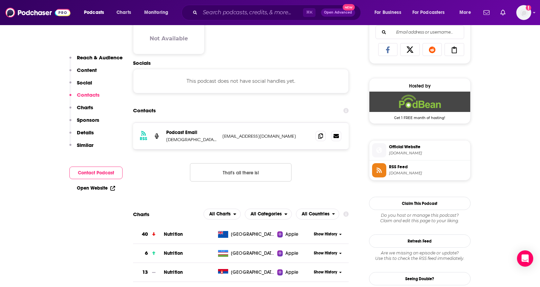
scroll to position [453, 0]
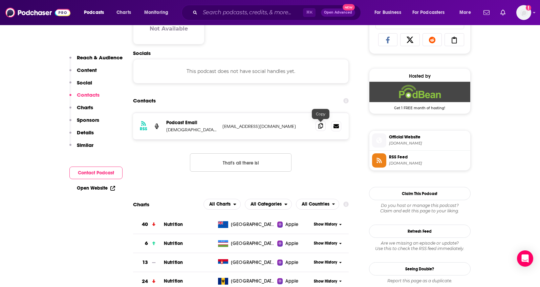
click at [324, 127] on span at bounding box center [321, 126] width 10 height 10
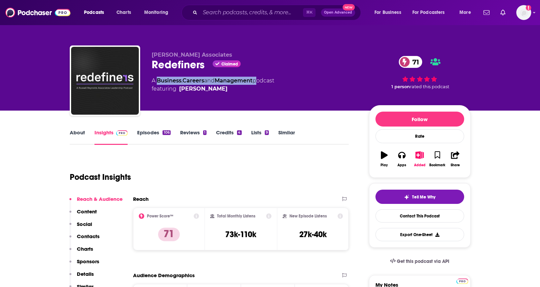
drag, startPoint x: 258, startPoint y: 81, endPoint x: 157, endPoint y: 79, distance: 101.0
click at [157, 79] on div "A Business , Careers and Management podcast featuring [PERSON_NAME]" at bounding box center [213, 85] width 123 height 16
copy div "Business , Careers and Management"
click at [80, 139] on link "About" at bounding box center [77, 137] width 15 height 16
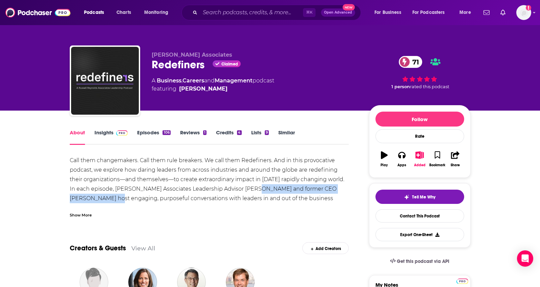
drag, startPoint x: 244, startPoint y: 189, endPoint x: 89, endPoint y: 197, distance: 154.3
copy div "[PERSON_NAME] and former CEO [PERSON_NAME]"
click at [102, 131] on link "Insights" at bounding box center [112, 137] width 34 height 16
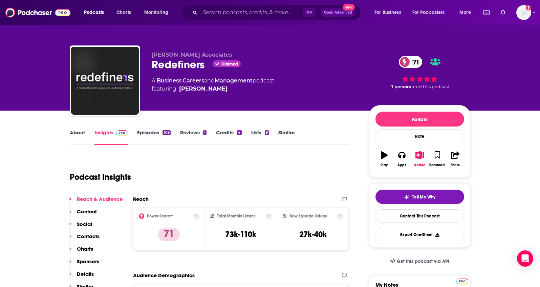
click at [89, 234] on p "Contacts" at bounding box center [88, 236] width 23 height 6
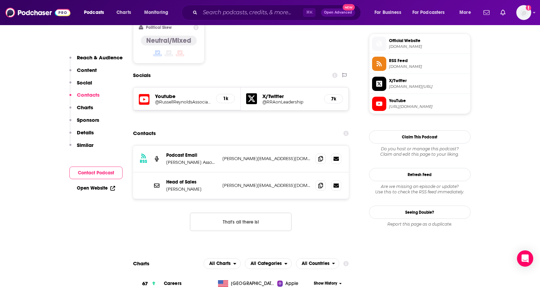
scroll to position [550, 0]
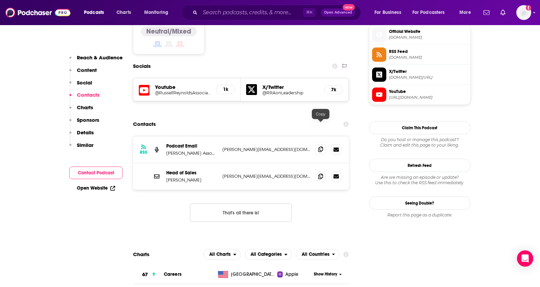
click at [318, 144] on span at bounding box center [321, 149] width 10 height 10
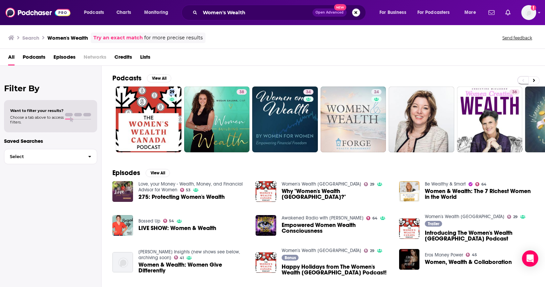
click at [354, 13] on button "Search podcasts, credits, & more..." at bounding box center [356, 12] width 8 height 8
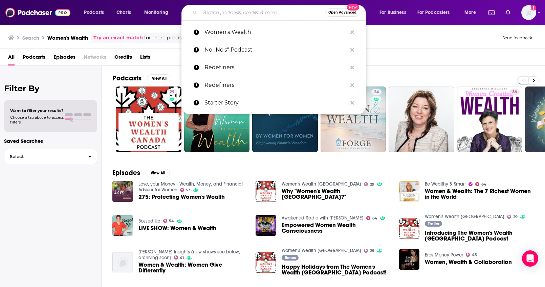
paste input "She's That Girl"
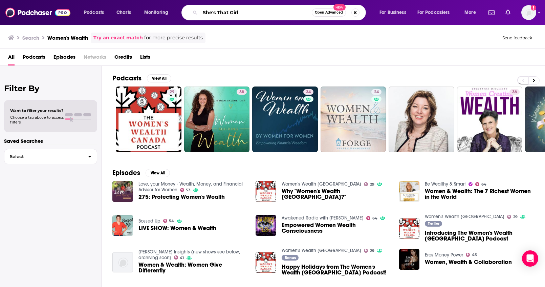
type input "She's That Girl"
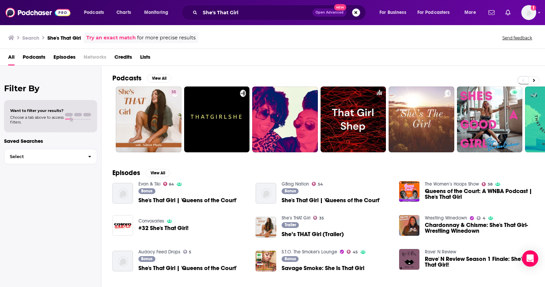
click at [358, 12] on button "Search podcasts, credits, & more..." at bounding box center [356, 12] width 8 height 8
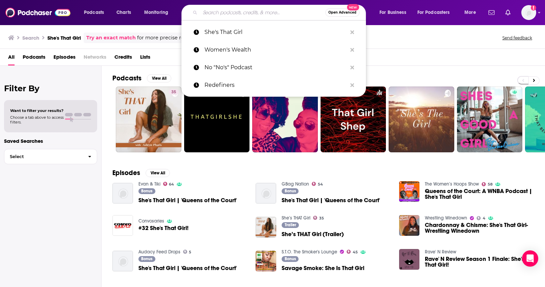
paste input "How She Made It"
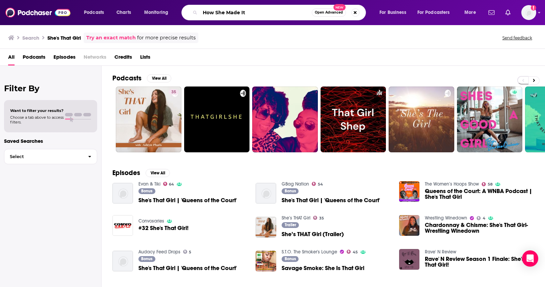
type input "How She Made It"
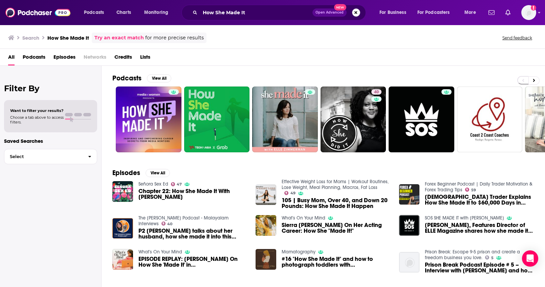
click at [357, 13] on button "Search podcasts, credits, & more..." at bounding box center [356, 12] width 8 height 8
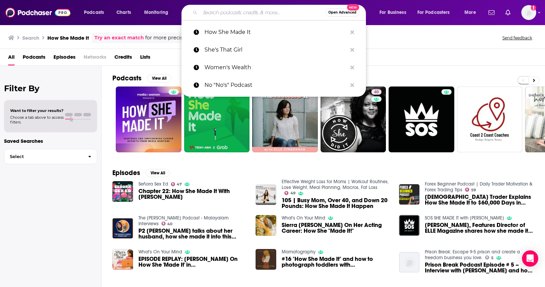
paste input "The Business of Health"
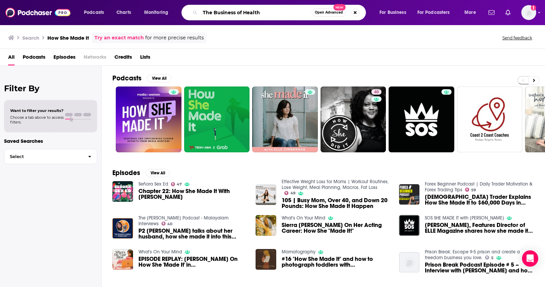
type input "The Business of Health"
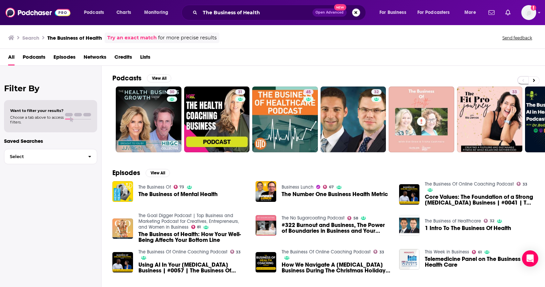
click at [353, 15] on button "Search podcasts, credits, & more..." at bounding box center [356, 12] width 8 height 8
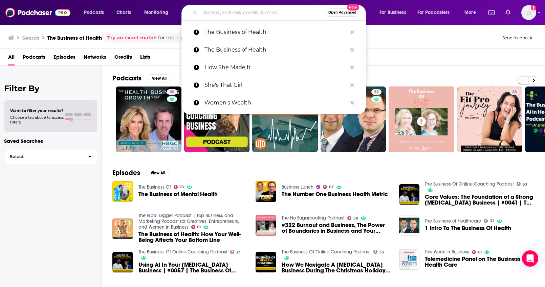
paste input "HERstory"
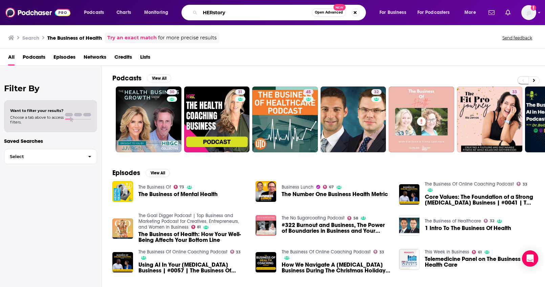
type input "HERstory"
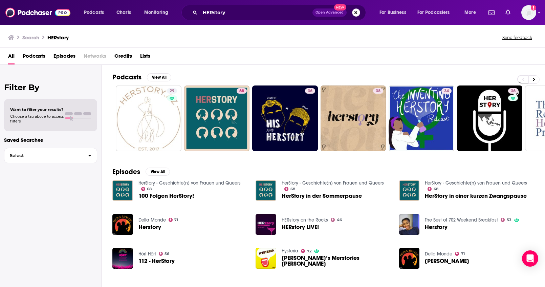
click at [355, 12] on button "Search podcasts, credits, & more..." at bounding box center [356, 12] width 8 height 8
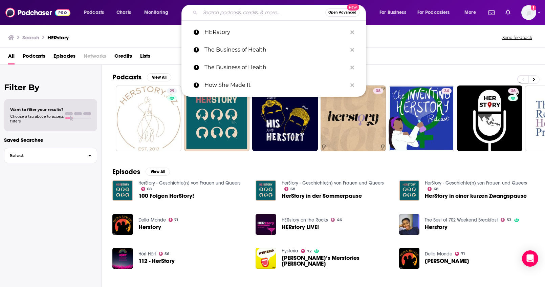
paste input "The Shark Tank Hour"
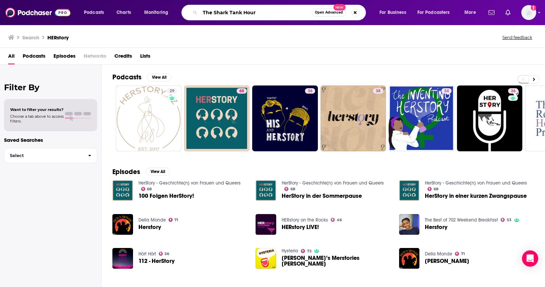
type input "The Shark Tank Hour"
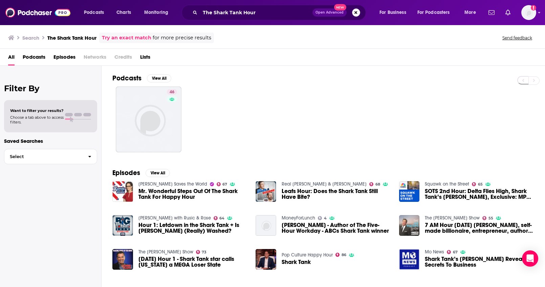
click at [354, 15] on button "Search podcasts, credits, & more..." at bounding box center [356, 12] width 8 height 8
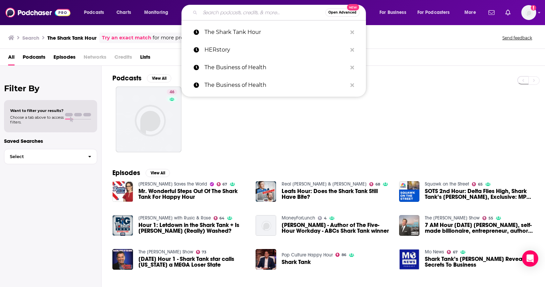
paste input "The Innovators"
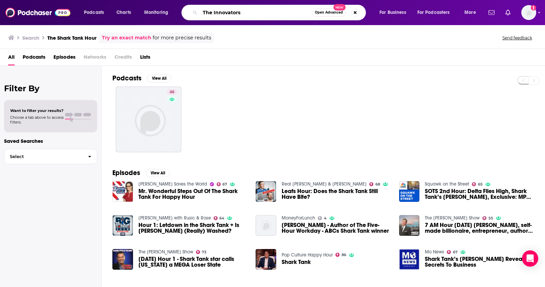
type input "The Innovators"
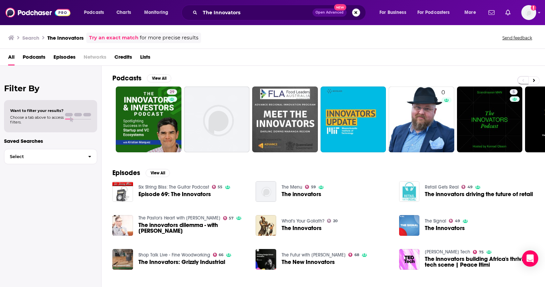
click at [356, 14] on button "Search podcasts, credits, & more..." at bounding box center [356, 12] width 8 height 8
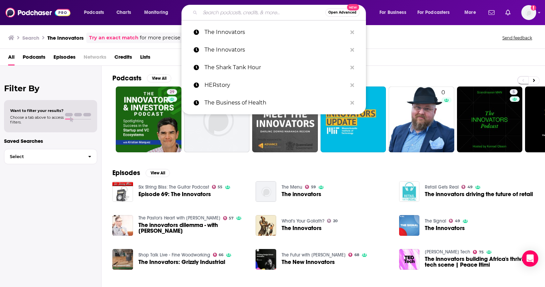
paste input "LA Times Podcast"
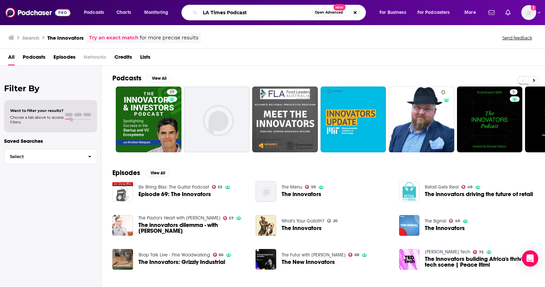
type input "LA Times Podcast"
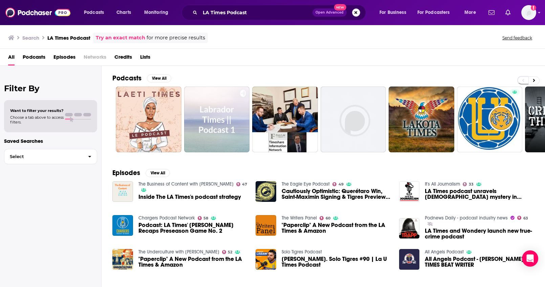
click at [357, 11] on button "Search podcasts, credits, & more..." at bounding box center [356, 12] width 8 height 8
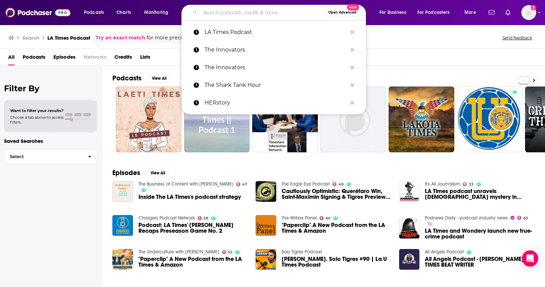
paste input "Washtington Post Podcast"
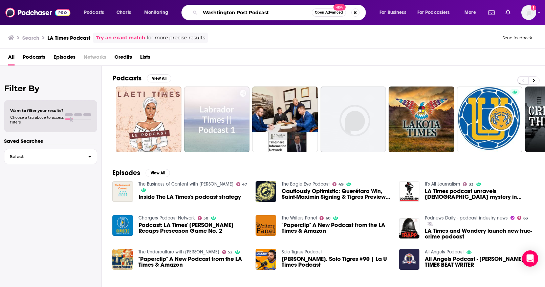
type input "Washtington Post Podcast"
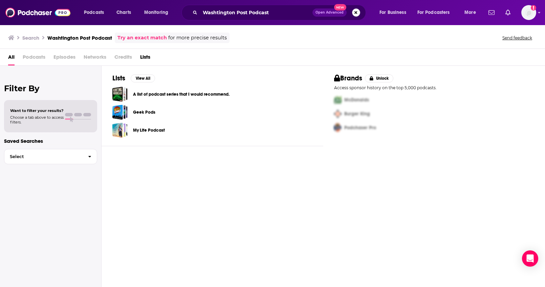
click at [352, 12] on button "Search podcasts, credits, & more..." at bounding box center [356, 12] width 8 height 8
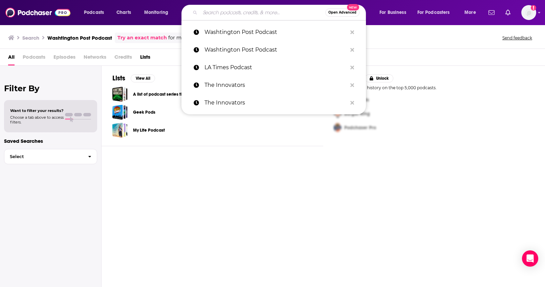
paste input "Fresh Air"
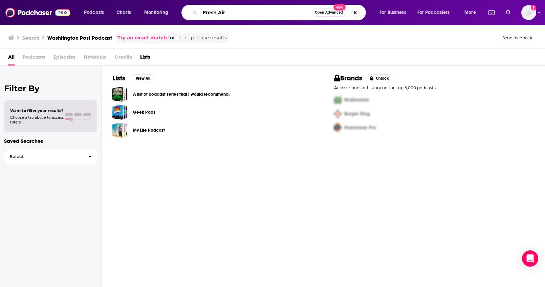
type input "Fresh Air"
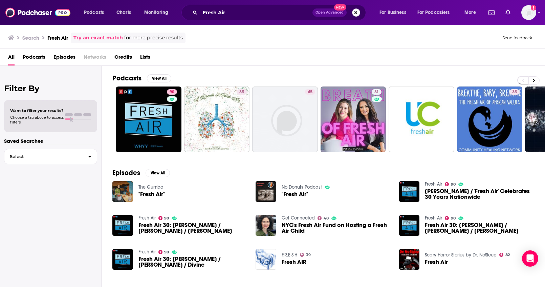
click at [353, 14] on button "Search podcasts, credits, & more..." at bounding box center [356, 12] width 8 height 8
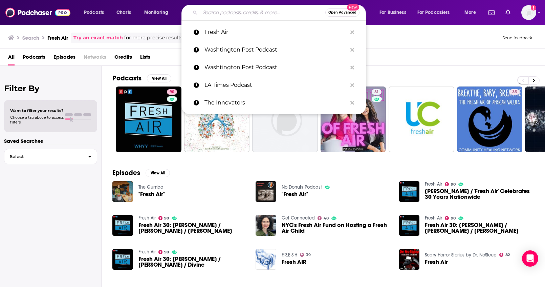
paste input "The Fight Like A Girl Podcast"
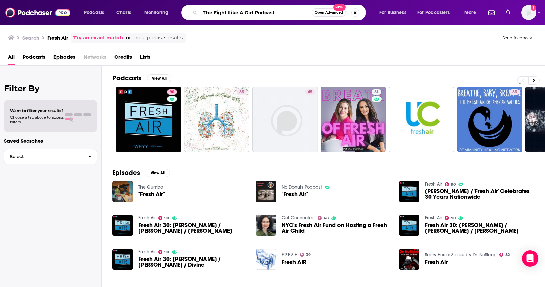
type input "The Fight Like A Girl Podcast"
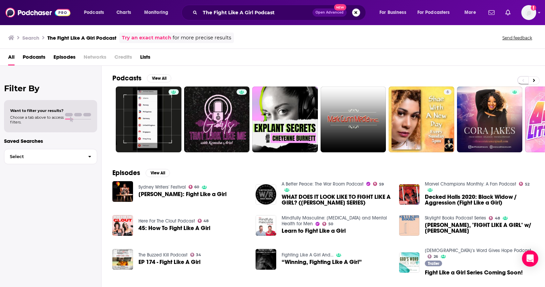
click at [357, 11] on button "Search podcasts, credits, & more..." at bounding box center [356, 12] width 8 height 8
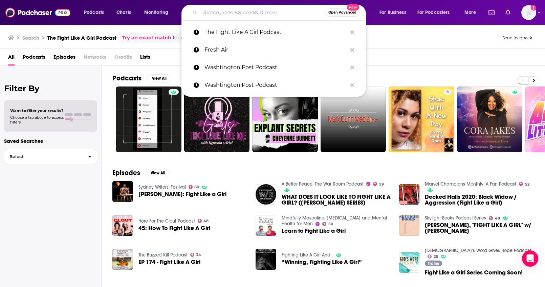
paste input "How It Started & How It's Going"
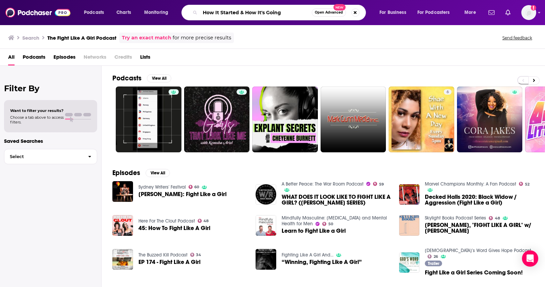
type input "How It Started & How It's Going"
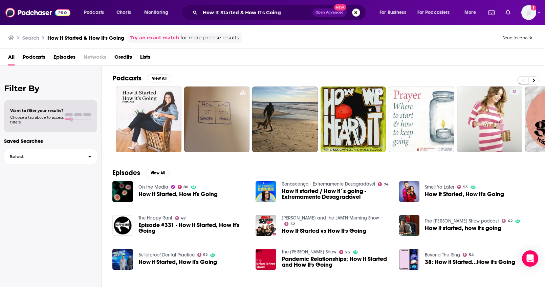
click at [357, 13] on button "Search podcasts, credits, & more..." at bounding box center [356, 12] width 8 height 8
paste input "Gamechangers Health Podcast"
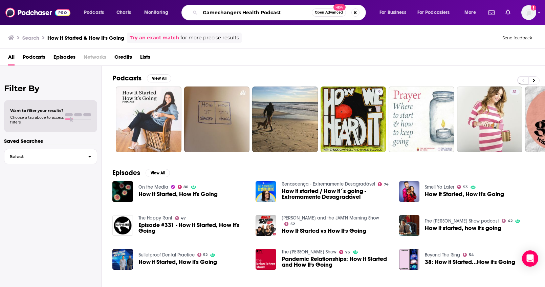
type input "Gamechangers Health Podcast"
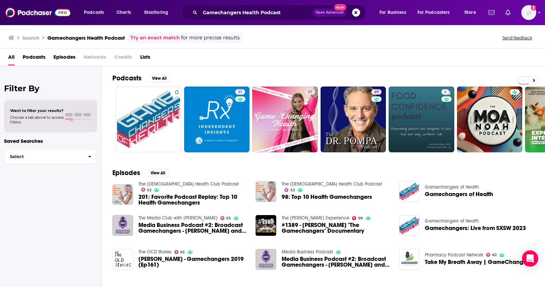
click at [358, 16] on span "Open Advanced New" at bounding box center [337, 12] width 48 height 8
click at [358, 15] on button "Search podcasts, credits, & more..." at bounding box center [356, 12] width 8 height 8
paste input "Female Startup Club"
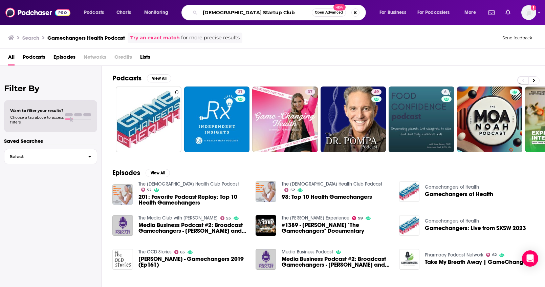
type input "Female Startup Club"
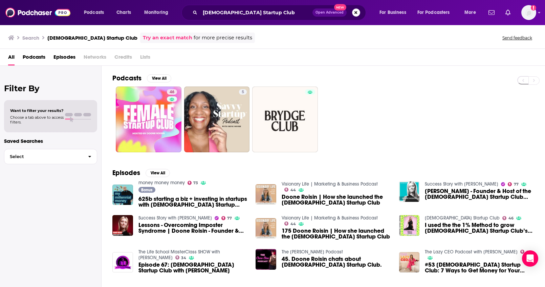
click at [354, 13] on button "Search podcasts, credits, & more..." at bounding box center [356, 12] width 8 height 8
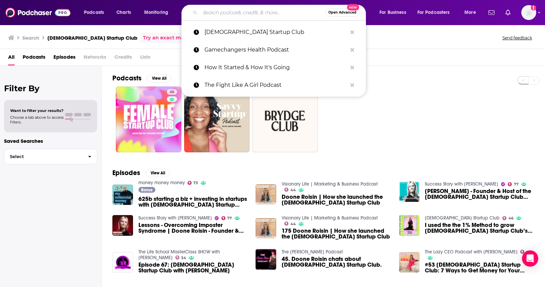
paste input "Beyond the Beauty"
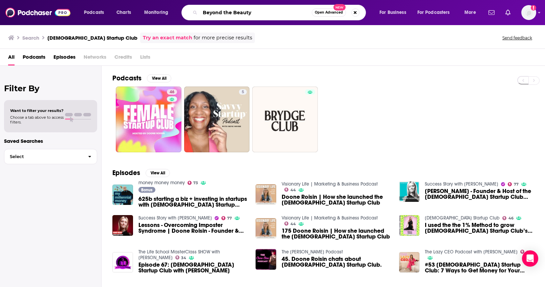
type input "Beyond the Beauty"
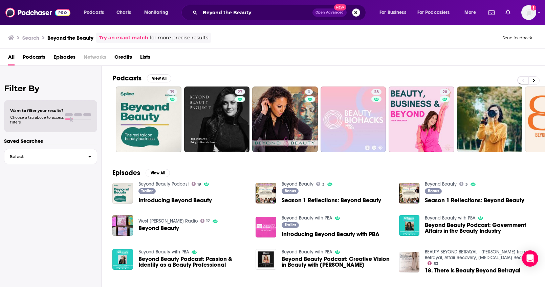
click at [354, 14] on button "Search podcasts, credits, & more..." at bounding box center [356, 12] width 8 height 8
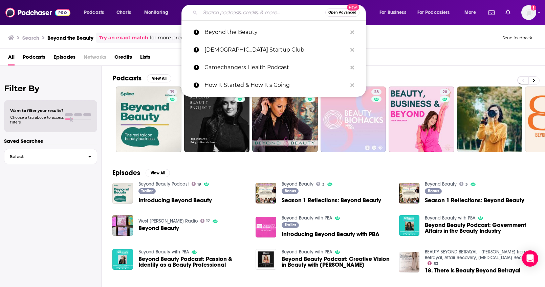
paste input "Unfinished Business"
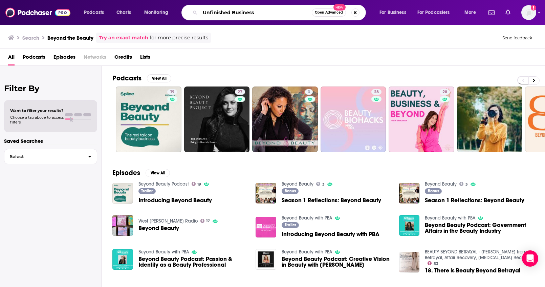
type input "Unfinished Business"
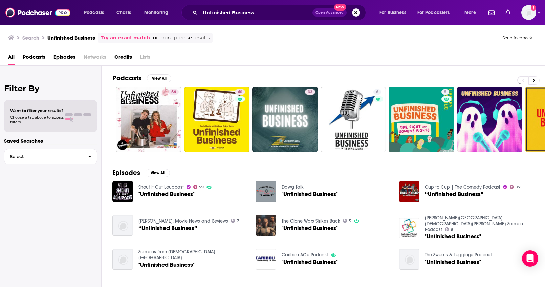
click at [350, 12] on span "Open Advanced New" at bounding box center [337, 12] width 48 height 8
click at [353, 12] on button "Search podcasts, credits, & more..." at bounding box center [356, 12] width 8 height 8
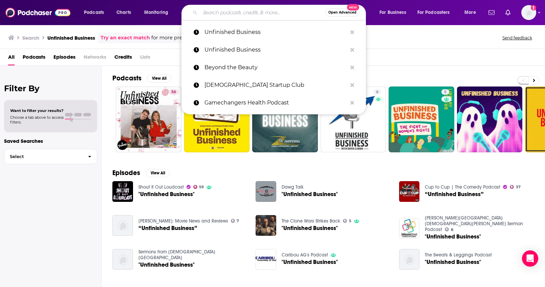
paste input "Boss Files"
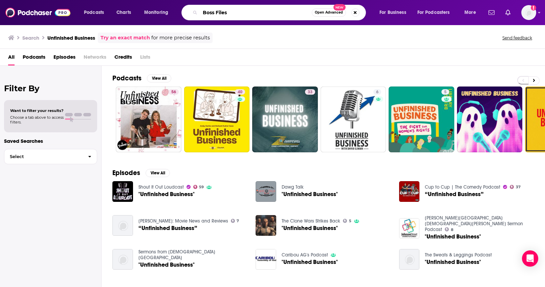
type input "Boss Files"
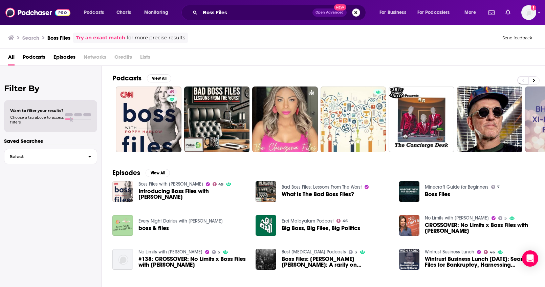
click at [356, 11] on button "Search podcasts, credits, & more..." at bounding box center [356, 12] width 8 height 8
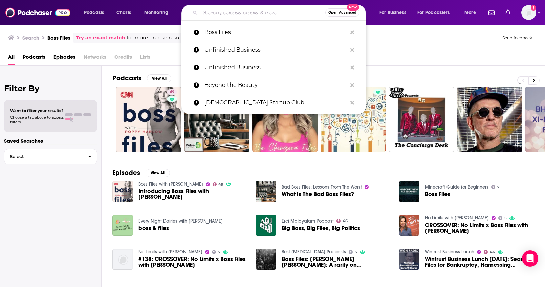
paste input "Entrepreneurial Thought Leaders"
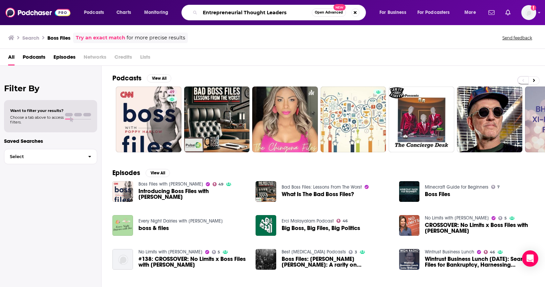
type input "Entrepreneurial Thought Leaders"
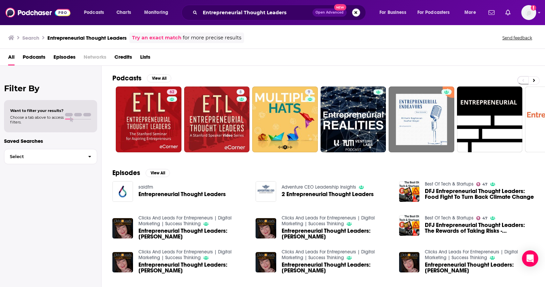
click at [359, 12] on button "Search podcasts, credits, & more..." at bounding box center [356, 12] width 8 height 8
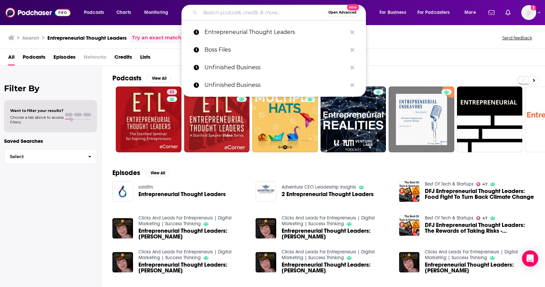
paste input "Goal Digger"
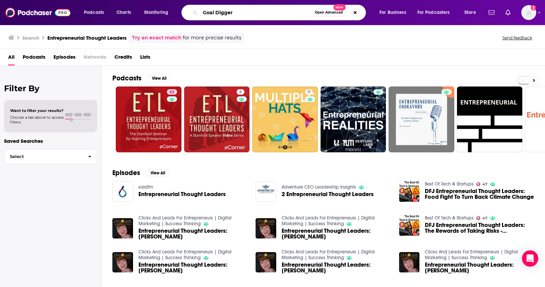
type input "Goal Digger"
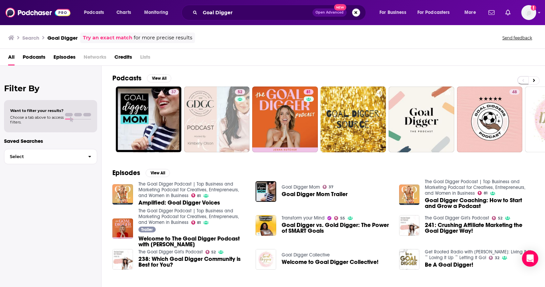
click at [357, 13] on button "Search podcasts, credits, & more..." at bounding box center [356, 12] width 8 height 8
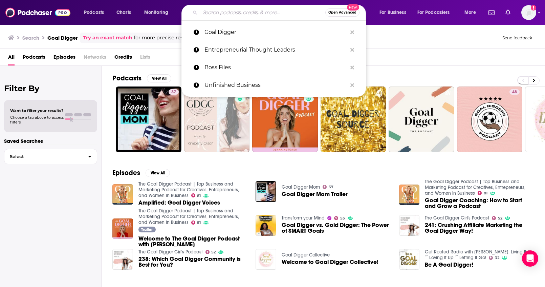
paste input "She Means Business"
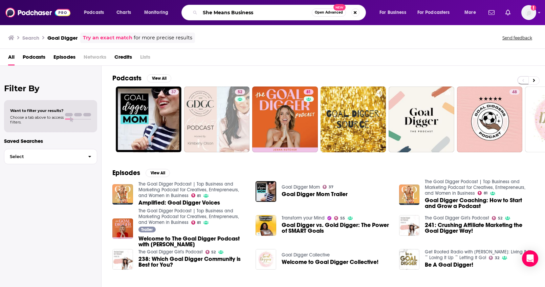
type input "She Means Business"
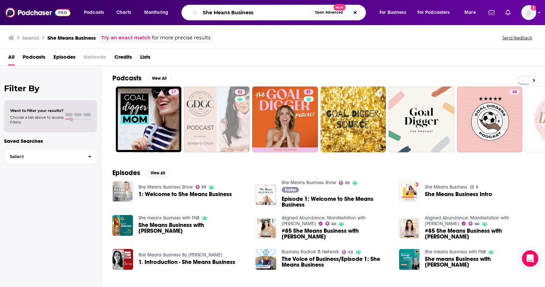
click at [264, 13] on input "She Means Business" at bounding box center [256, 12] width 112 height 11
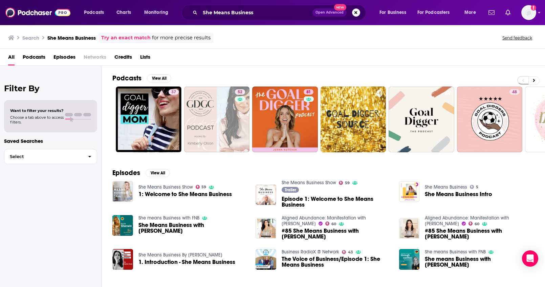
click at [26, 58] on span "Podcasts" at bounding box center [34, 58] width 23 height 14
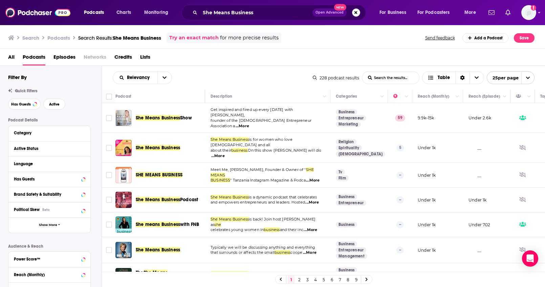
click at [14, 59] on span "All" at bounding box center [11, 58] width 6 height 14
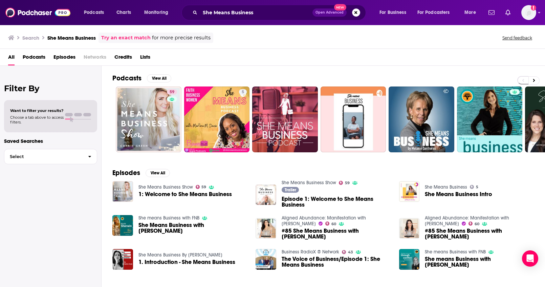
click at [351, 11] on span "Open Advanced New" at bounding box center [337, 12] width 48 height 8
click at [354, 12] on button "Search podcasts, credits, & more..." at bounding box center [356, 12] width 8 height 8
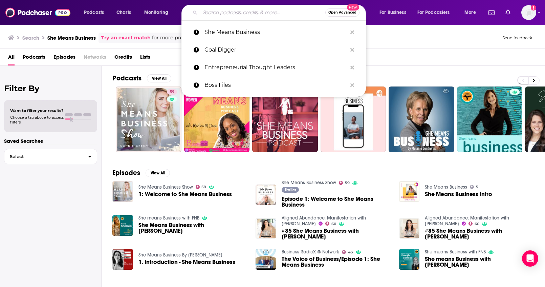
paste input "The Marie Forleo Podcast"
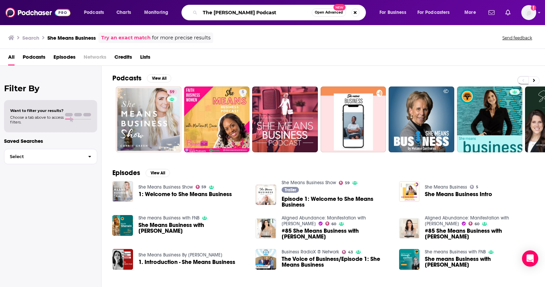
type input "The Marie Forleo Podcast"
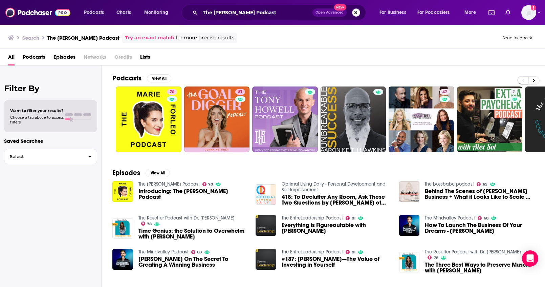
click at [354, 15] on button "Search podcasts, credits, & more..." at bounding box center [356, 12] width 8 height 8
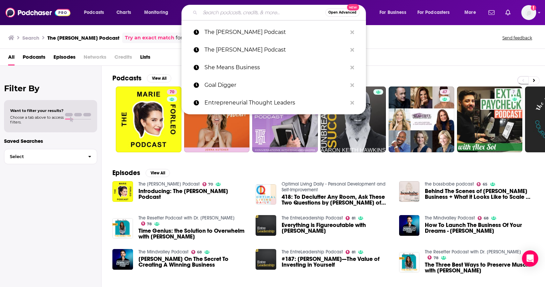
paste input "The Breakthrough Brand"
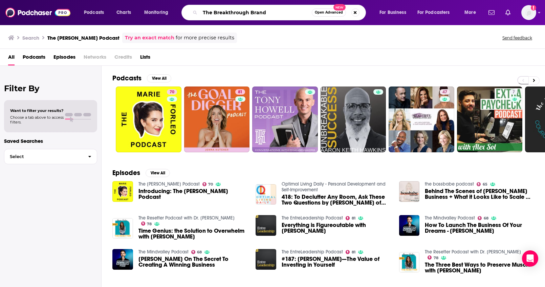
type input "The Breakthrough Brand"
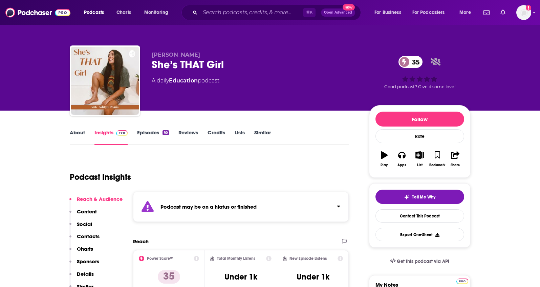
click at [78, 134] on link "About" at bounding box center [77, 137] width 15 height 16
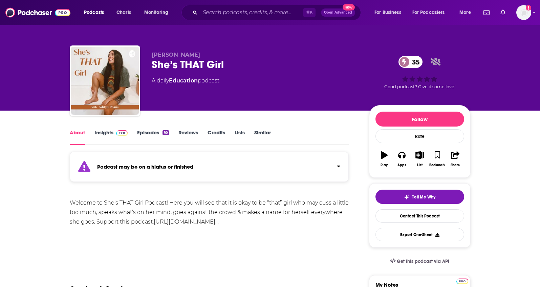
click at [104, 134] on link "Insights" at bounding box center [112, 137] width 34 height 16
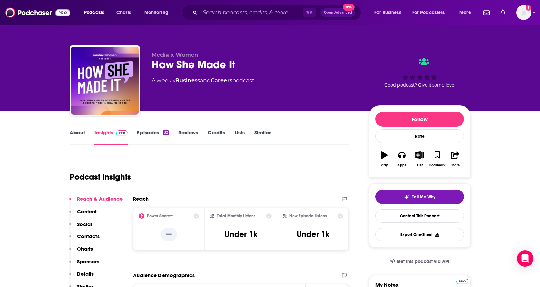
click at [160, 133] on link "Episodes 32" at bounding box center [153, 137] width 32 height 16
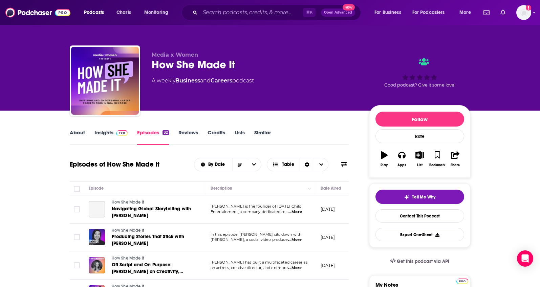
click at [116, 133] on img at bounding box center [122, 132] width 12 height 5
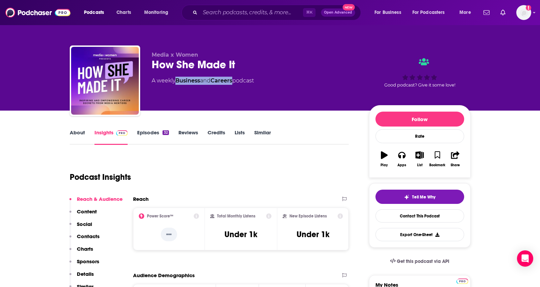
drag, startPoint x: 236, startPoint y: 80, endPoint x: 178, endPoint y: 82, distance: 58.3
click at [178, 82] on div "A weekly Business and Careers podcast" at bounding box center [203, 81] width 102 height 8
copy div "Business and Careers"
click at [77, 135] on link "About" at bounding box center [77, 137] width 15 height 16
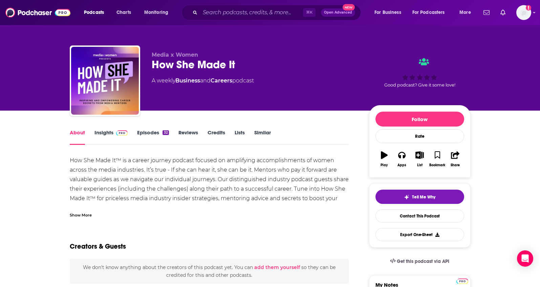
click at [78, 212] on div "Show More" at bounding box center [81, 214] width 22 height 6
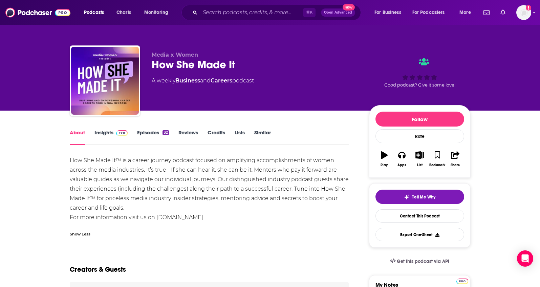
click at [111, 133] on link "Insights" at bounding box center [112, 137] width 34 height 16
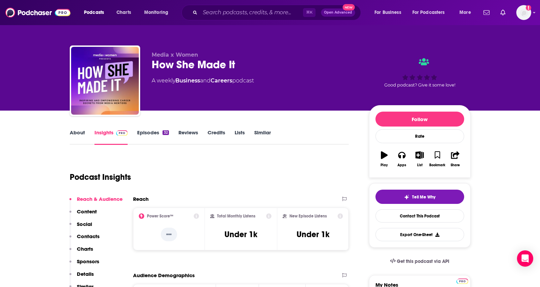
click at [90, 237] on p "Contacts" at bounding box center [88, 236] width 23 height 6
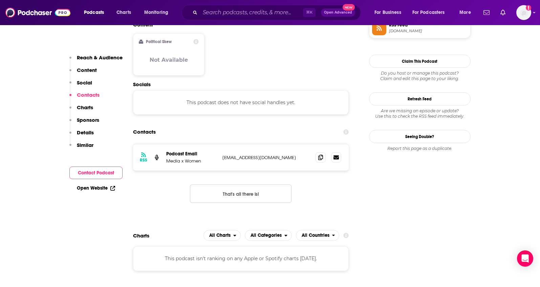
scroll to position [527, 0]
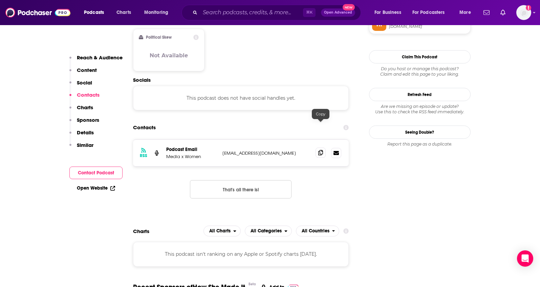
click at [318, 147] on span at bounding box center [321, 152] width 10 height 10
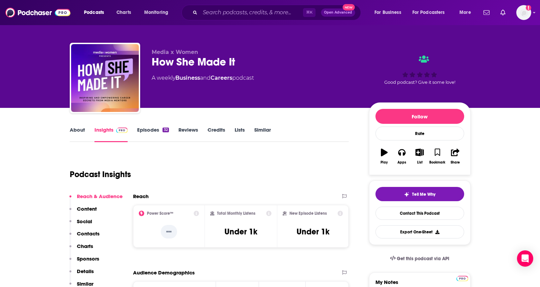
scroll to position [0, 0]
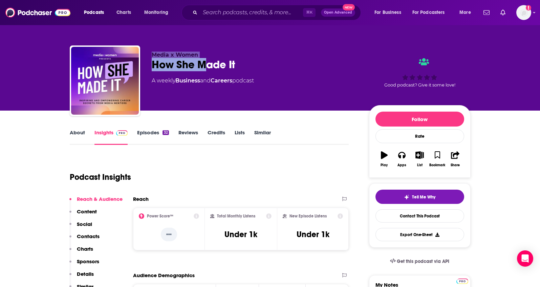
drag, startPoint x: 185, startPoint y: 58, endPoint x: 145, endPoint y: 53, distance: 39.7
click at [145, 53] on div "Media x Women How She Made It A weekly Business and Careers podcast Good podcas…" at bounding box center [270, 81] width 401 height 73
click at [211, 51] on p "Media x Women" at bounding box center [255, 54] width 207 height 6
drag, startPoint x: 195, startPoint y: 53, endPoint x: 152, endPoint y: 53, distance: 42.7
click at [152, 53] on p "Media x Women" at bounding box center [255, 54] width 207 height 6
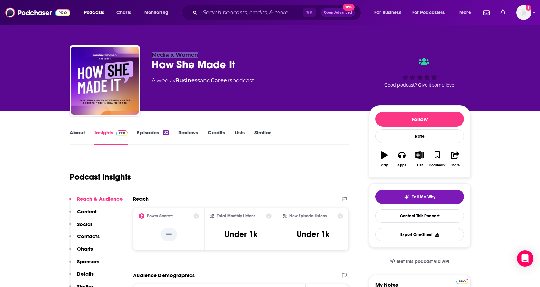
copy span "Media x Women"
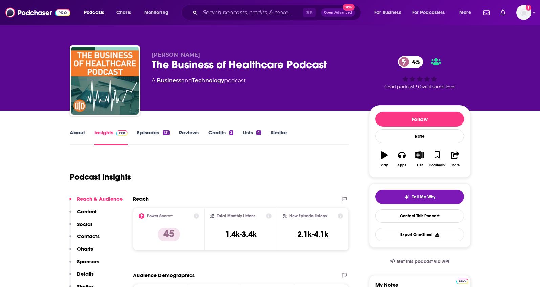
click at [151, 131] on link "Episodes 131" at bounding box center [153, 137] width 32 height 16
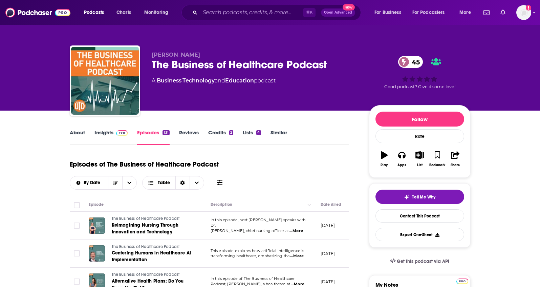
click at [75, 132] on link "About" at bounding box center [77, 137] width 15 height 16
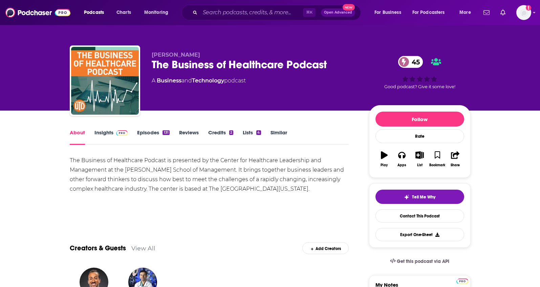
click at [99, 132] on link "Insights" at bounding box center [112, 137] width 34 height 16
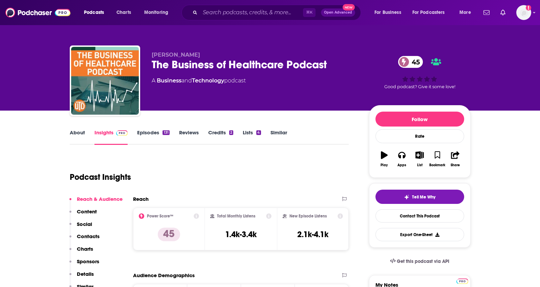
drag, startPoint x: 211, startPoint y: 53, endPoint x: 148, endPoint y: 53, distance: 63.3
click at [148, 53] on div "[PERSON_NAME] The Business of Healthcare Podcast 45 A Business and Technology p…" at bounding box center [270, 81] width 401 height 73
copy span "[PERSON_NAME]"
drag, startPoint x: 228, startPoint y: 82, endPoint x: 157, endPoint y: 83, distance: 70.8
click at [157, 83] on div "A Business and Technology podcast" at bounding box center [199, 81] width 94 height 8
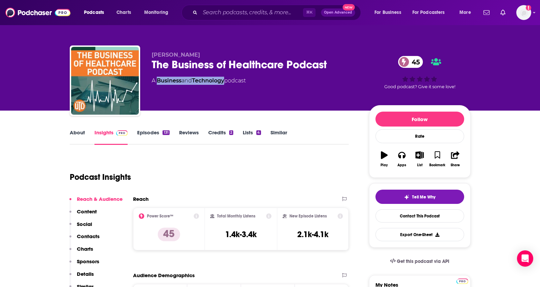
copy div "Business and Technology"
click at [90, 234] on p "Contacts" at bounding box center [88, 236] width 23 height 6
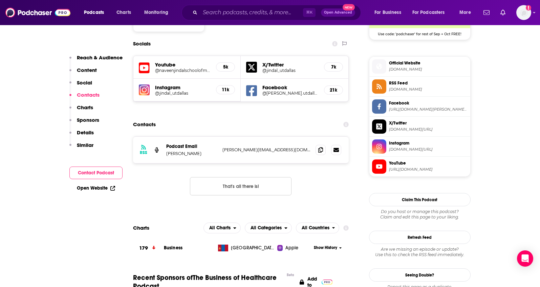
scroll to position [581, 0]
click at [322, 146] on icon at bounding box center [320, 148] width 5 height 5
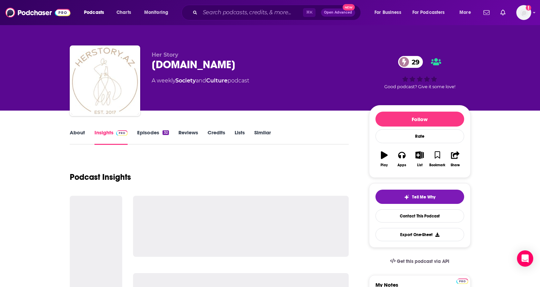
click at [83, 133] on link "About" at bounding box center [77, 137] width 15 height 16
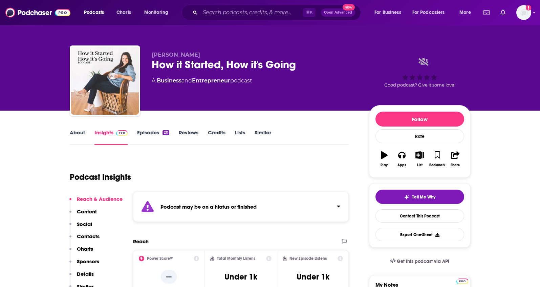
click at [142, 131] on link "Episodes 20" at bounding box center [153, 137] width 32 height 16
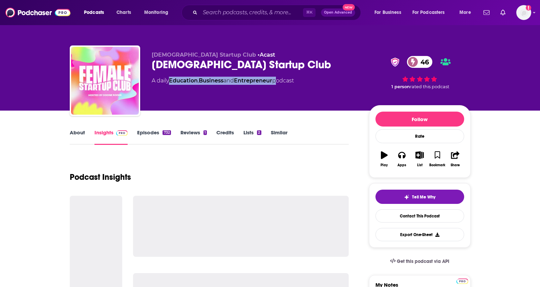
drag, startPoint x: 278, startPoint y: 81, endPoint x: 171, endPoint y: 80, distance: 107.7
click at [171, 80] on div "A daily Education , Business and Entrepreneur podcast" at bounding box center [223, 81] width 142 height 8
copy div "Education , Business and Entrepreneur"
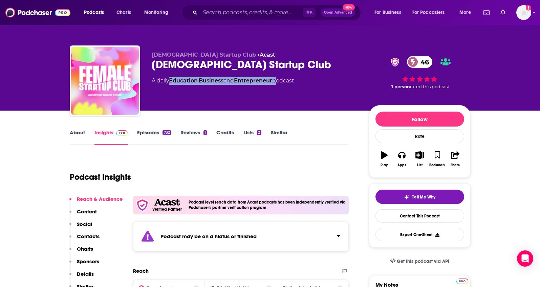
click at [80, 131] on link "About" at bounding box center [77, 137] width 15 height 16
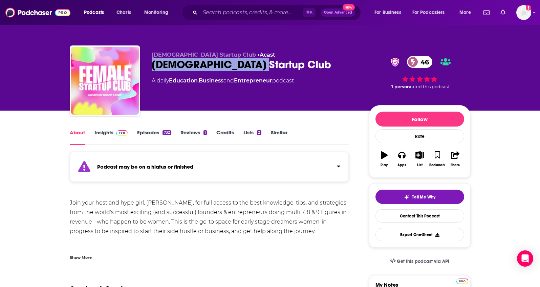
drag, startPoint x: 275, startPoint y: 67, endPoint x: 155, endPoint y: 68, distance: 120.3
click at [153, 69] on div "Female Startup Club 46" at bounding box center [255, 64] width 207 height 13
copy h1 "Female Startup Club"
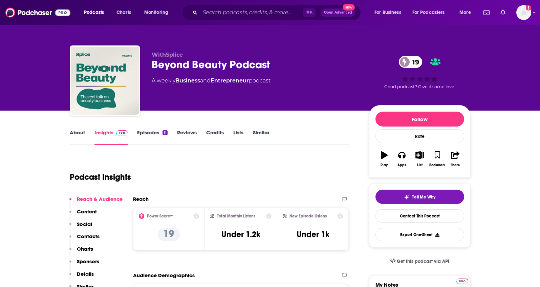
click at [81, 134] on link "About" at bounding box center [77, 137] width 15 height 16
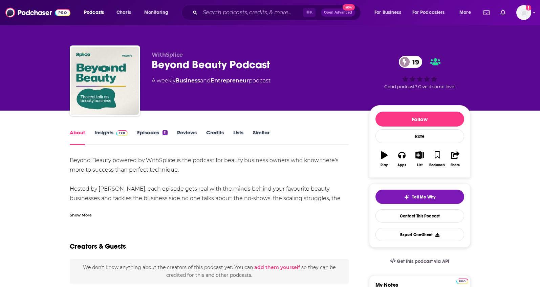
click at [99, 132] on link "Insights" at bounding box center [112, 137] width 34 height 16
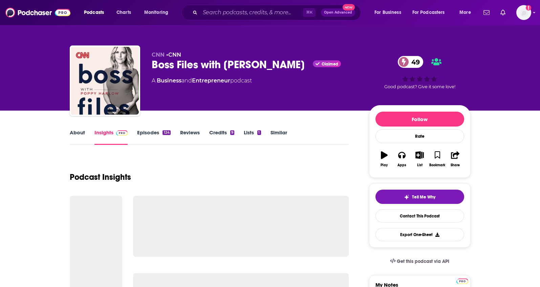
click at [79, 132] on link "About" at bounding box center [77, 137] width 15 height 16
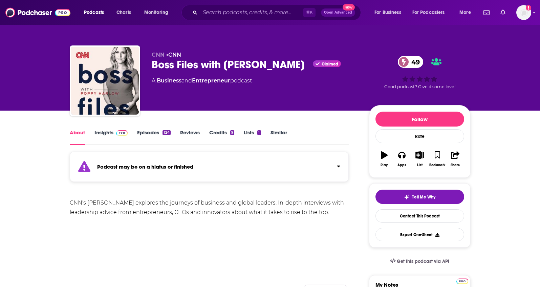
click at [104, 132] on link "Insights" at bounding box center [112, 137] width 34 height 16
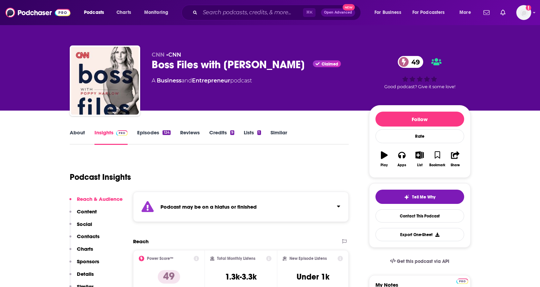
click at [145, 130] on link "Episodes 124" at bounding box center [153, 137] width 33 height 16
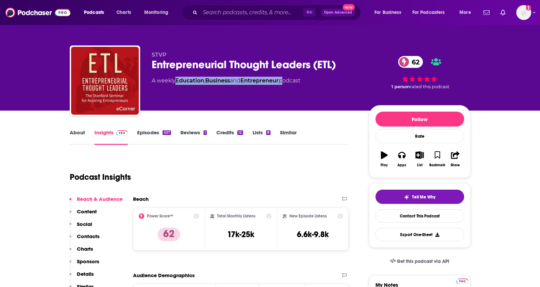
drag, startPoint x: 284, startPoint y: 81, endPoint x: 178, endPoint y: 83, distance: 106.4
click at [178, 83] on div "A weekly Education , Business and Entrepreneur podcast" at bounding box center [226, 81] width 149 height 8
copy div "Education , Business and Entrepreneur"
click at [77, 132] on link "About" at bounding box center [77, 137] width 15 height 16
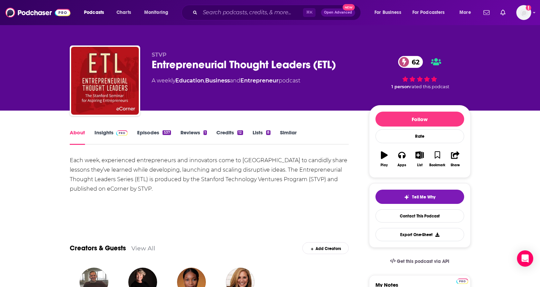
click at [105, 130] on link "Insights" at bounding box center [112, 137] width 34 height 16
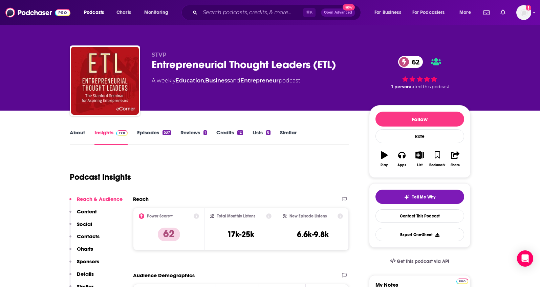
click at [97, 234] on p "Contacts" at bounding box center [88, 236] width 23 height 6
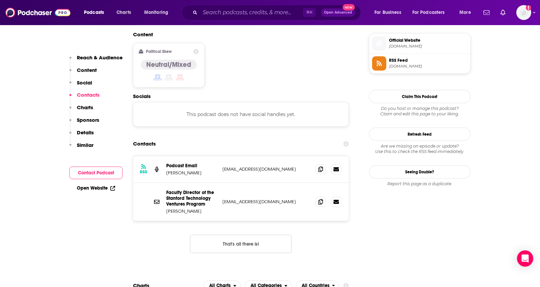
scroll to position [545, 0]
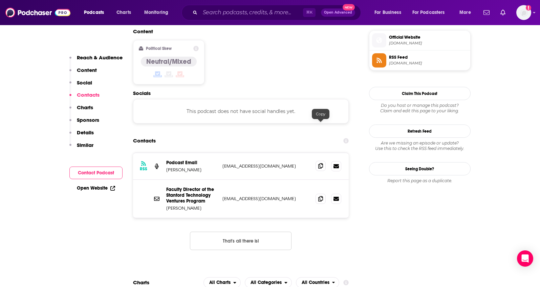
click at [318, 161] on span at bounding box center [321, 166] width 10 height 10
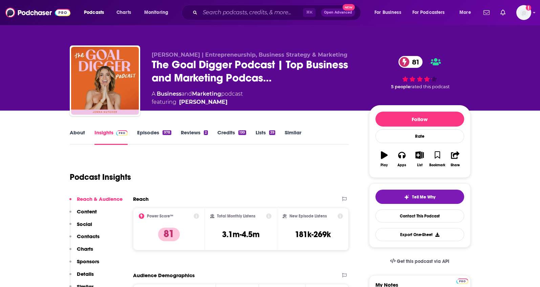
click at [79, 133] on link "About" at bounding box center [77, 137] width 15 height 16
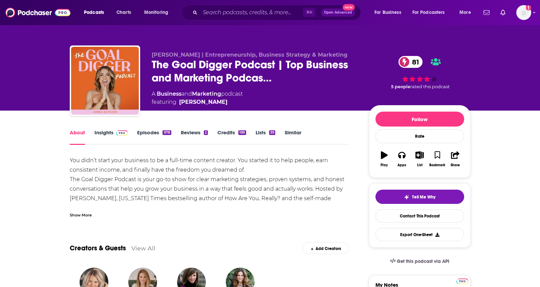
click at [83, 216] on div "Show More" at bounding box center [81, 214] width 22 height 6
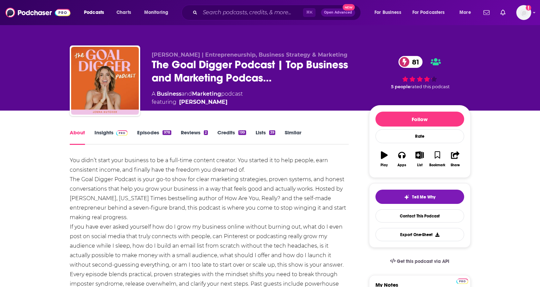
click at [103, 130] on link "Insights" at bounding box center [112, 137] width 34 height 16
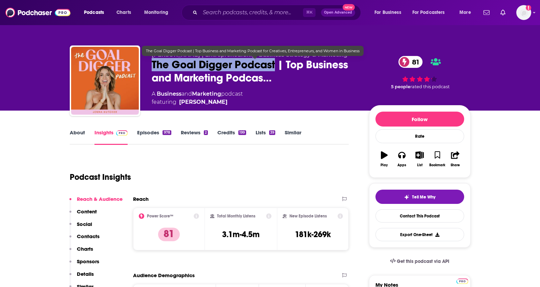
drag, startPoint x: 275, startPoint y: 65, endPoint x: 151, endPoint y: 62, distance: 123.4
click at [152, 62] on span "The Goal Digger Podcast | Top Business and Marketing Podcas…" at bounding box center [255, 71] width 207 height 26
copy h2 "The Goal Digger Podcast"
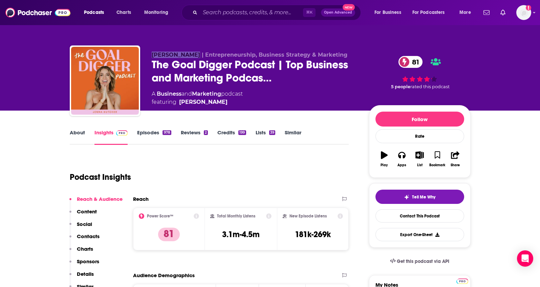
drag, startPoint x: 148, startPoint y: 54, endPoint x: 192, endPoint y: 57, distance: 43.8
click at [192, 57] on div "Jenna Kutcher | Entrepreneurship, Business Strategy & Marketing The Goal Digger…" at bounding box center [270, 81] width 401 height 73
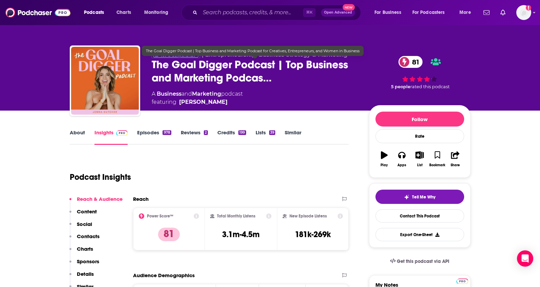
copy span "Jenna Kutcher"
click at [327, 92] on div "A Business and Marketing podcast featuring Jenna Kutcher" at bounding box center [255, 98] width 207 height 16
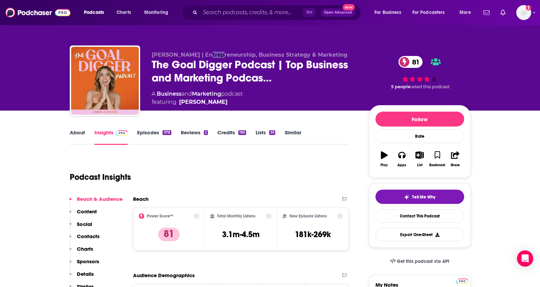
drag, startPoint x: 350, startPoint y: 56, endPoint x: 327, endPoint y: 57, distance: 23.1
click at [205, 53] on p "Jenna Kutcher | Entrepreneurship, Business Strategy & Marketing" at bounding box center [255, 54] width 207 height 6
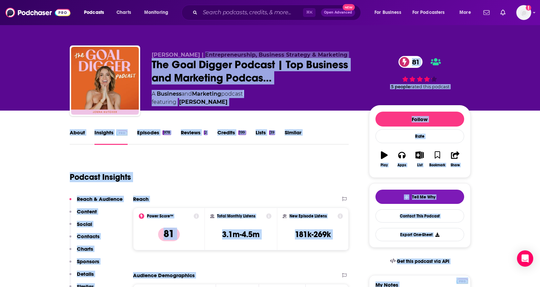
drag, startPoint x: 345, startPoint y: 56, endPoint x: 197, endPoint y: 57, distance: 147.7
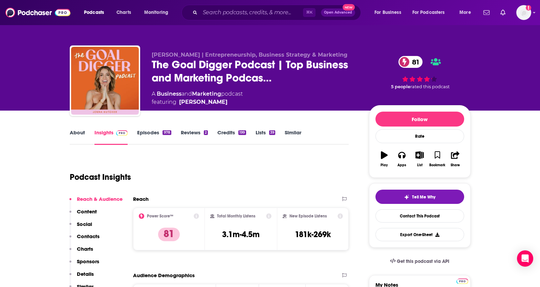
click at [164, 42] on div "Jenna Kutcher | Entrepreneurship, Business Strategy & Marketing The Goal Digger…" at bounding box center [270, 73] width 411 height 73
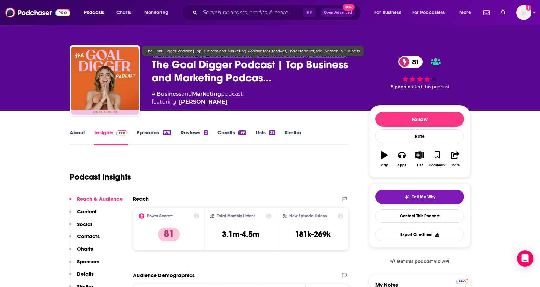
drag, startPoint x: 152, startPoint y: 49, endPoint x: 343, endPoint y: 57, distance: 190.9
click at [343, 57] on div "Jenna Kutcher | Entrepreneurship, Business Strategy & Marketing The Goal Digger…" at bounding box center [270, 81] width 401 height 73
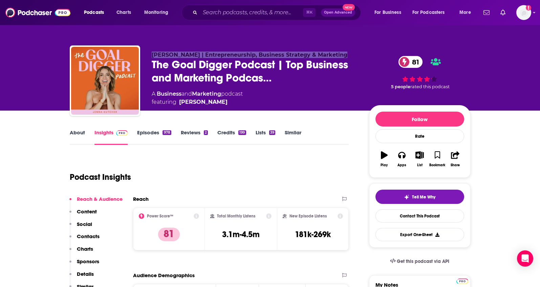
copy span "Jenna Kutcher | Entrepreneurship, Business Strategy & Marketing"
click at [85, 237] on p "Contacts" at bounding box center [88, 236] width 23 height 6
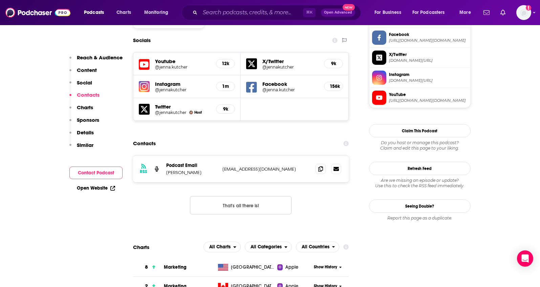
scroll to position [588, 0]
click at [320, 165] on icon at bounding box center [320, 167] width 5 height 5
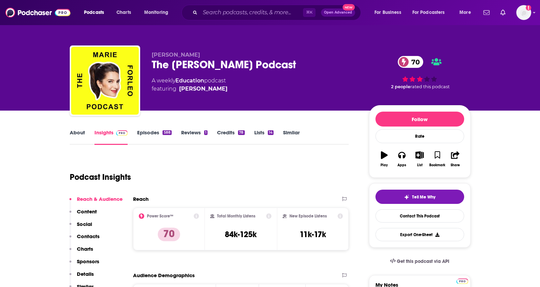
click at [80, 136] on link "About" at bounding box center [77, 137] width 15 height 16
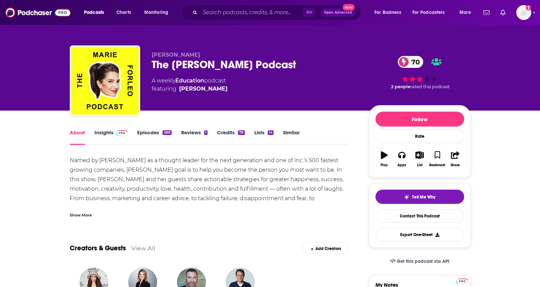
click at [95, 136] on link "Insights" at bounding box center [112, 137] width 34 height 16
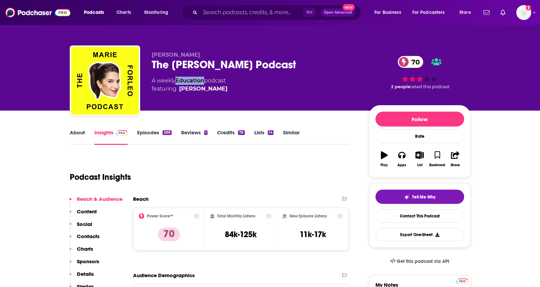
click at [178, 82] on div "A weekly Education podcast featuring Marie Forleo" at bounding box center [190, 85] width 76 height 16
drag, startPoint x: 192, startPoint y: 56, endPoint x: 151, endPoint y: 56, distance: 41.0
click at [151, 56] on div "Marie Forleo The Marie Forleo Podcast 70 A weekly Education podcast featuring M…" at bounding box center [270, 81] width 401 height 73
copy span "Marie Forleo"
click at [96, 236] on p "Contacts" at bounding box center [88, 236] width 23 height 6
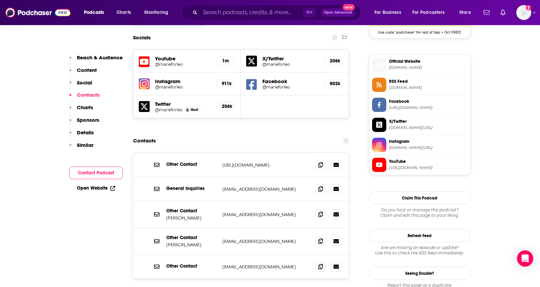
scroll to position [588, 0]
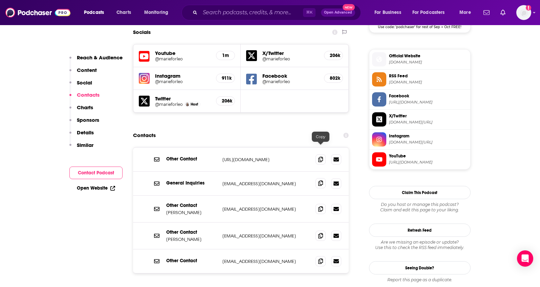
click at [319, 180] on icon at bounding box center [320, 182] width 5 height 5
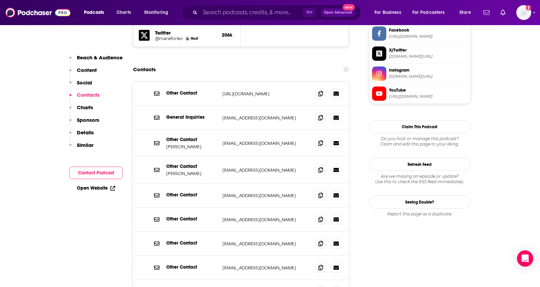
scroll to position [646, 0]
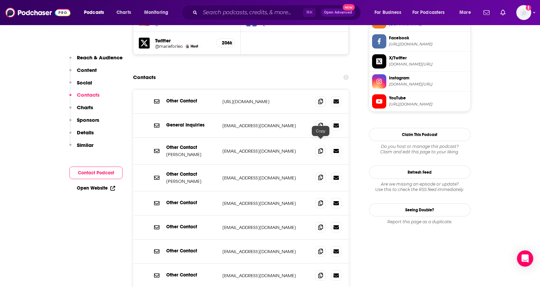
click at [319, 172] on span at bounding box center [321, 177] width 10 height 10
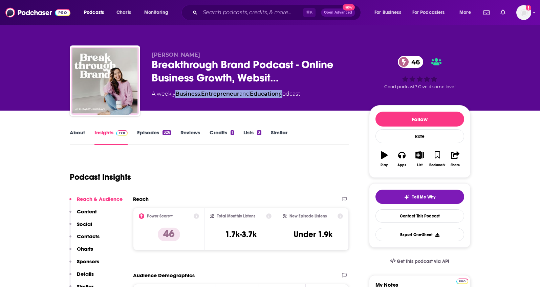
drag, startPoint x: 285, startPoint y: 95, endPoint x: 177, endPoint y: 96, distance: 108.1
click at [177, 96] on div "A weekly Business , Entrepreneur and Education podcast" at bounding box center [226, 94] width 149 height 8
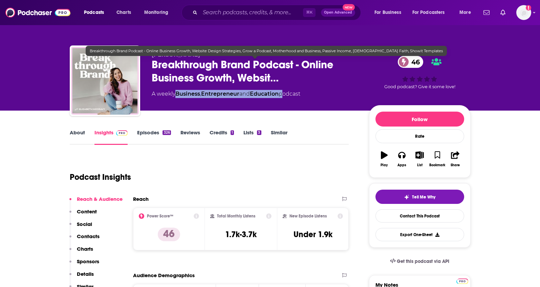
copy div "Business , Entrepreneur and Education"
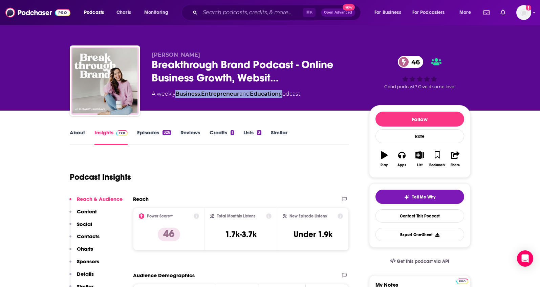
drag, startPoint x: 208, startPoint y: 57, endPoint x: 150, endPoint y: 54, distance: 57.7
click at [150, 54] on div "[PERSON_NAME] Breakthrough Brand Podcast - Online Business Growth, Websit… 46 A…" at bounding box center [270, 81] width 401 height 73
copy span "[PERSON_NAME]"
click at [93, 235] on p "Contacts" at bounding box center [88, 236] width 23 height 6
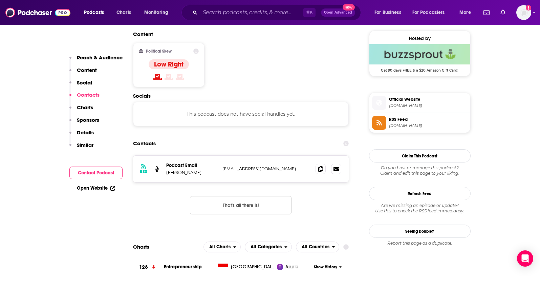
scroll to position [545, 0]
click at [320, 163] on span at bounding box center [321, 168] width 10 height 10
